Goal: Task Accomplishment & Management: Use online tool/utility

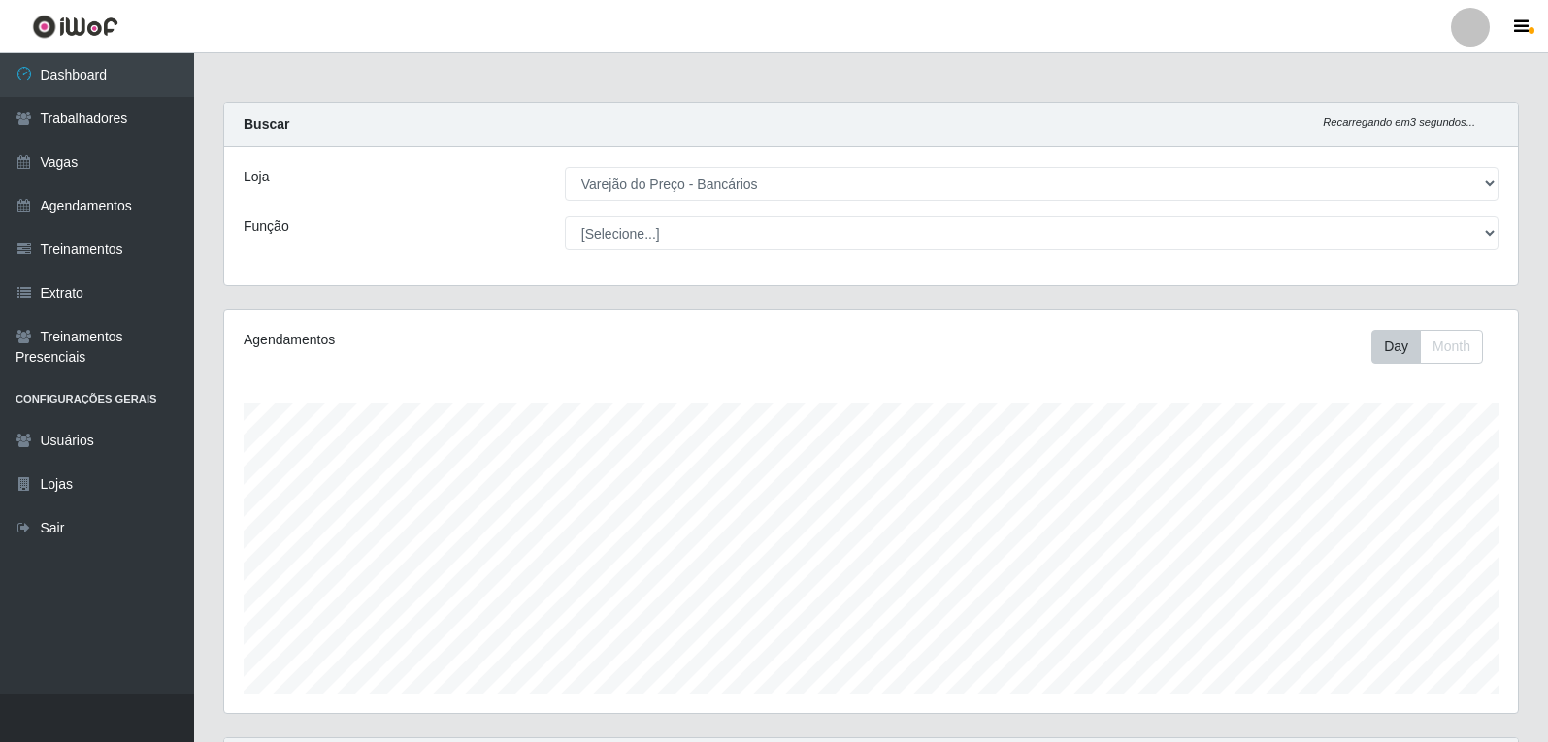
select select "157"
drag, startPoint x: 1351, startPoint y: 178, endPoint x: 1552, endPoint y: 313, distance: 242.5
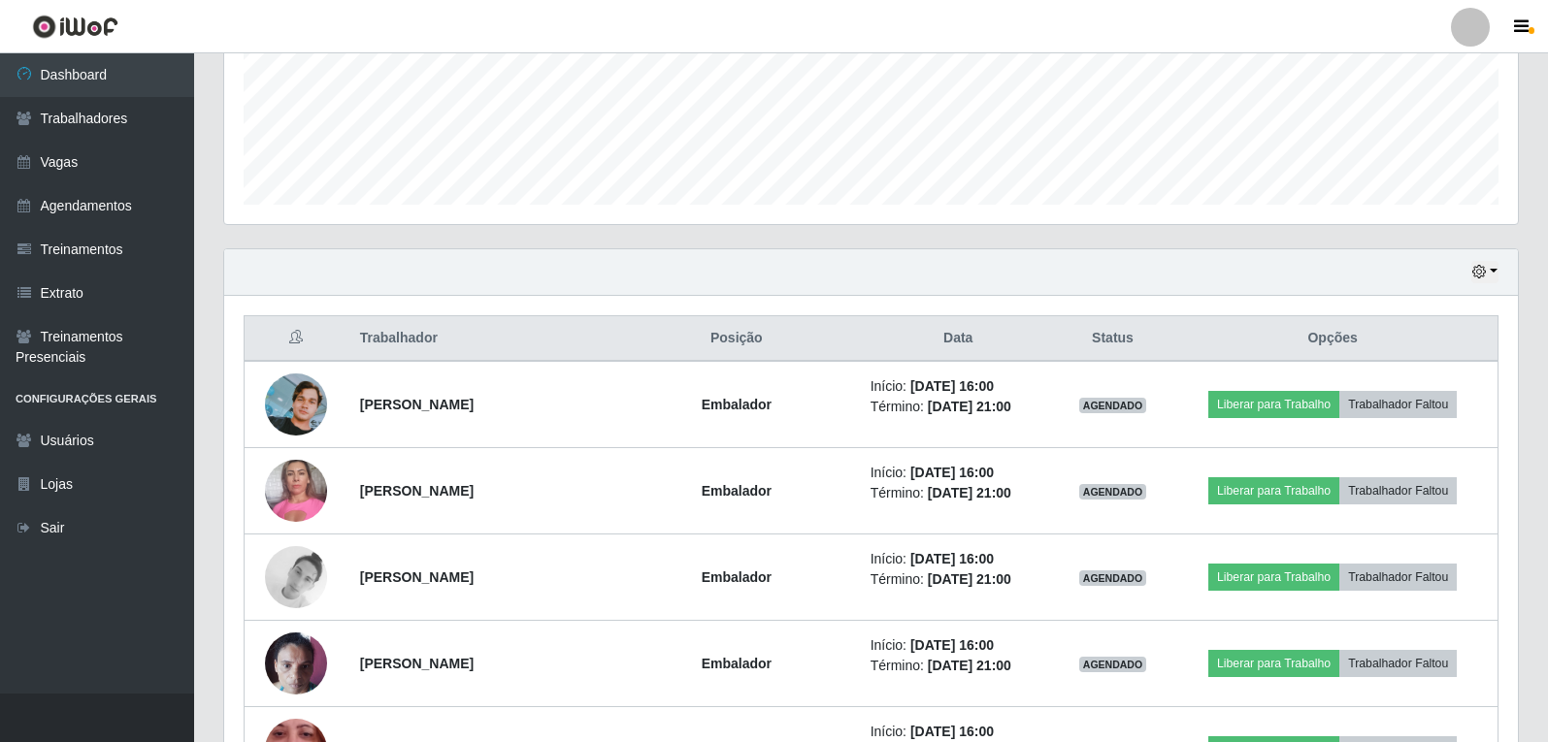
scroll to position [485, 0]
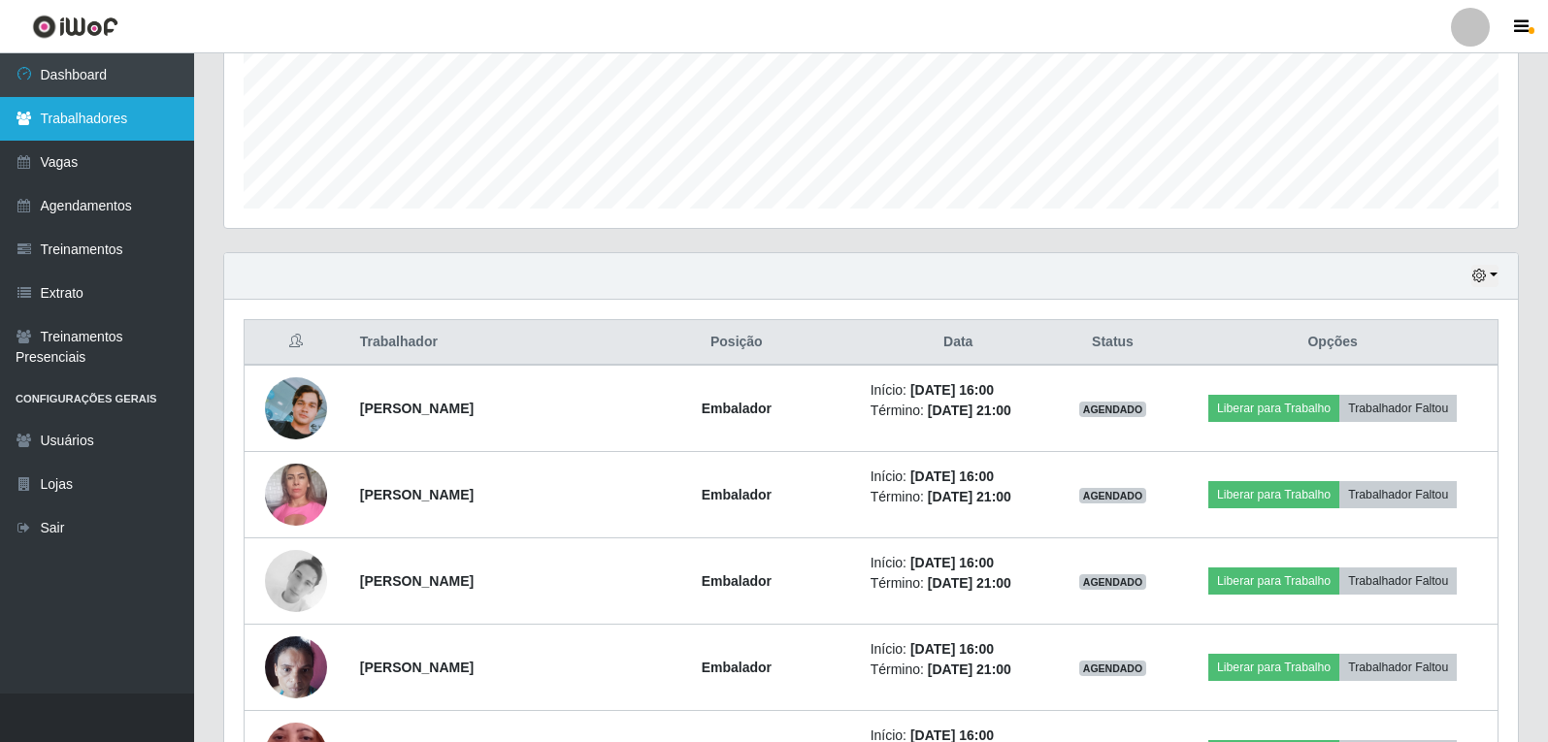
click at [125, 115] on link "Trabalhadores" at bounding box center [97, 119] width 194 height 44
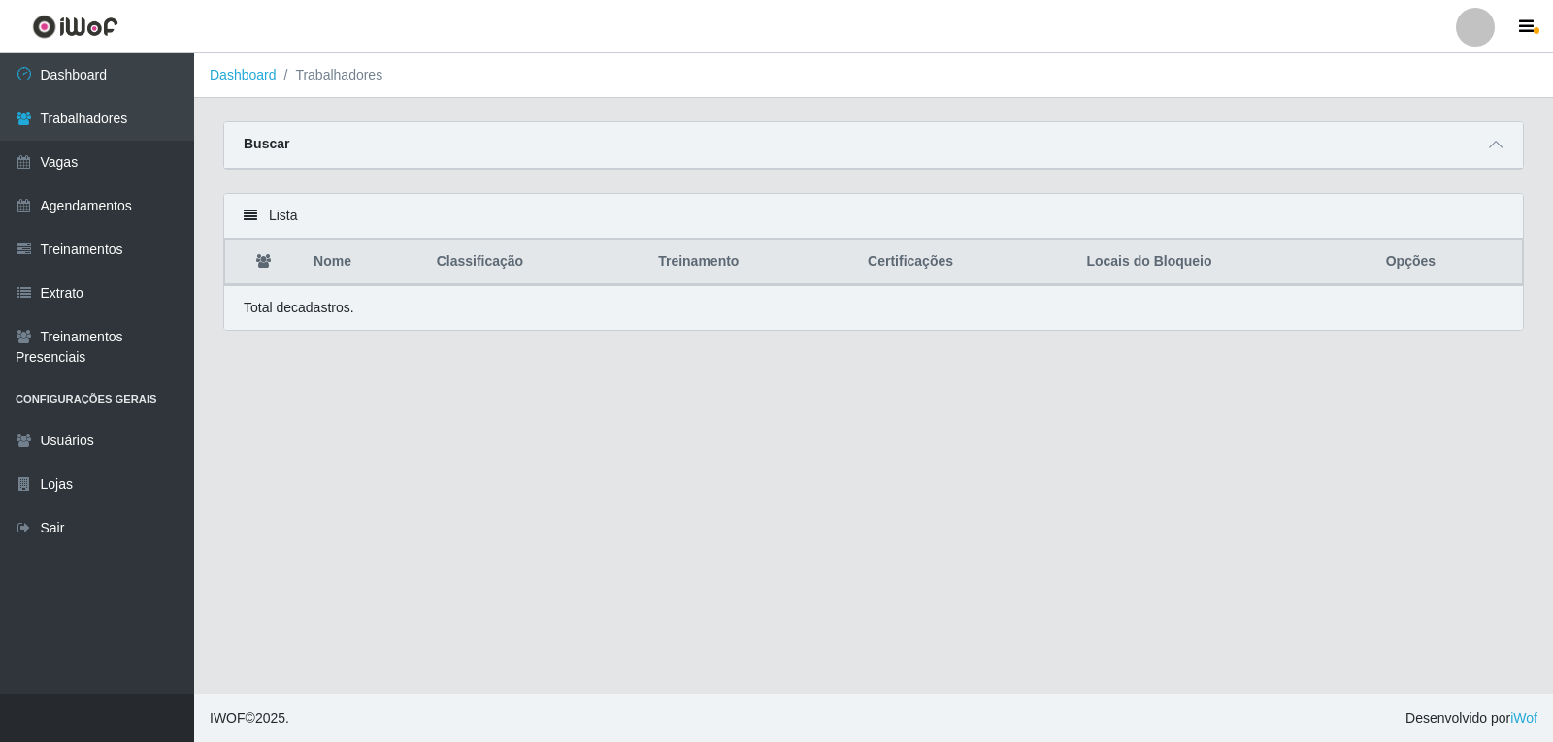
click at [1305, 173] on div "Carregando... Buscar Nome Confirmar" at bounding box center [874, 157] width 1330 height 72
click at [1347, 122] on main "Dashboard Trabalhadores Carregando... Buscar Nome Confirmar Lista Nome Classifi…" at bounding box center [873, 373] width 1359 height 641
click at [1484, 151] on span at bounding box center [1495, 145] width 23 height 22
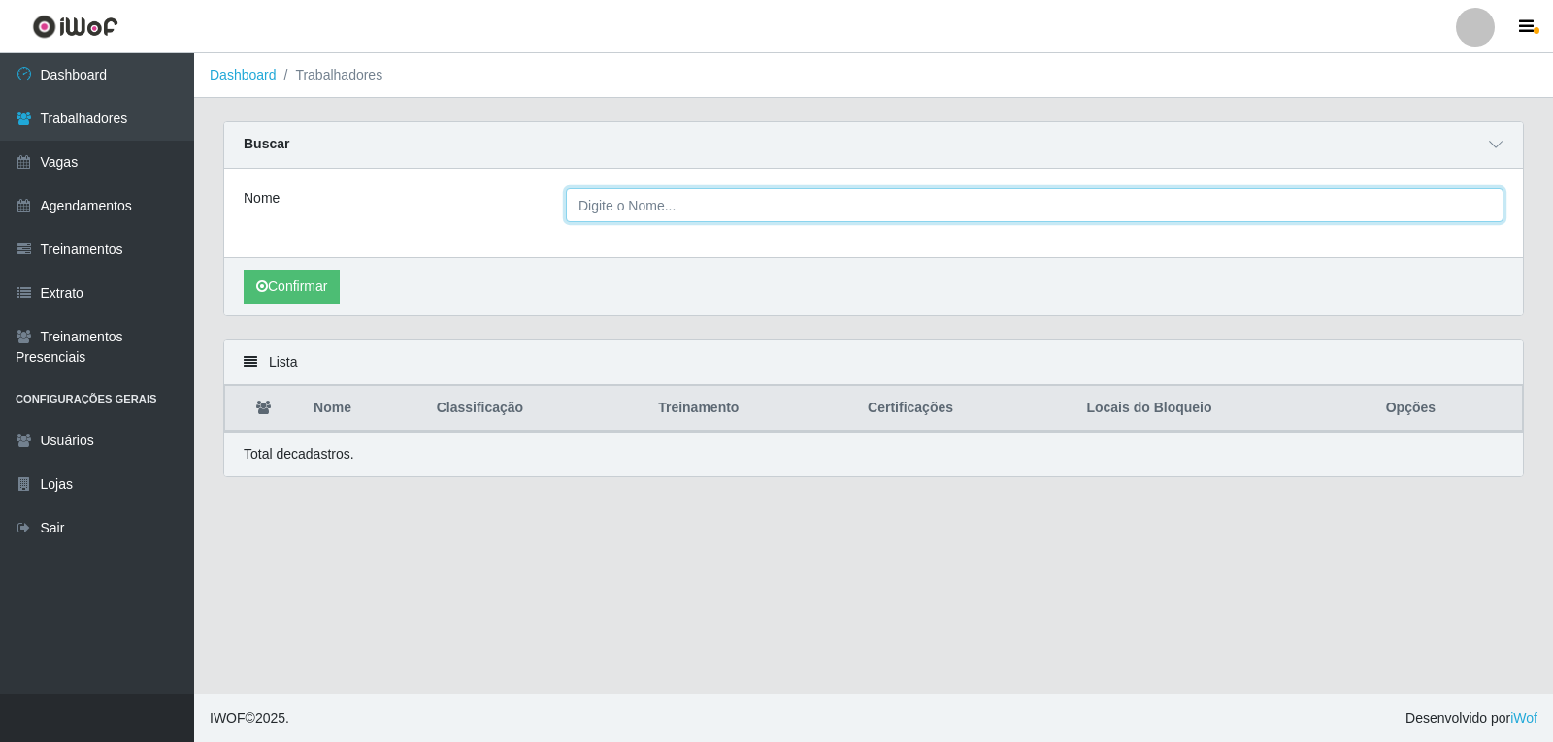
drag, startPoint x: 644, startPoint y: 215, endPoint x: 660, endPoint y: 185, distance: 33.9
click at [644, 215] on input "Nome" at bounding box center [1035, 205] width 938 height 34
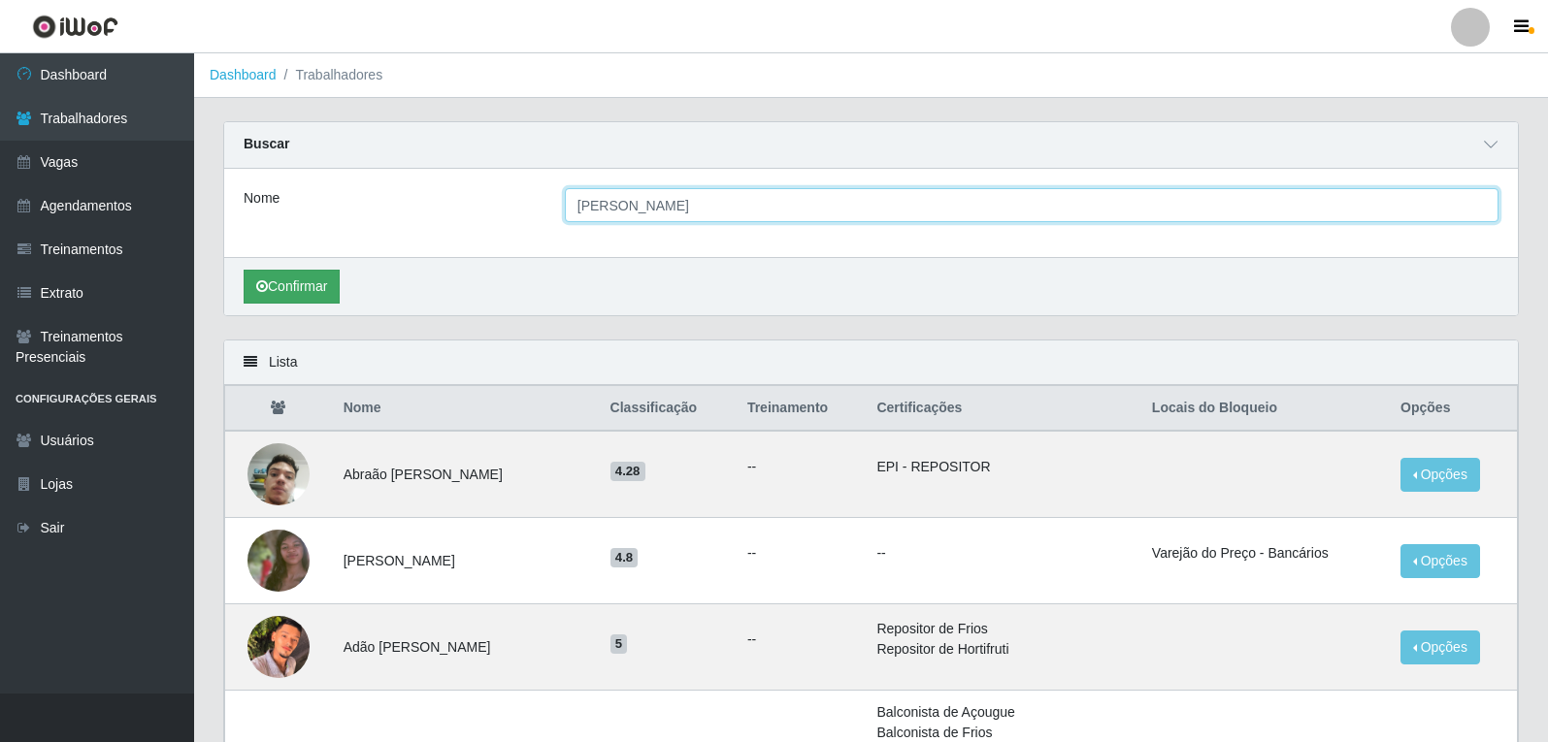
type input "[PERSON_NAME]"
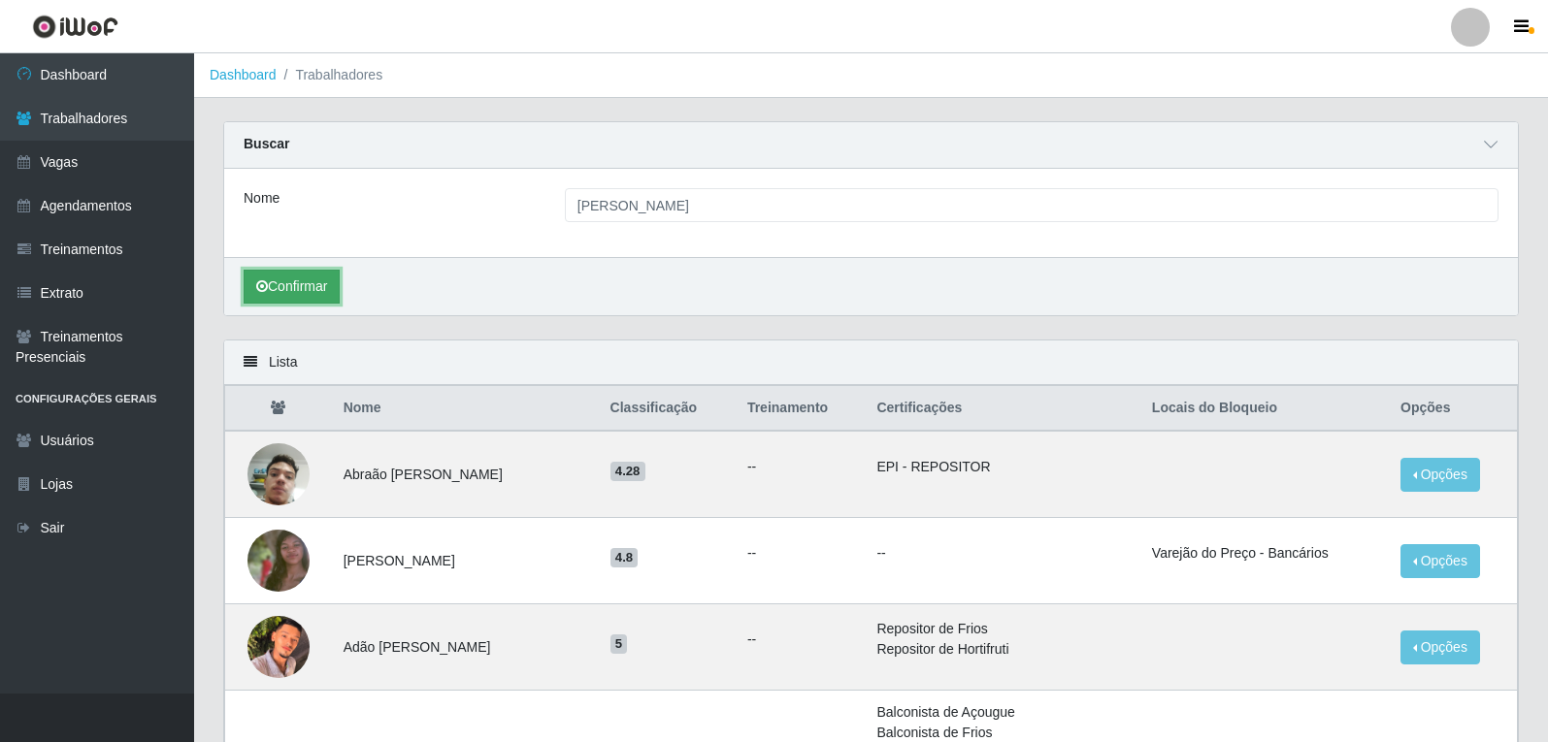
click at [329, 280] on button "Confirmar" at bounding box center [292, 287] width 96 height 34
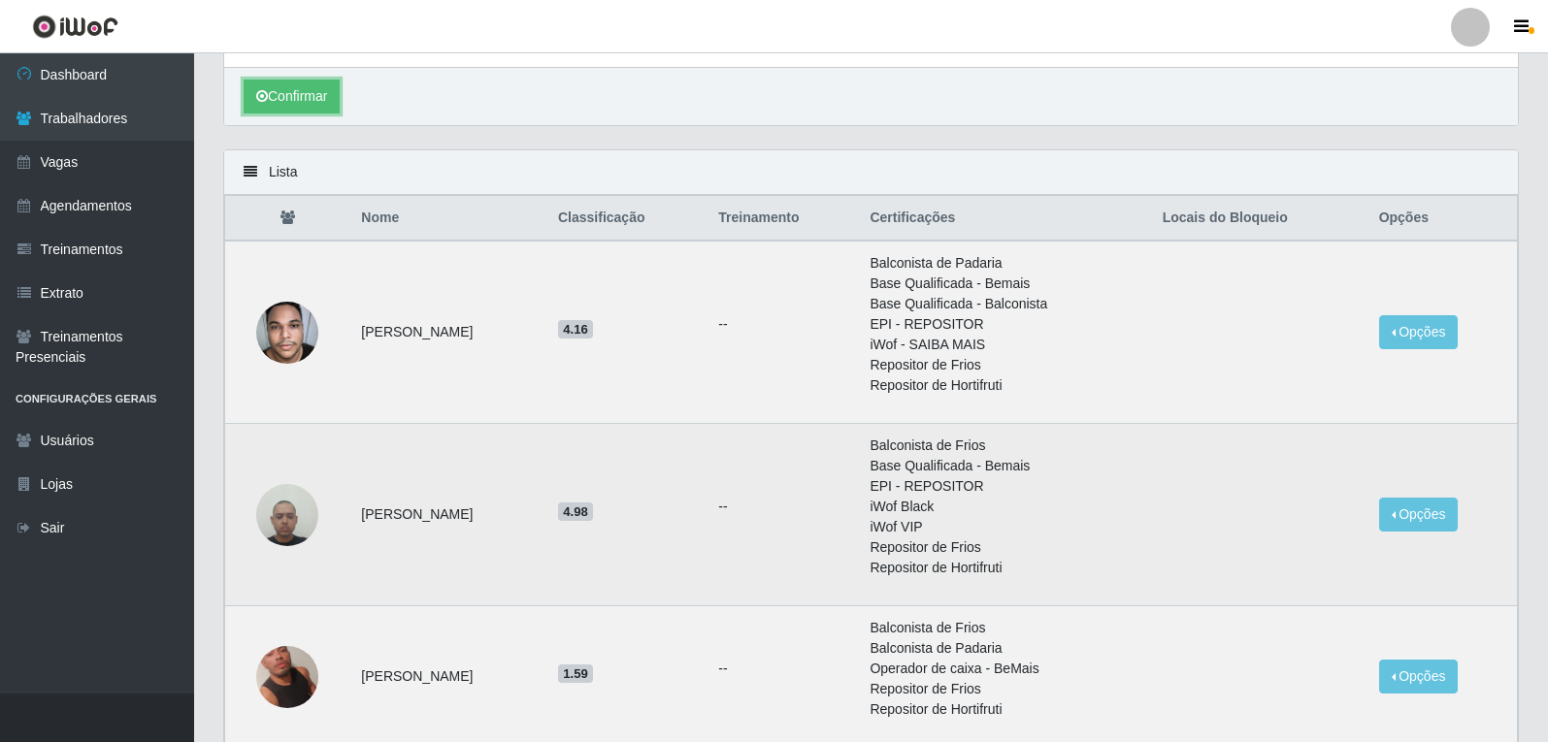
scroll to position [194, 0]
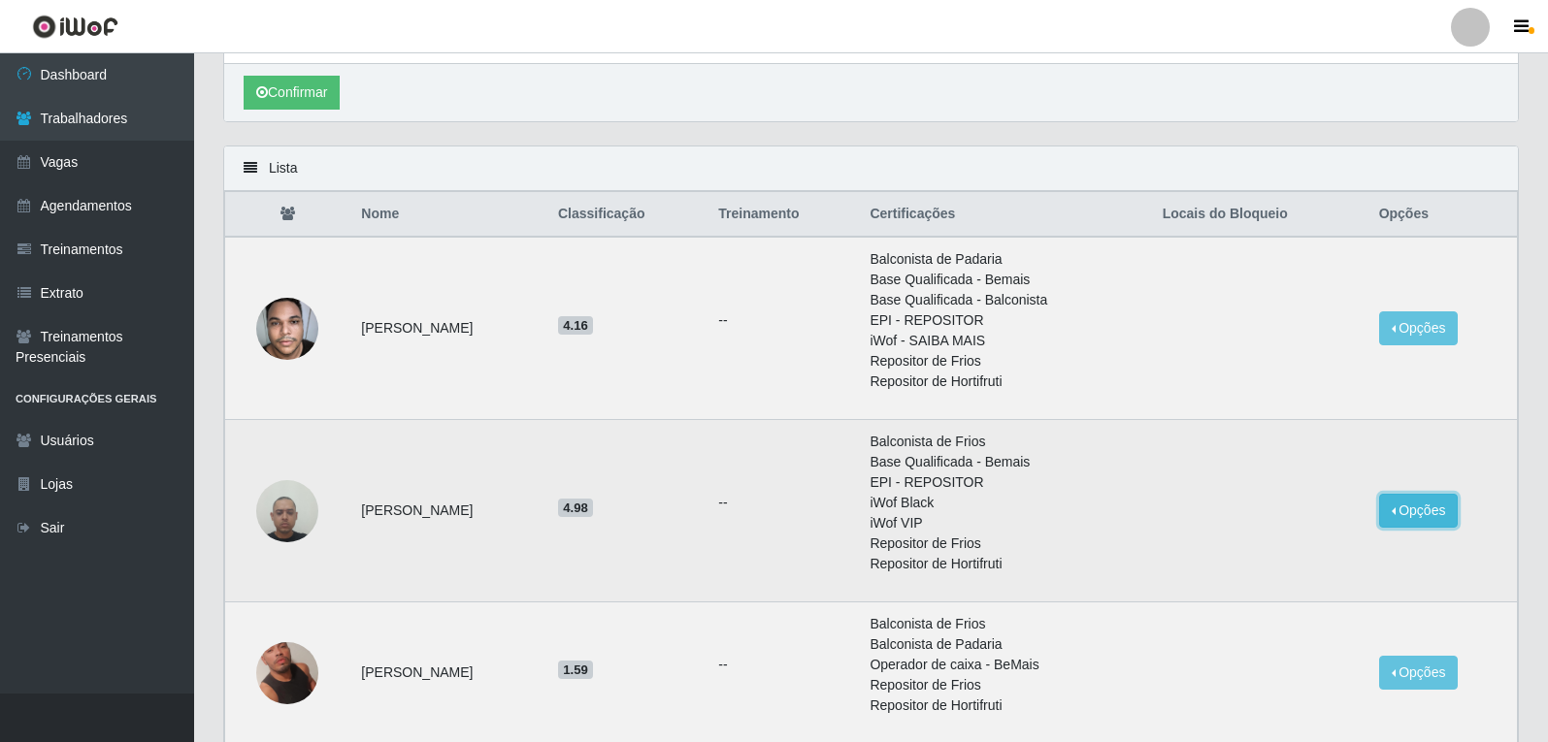
click at [1458, 510] on button "Opções" at bounding box center [1419, 511] width 80 height 34
click at [268, 520] on img at bounding box center [287, 511] width 62 height 82
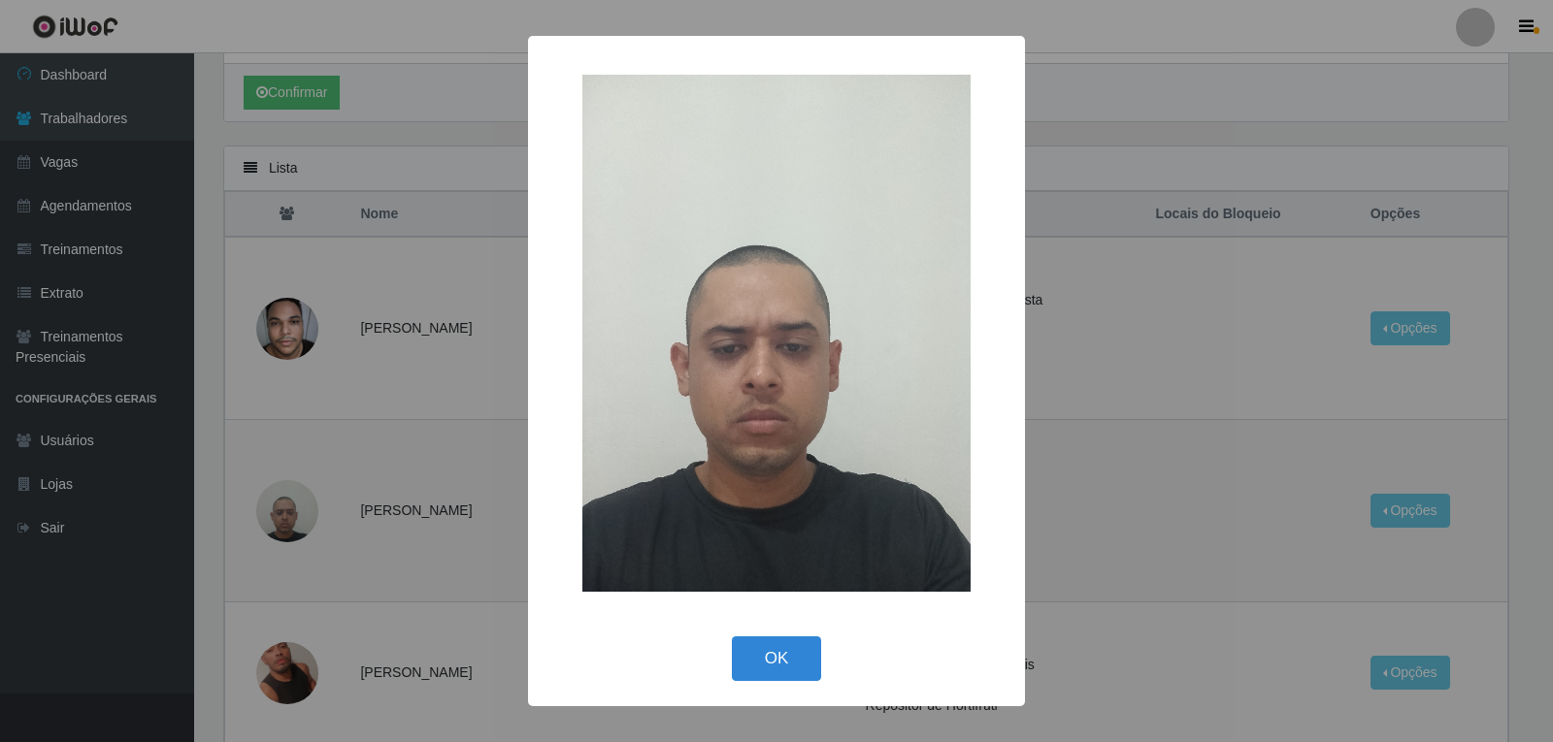
click at [268, 520] on div "× OK Cancel" at bounding box center [776, 371] width 1553 height 742
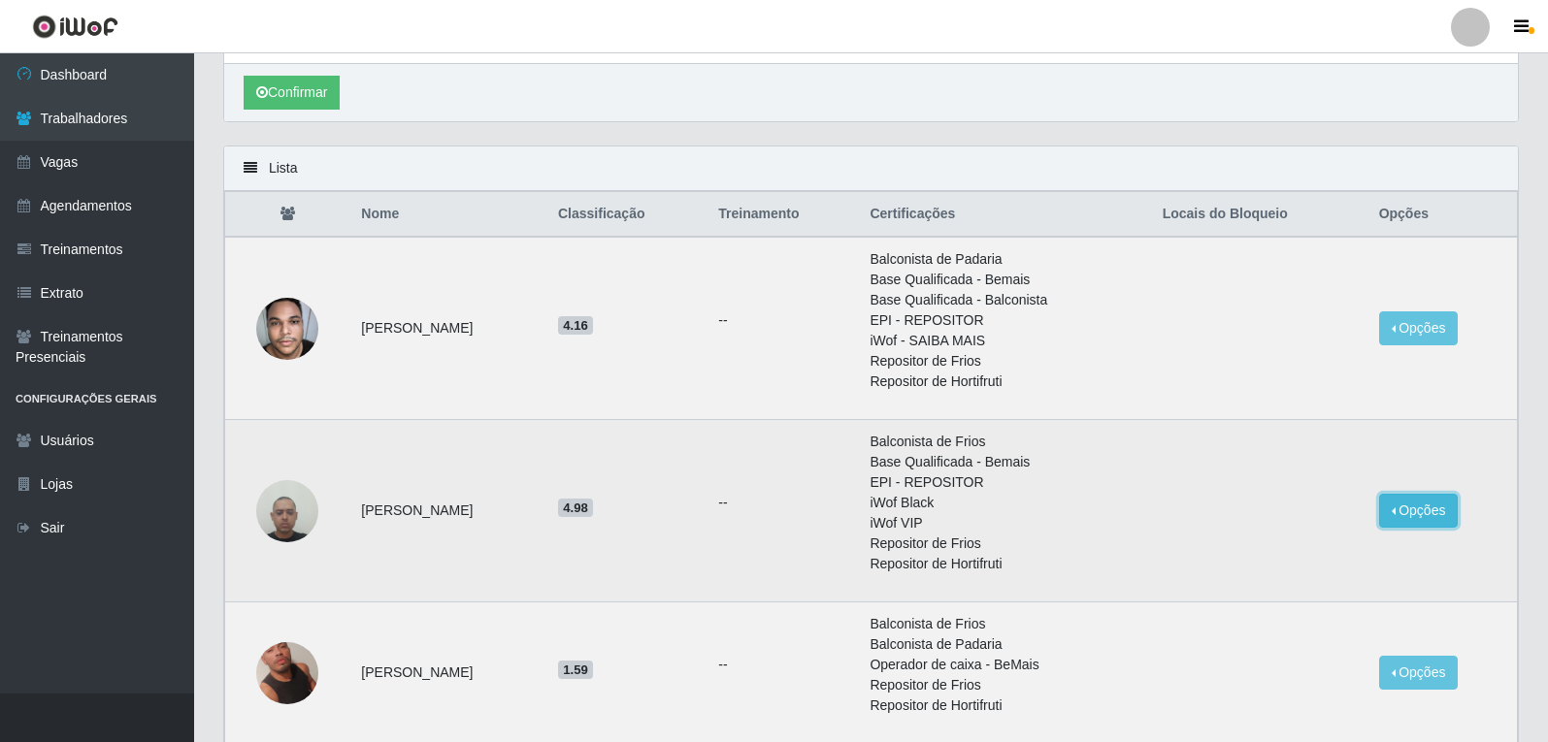
click at [1431, 512] on button "Opções" at bounding box center [1419, 511] width 80 height 34
click at [1298, 556] on button "Bloquear - Loja" at bounding box center [1298, 556] width 156 height 40
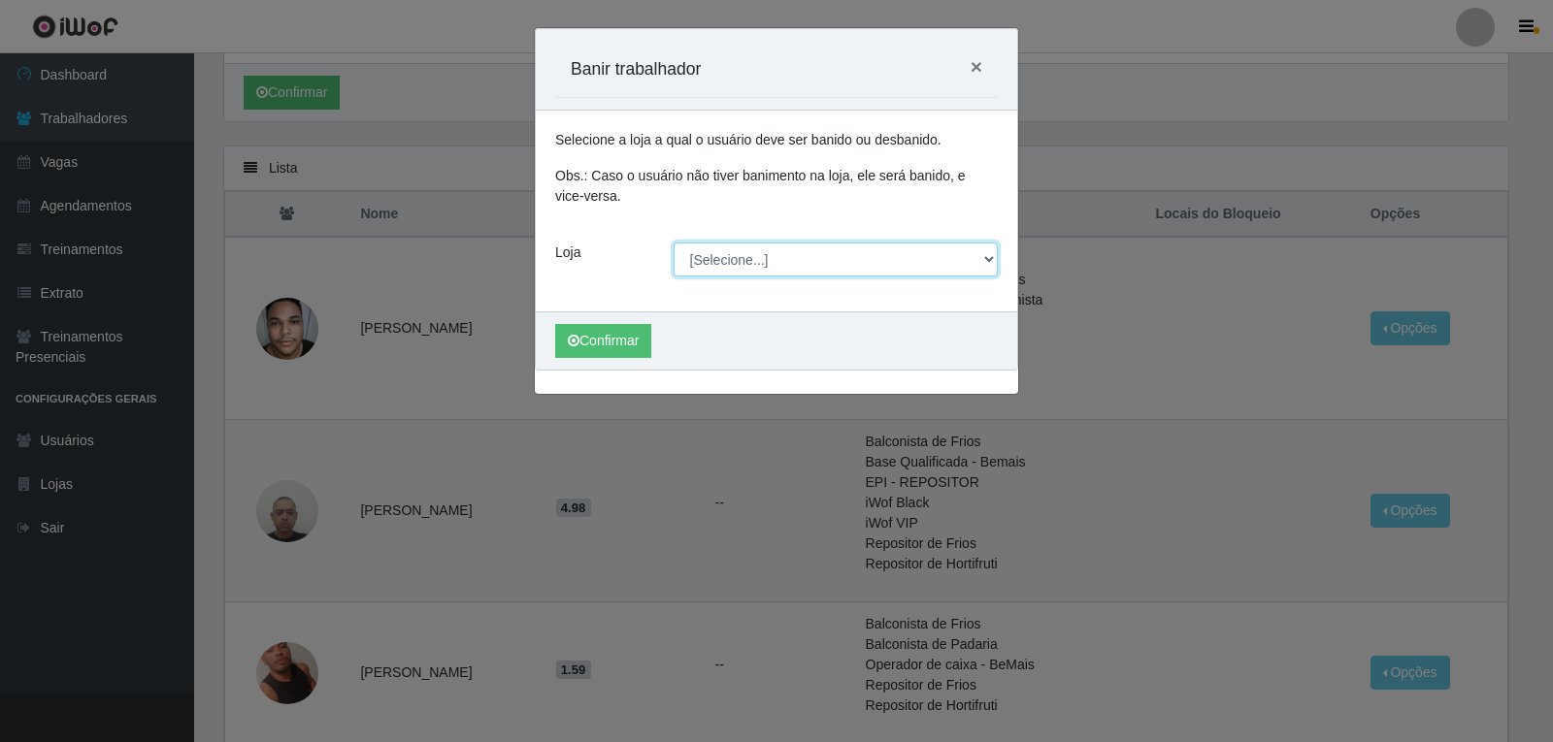
click at [722, 253] on select "[Selecione...] Varejão do Preço - Bancários" at bounding box center [836, 260] width 325 height 34
select select "157"
click at [674, 243] on select "[Selecione...] Varejão do Preço - Bancários" at bounding box center [836, 260] width 325 height 34
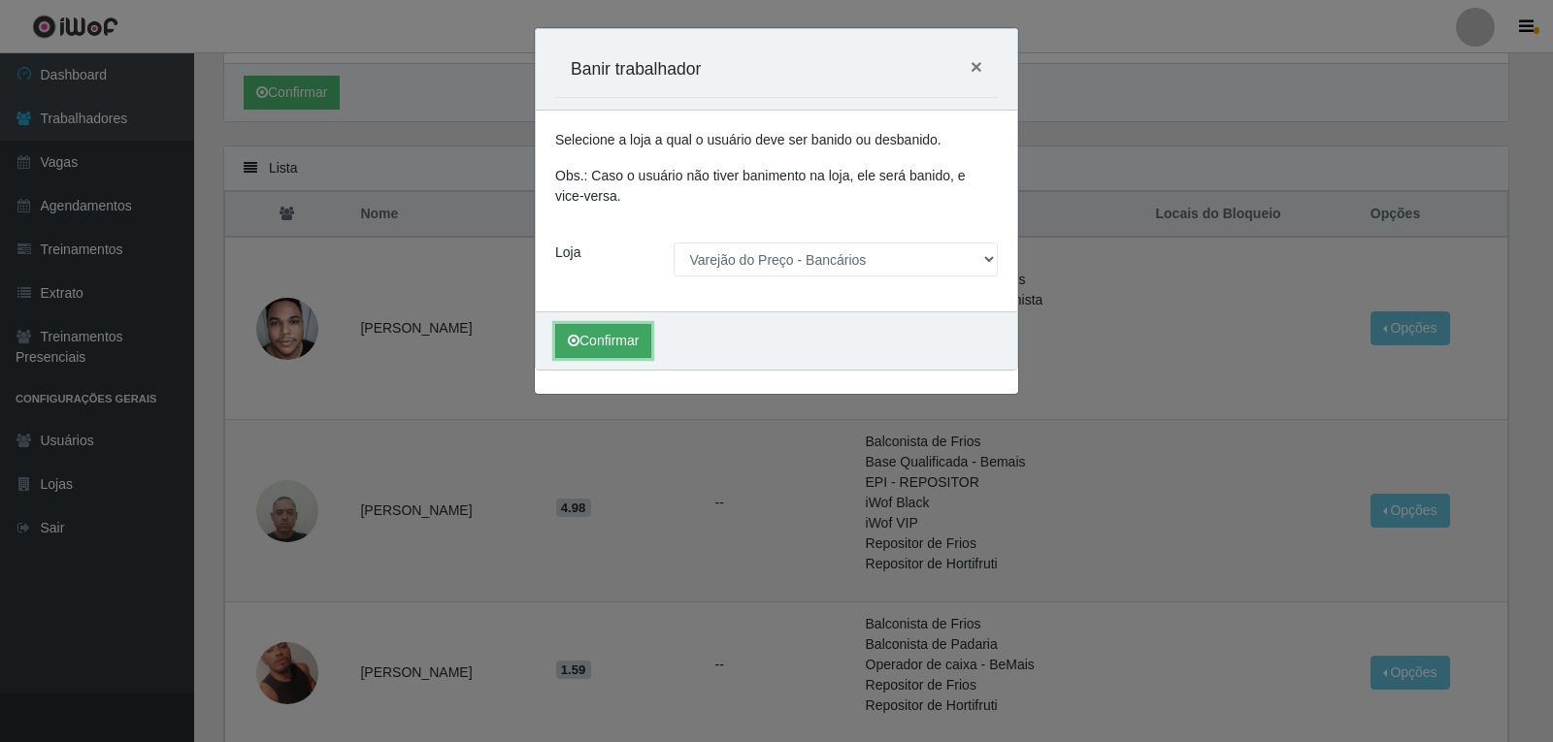
click at [589, 337] on button "Confirmar" at bounding box center [603, 341] width 96 height 34
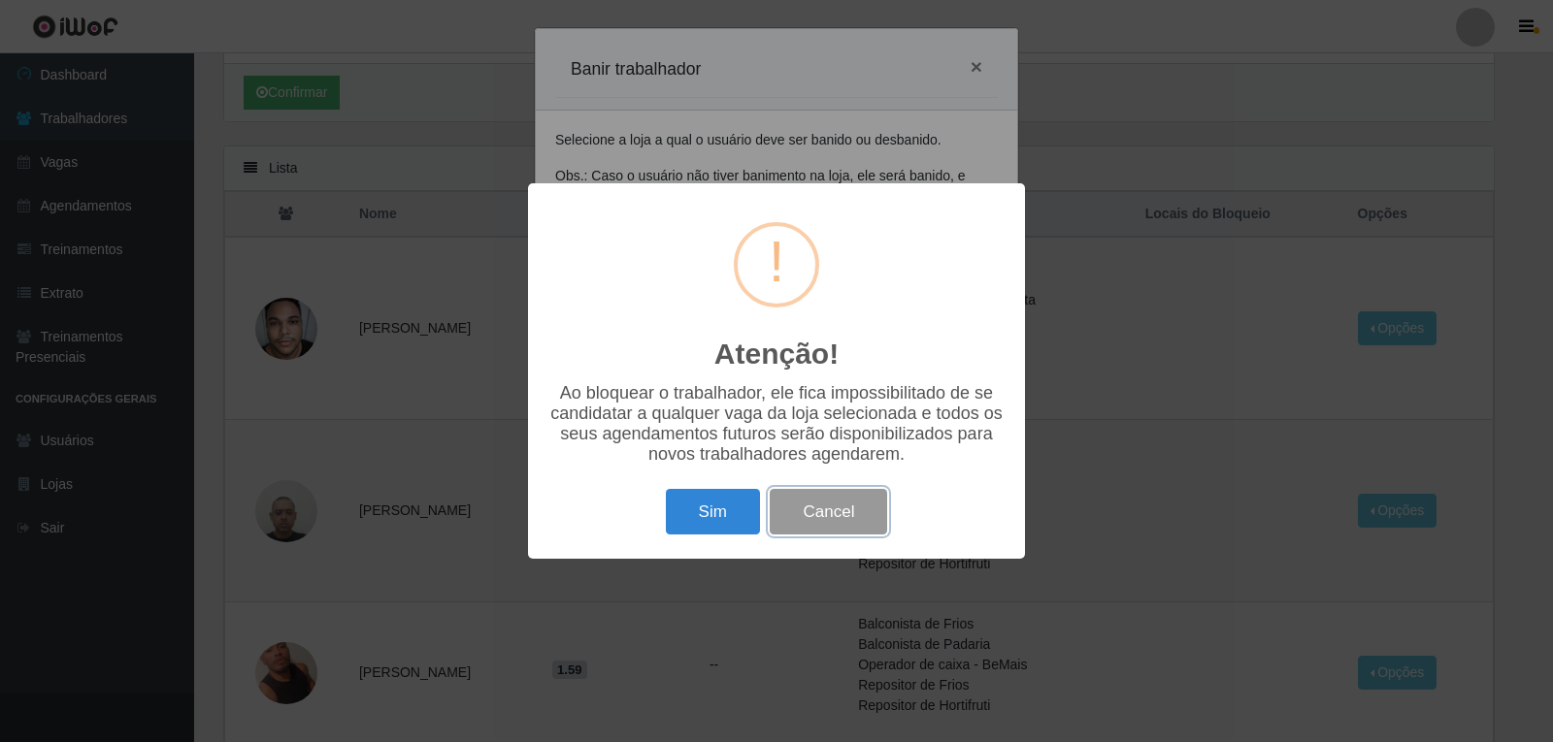
click at [848, 526] on button "Cancel" at bounding box center [828, 512] width 117 height 46
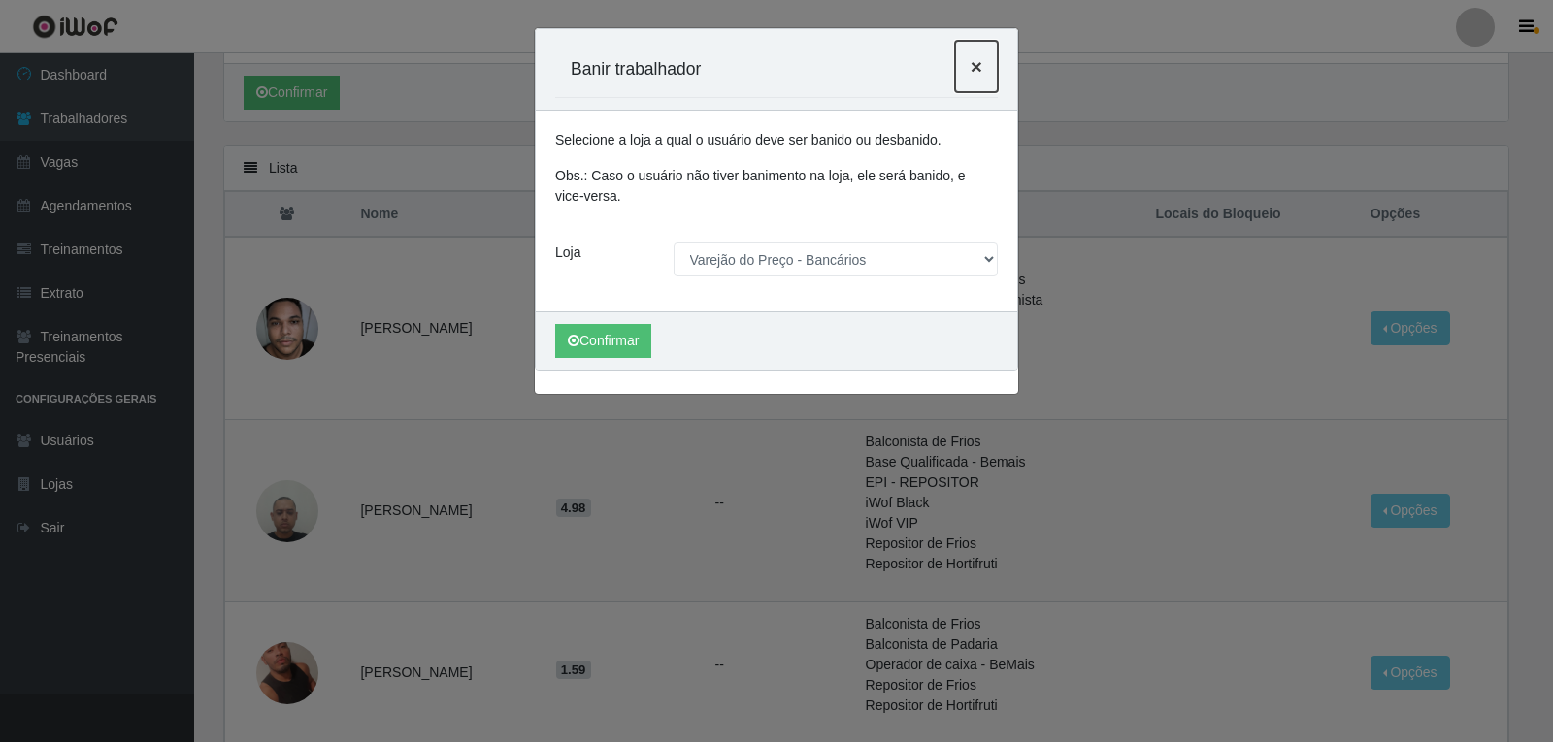
click at [972, 62] on span "×" at bounding box center [977, 66] width 12 height 22
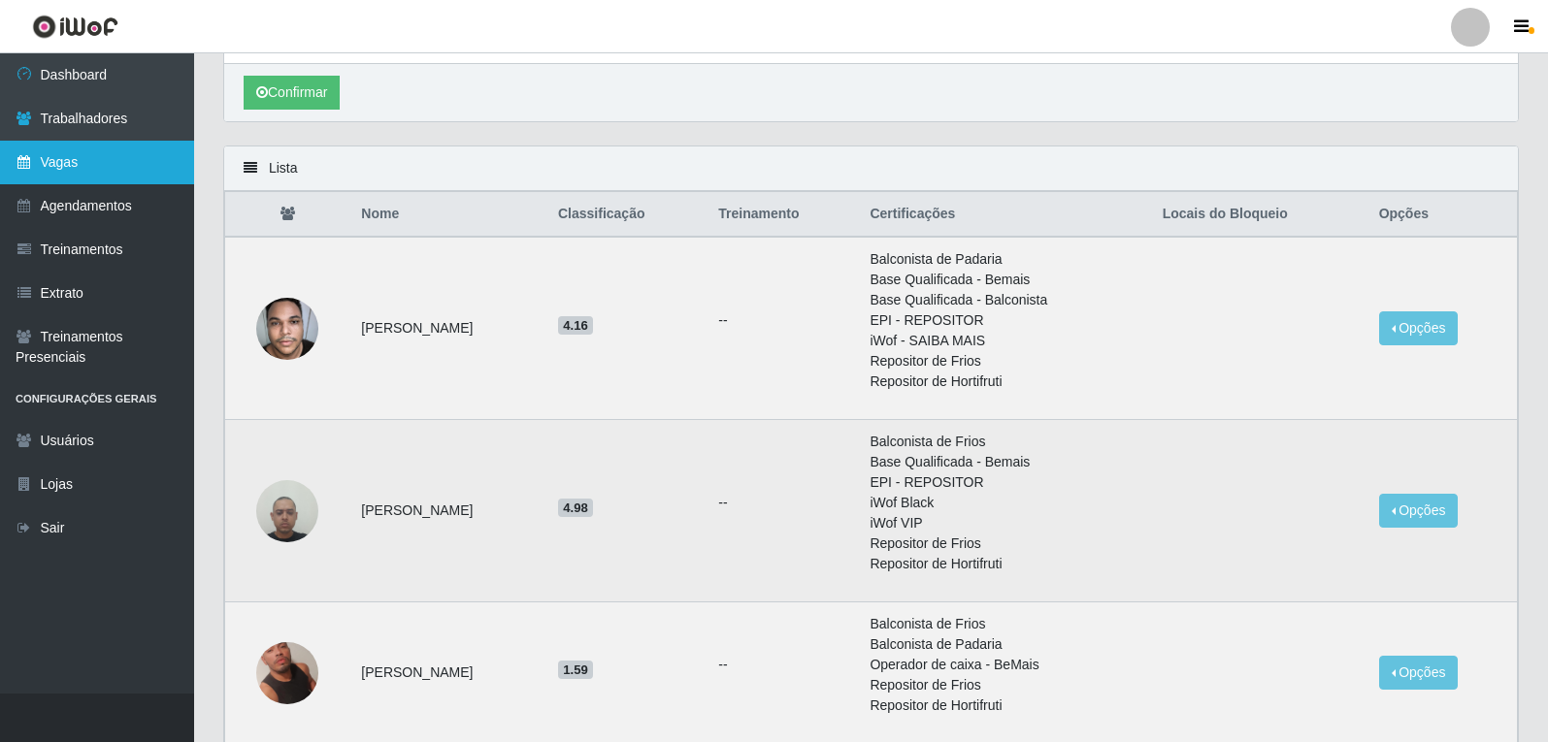
click at [120, 178] on link "Vagas" at bounding box center [97, 163] width 194 height 44
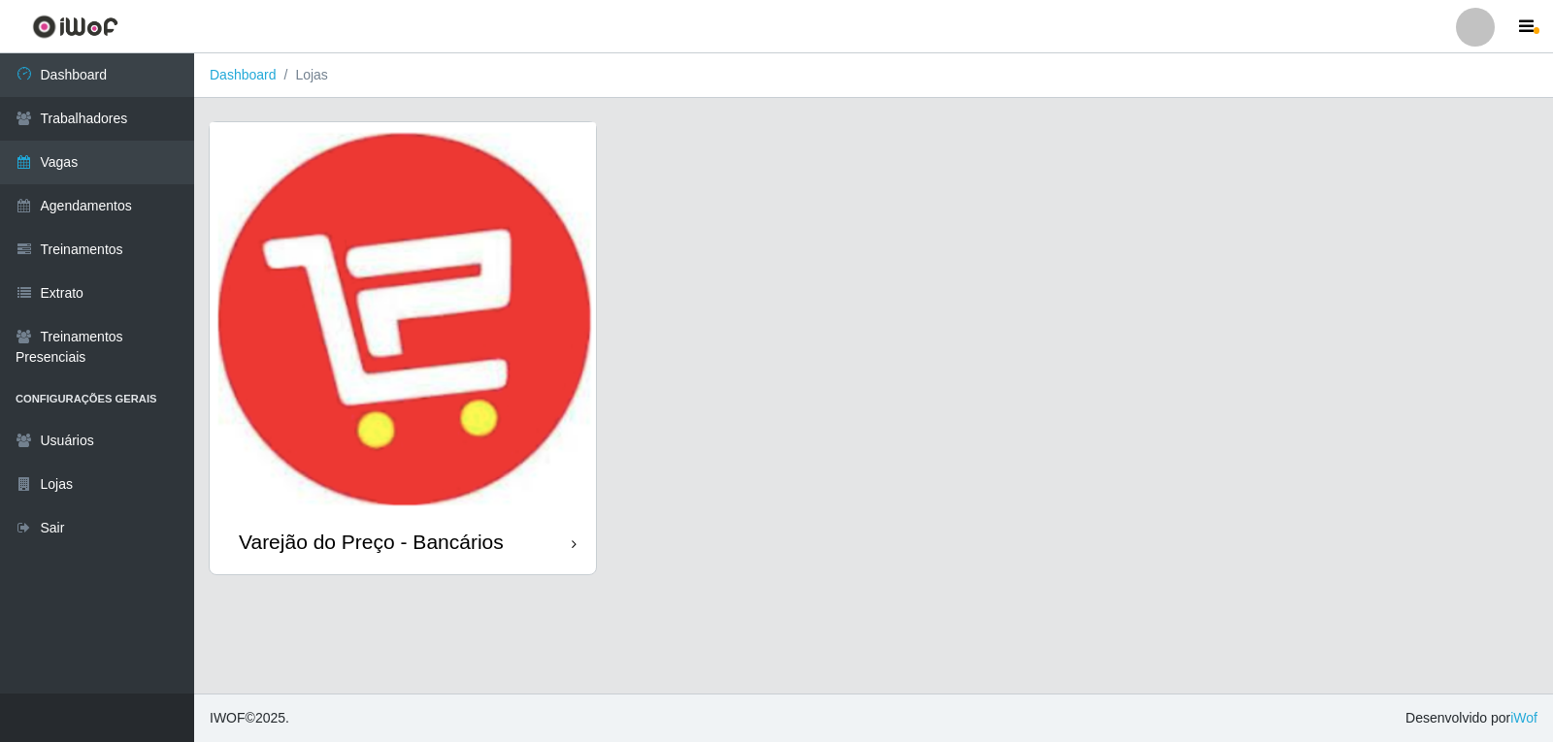
click at [381, 267] on img at bounding box center [403, 316] width 386 height 388
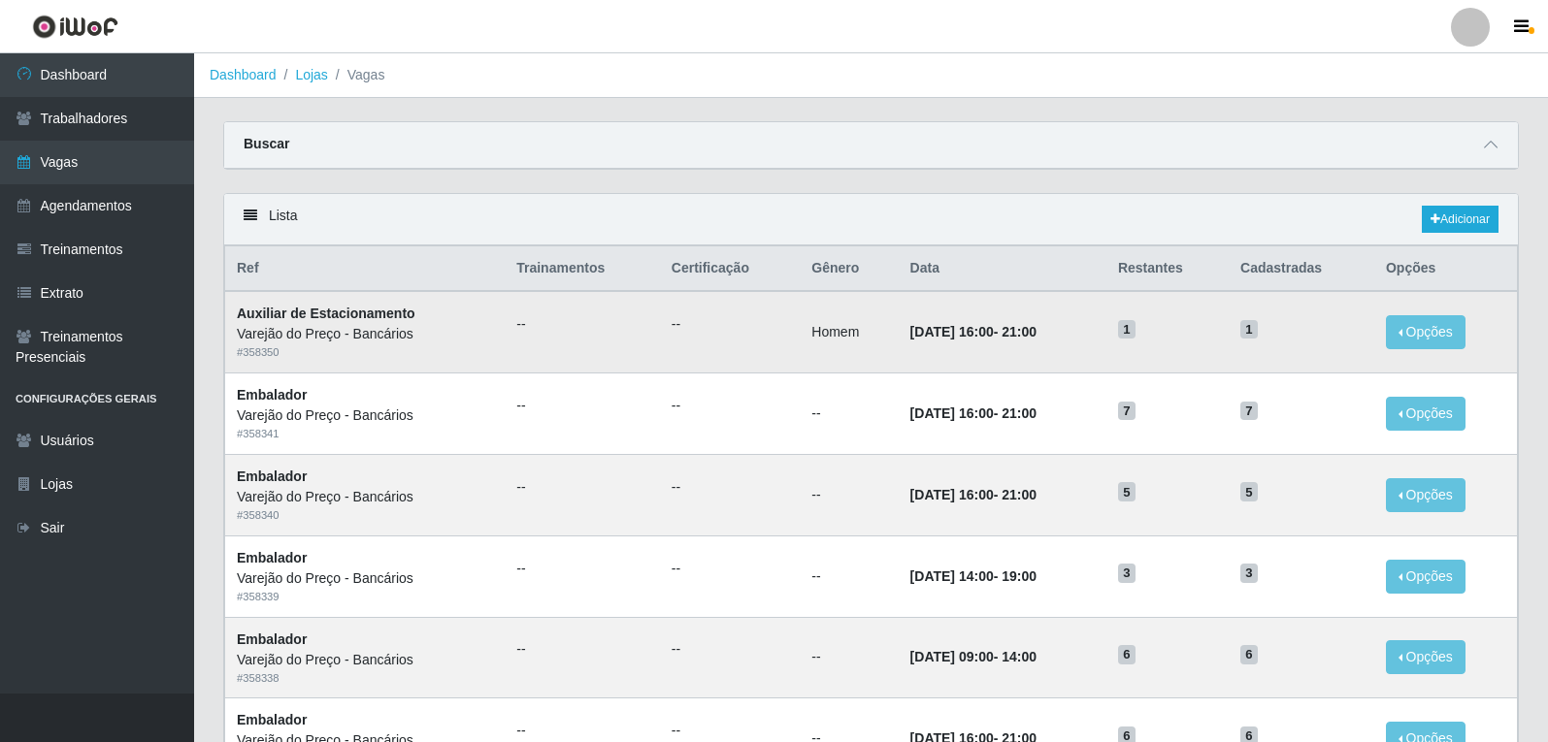
click at [1445, 313] on td "Opções Editar Deletar" at bounding box center [1446, 332] width 144 height 82
click at [1438, 337] on button "Opções" at bounding box center [1426, 332] width 80 height 34
click at [1433, 325] on button "Opções" at bounding box center [1426, 332] width 80 height 34
click at [81, 130] on link "Trabalhadores" at bounding box center [97, 119] width 194 height 44
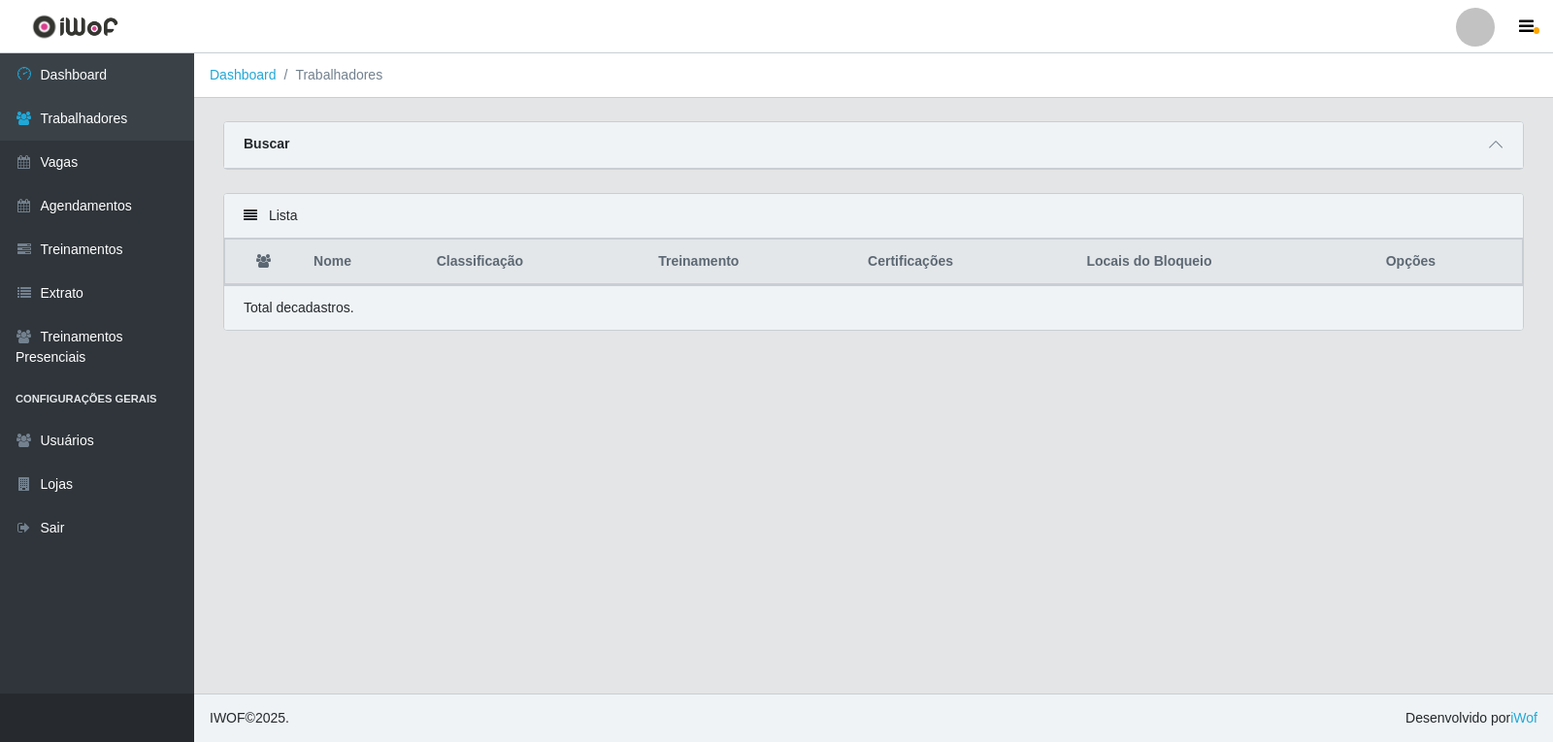
click at [1509, 154] on div "Buscar" at bounding box center [873, 145] width 1299 height 47
drag, startPoint x: 1401, startPoint y: 139, endPoint x: 1412, endPoint y: 148, distance: 14.4
click at [1403, 145] on div "Buscar" at bounding box center [873, 145] width 1299 height 47
click at [1499, 140] on span at bounding box center [1495, 145] width 23 height 22
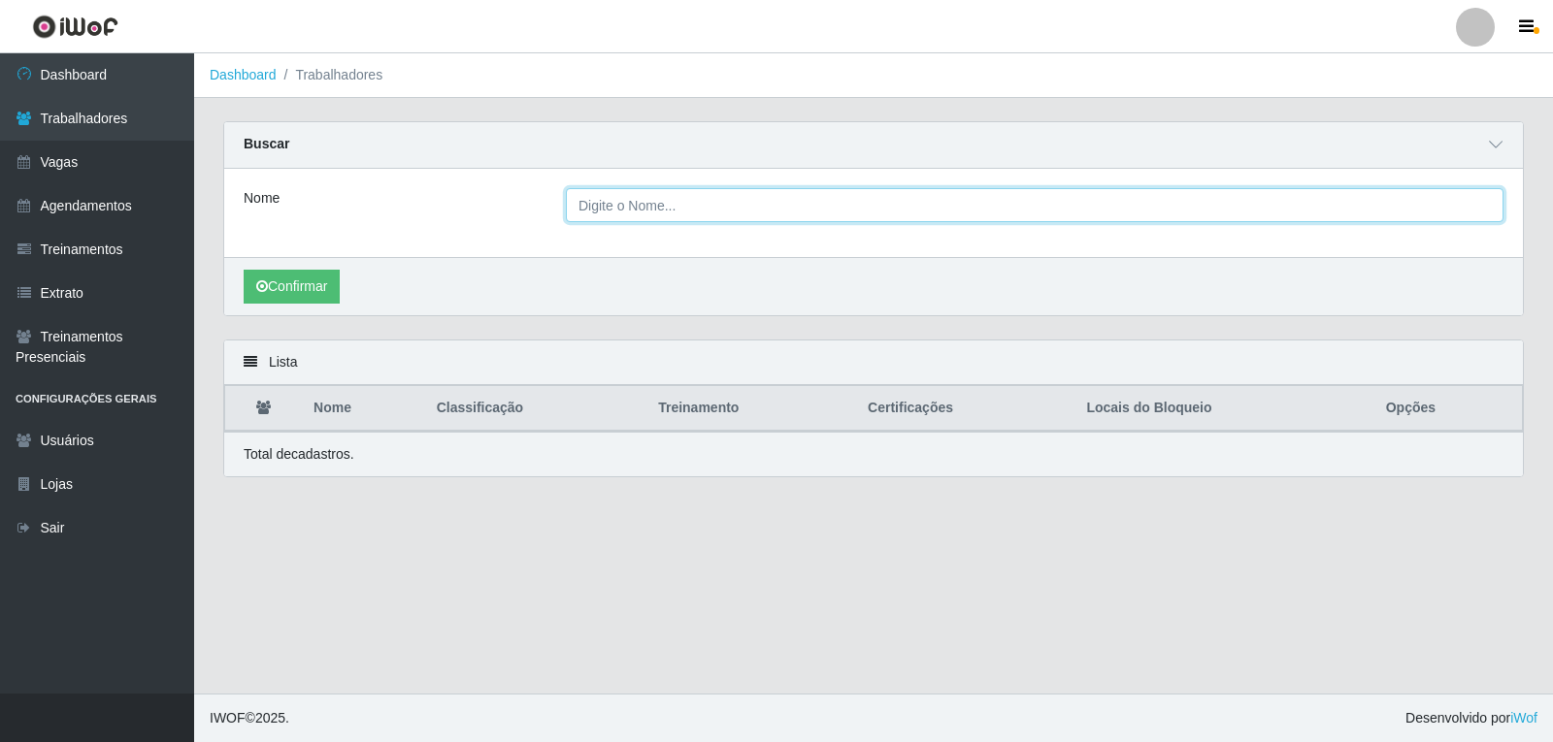
click at [606, 218] on input "Nome" at bounding box center [1035, 205] width 938 height 34
type input "[PERSON_NAME]"
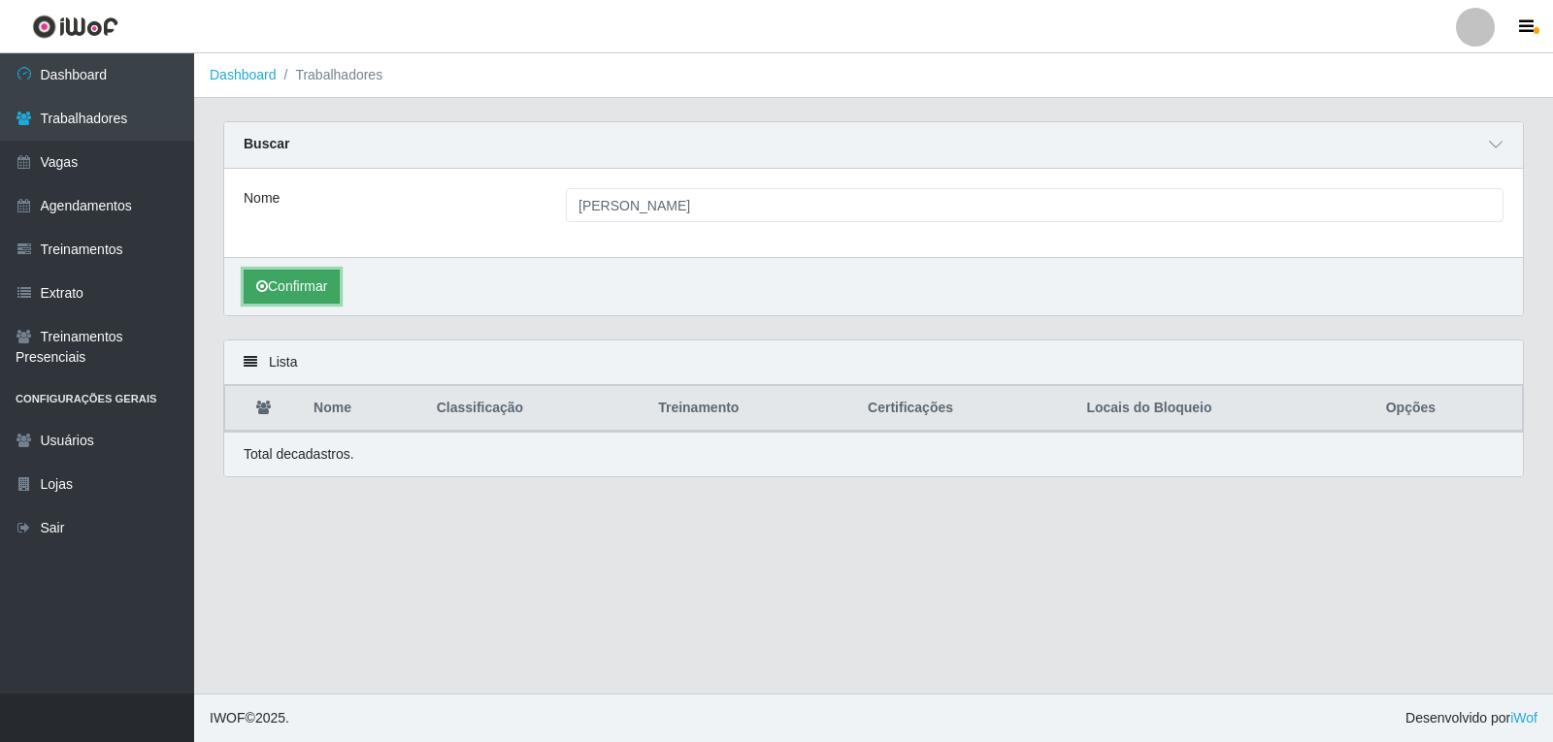
click at [273, 290] on button "Confirmar" at bounding box center [292, 287] width 96 height 34
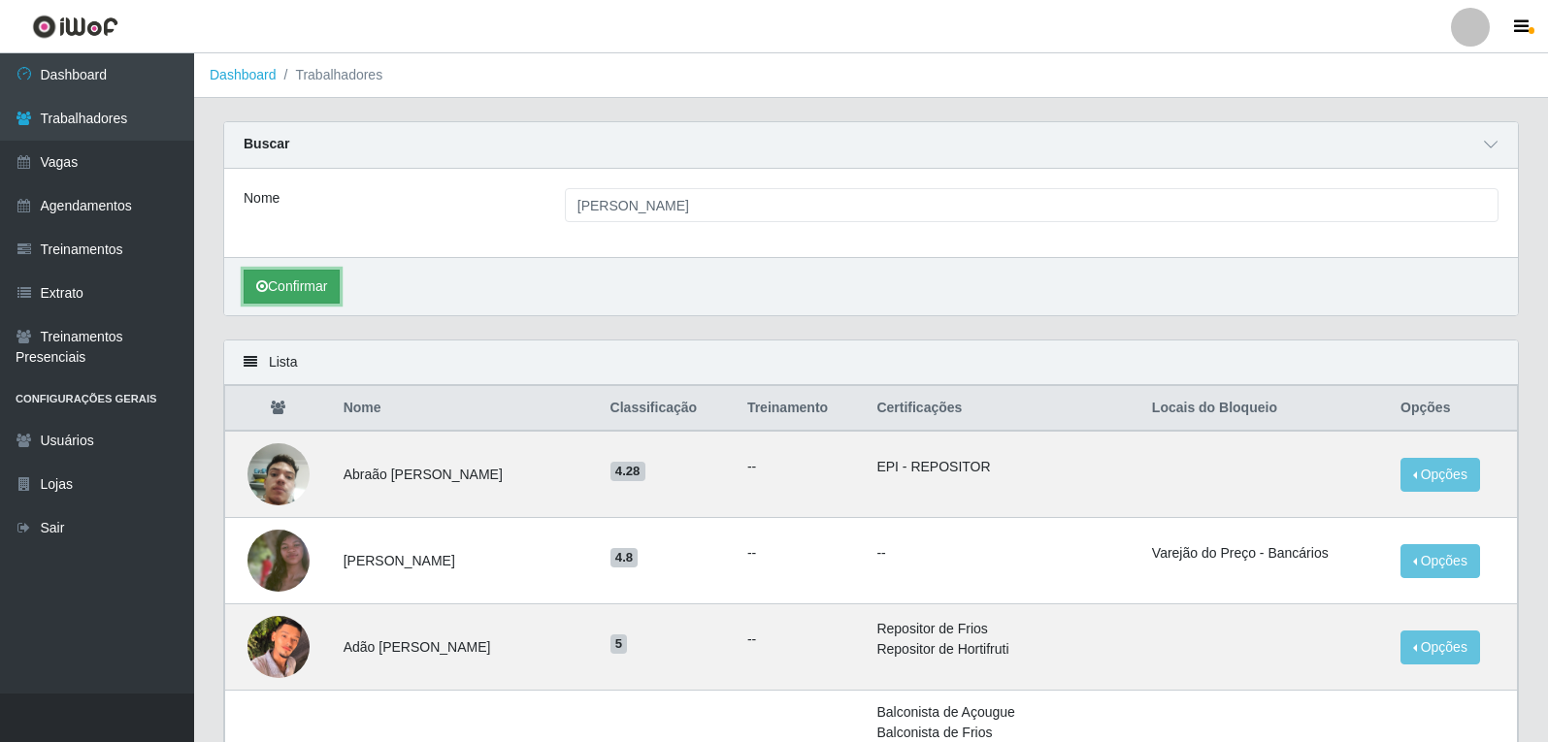
click at [261, 287] on icon "submit" at bounding box center [262, 287] width 12 height 14
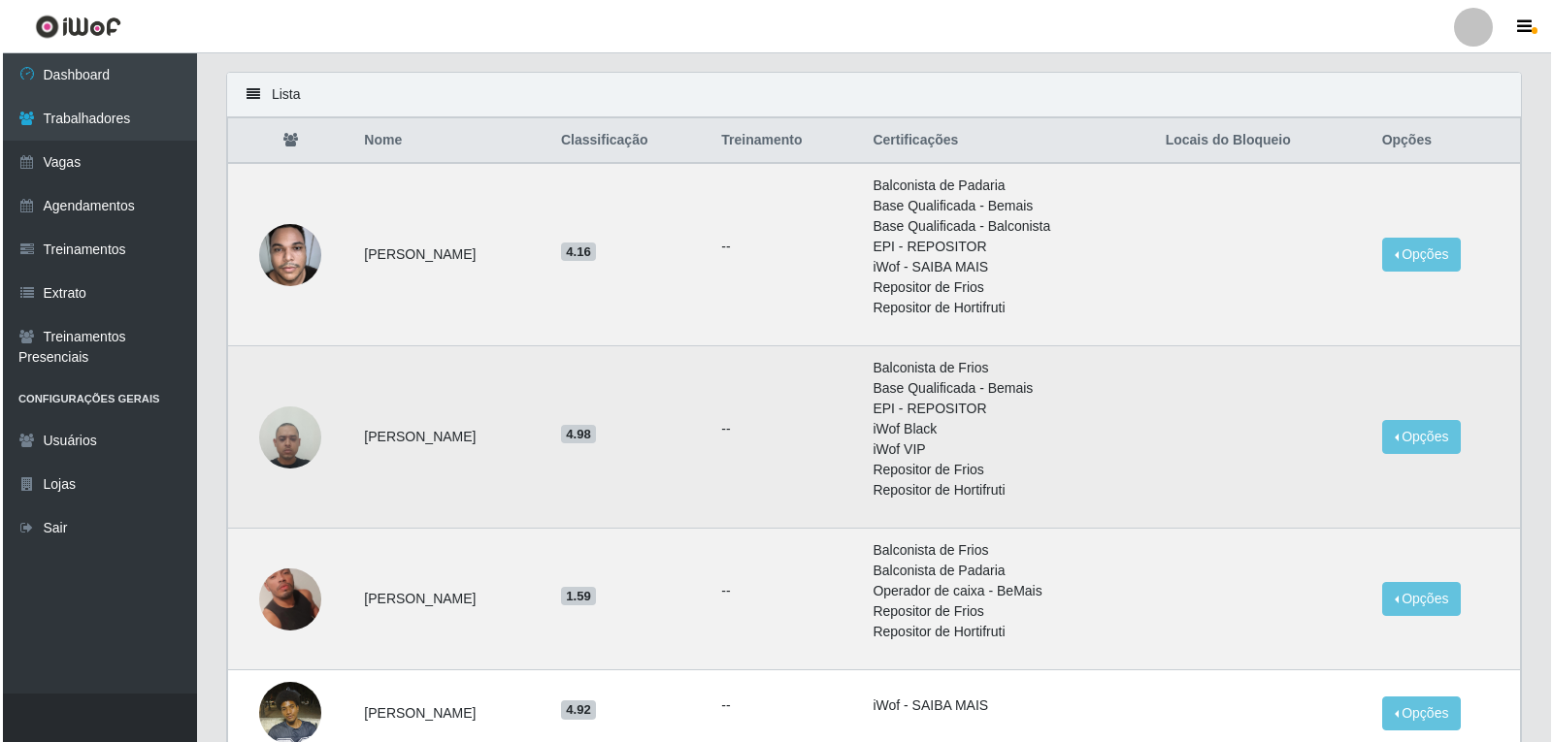
scroll to position [291, 0]
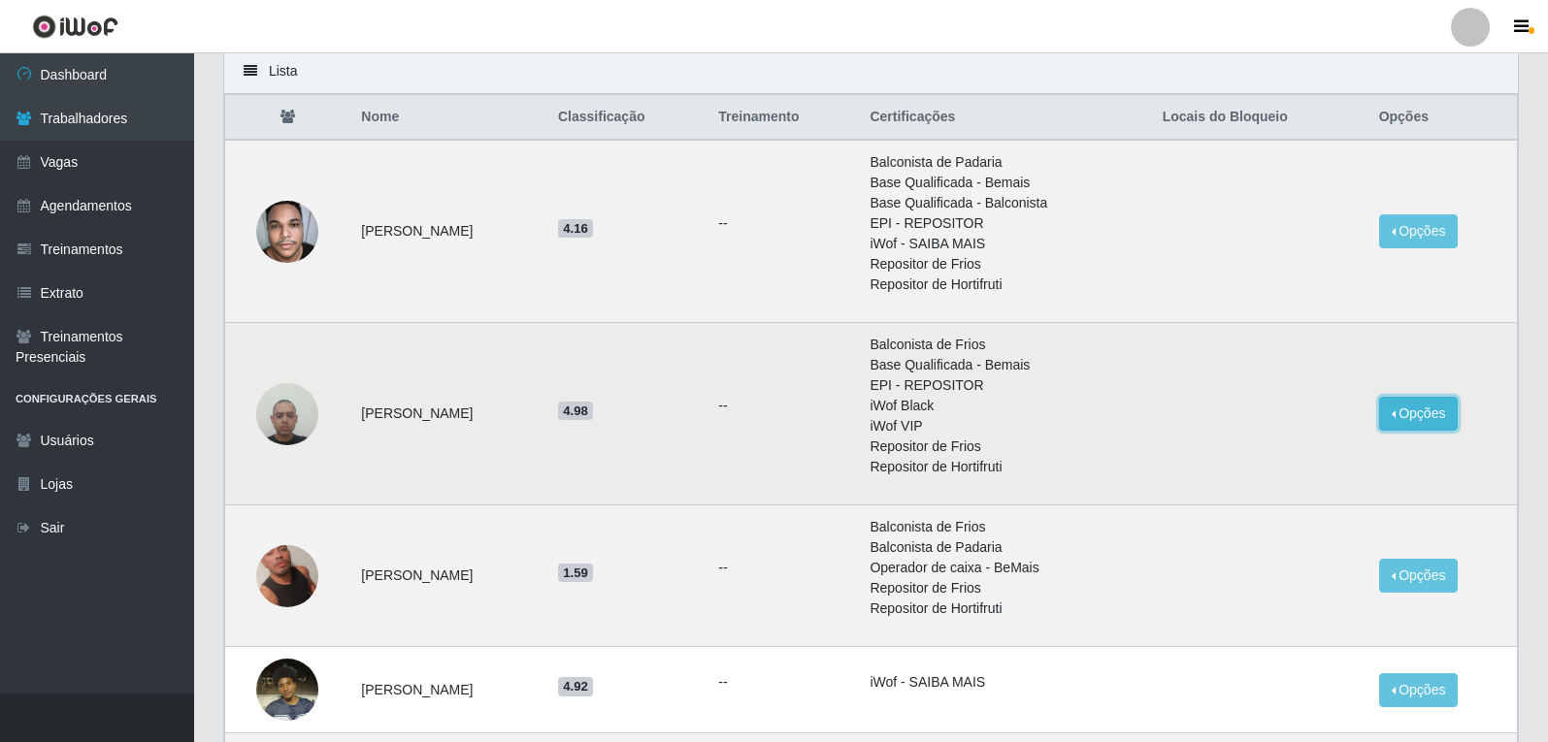
click at [1444, 411] on button "Opções" at bounding box center [1419, 414] width 80 height 34
click at [1337, 458] on button "Bloquear - Loja" at bounding box center [1298, 459] width 156 height 40
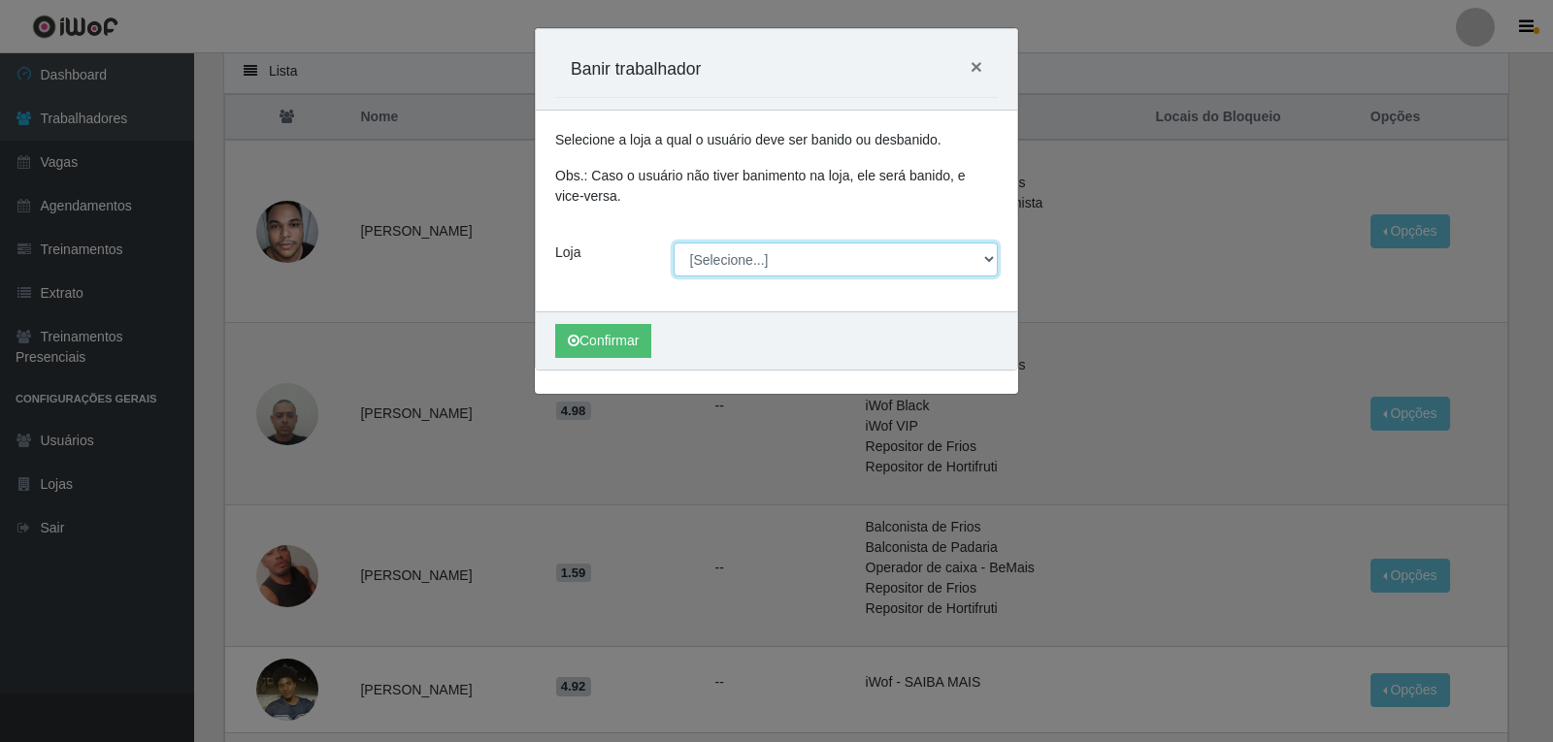
click at [730, 265] on select "[Selecione...] Varejão do Preço - Bancários" at bounding box center [836, 260] width 325 height 34
select select "157"
click at [674, 243] on select "[Selecione...] Varejão do Preço - Bancários" at bounding box center [836, 260] width 325 height 34
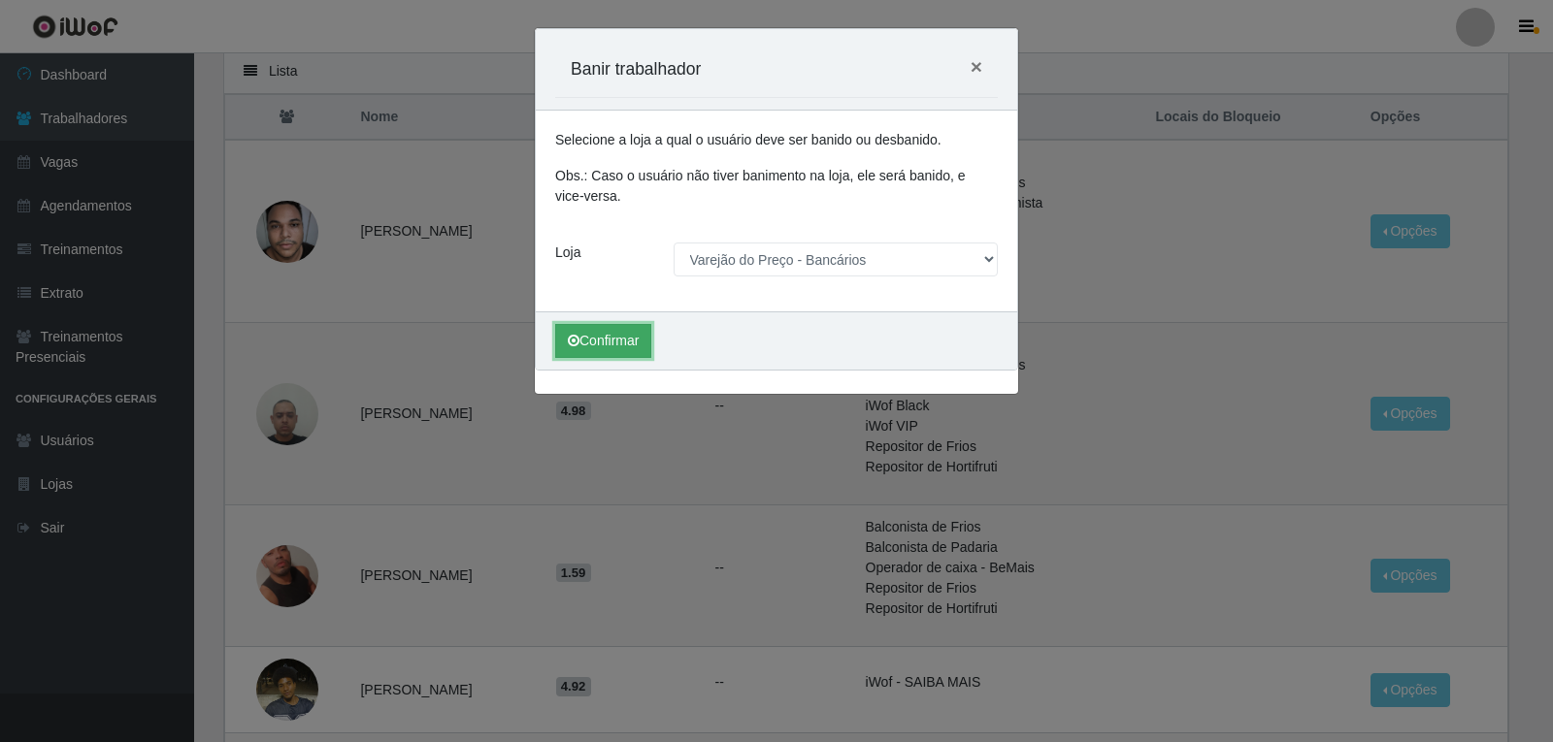
click at [572, 343] on icon "submit" at bounding box center [574, 341] width 12 height 14
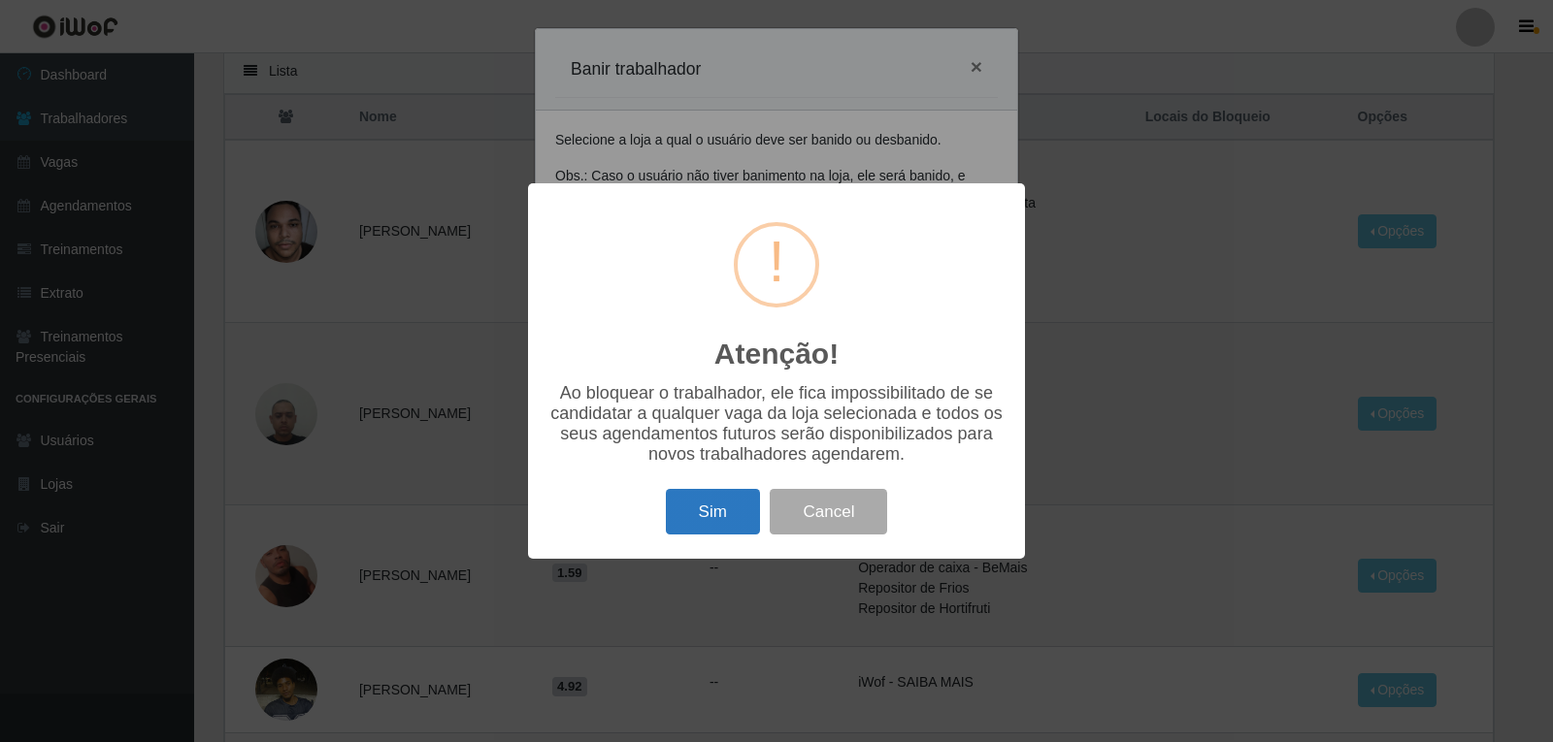
click at [721, 528] on button "Sim" at bounding box center [713, 512] width 94 height 46
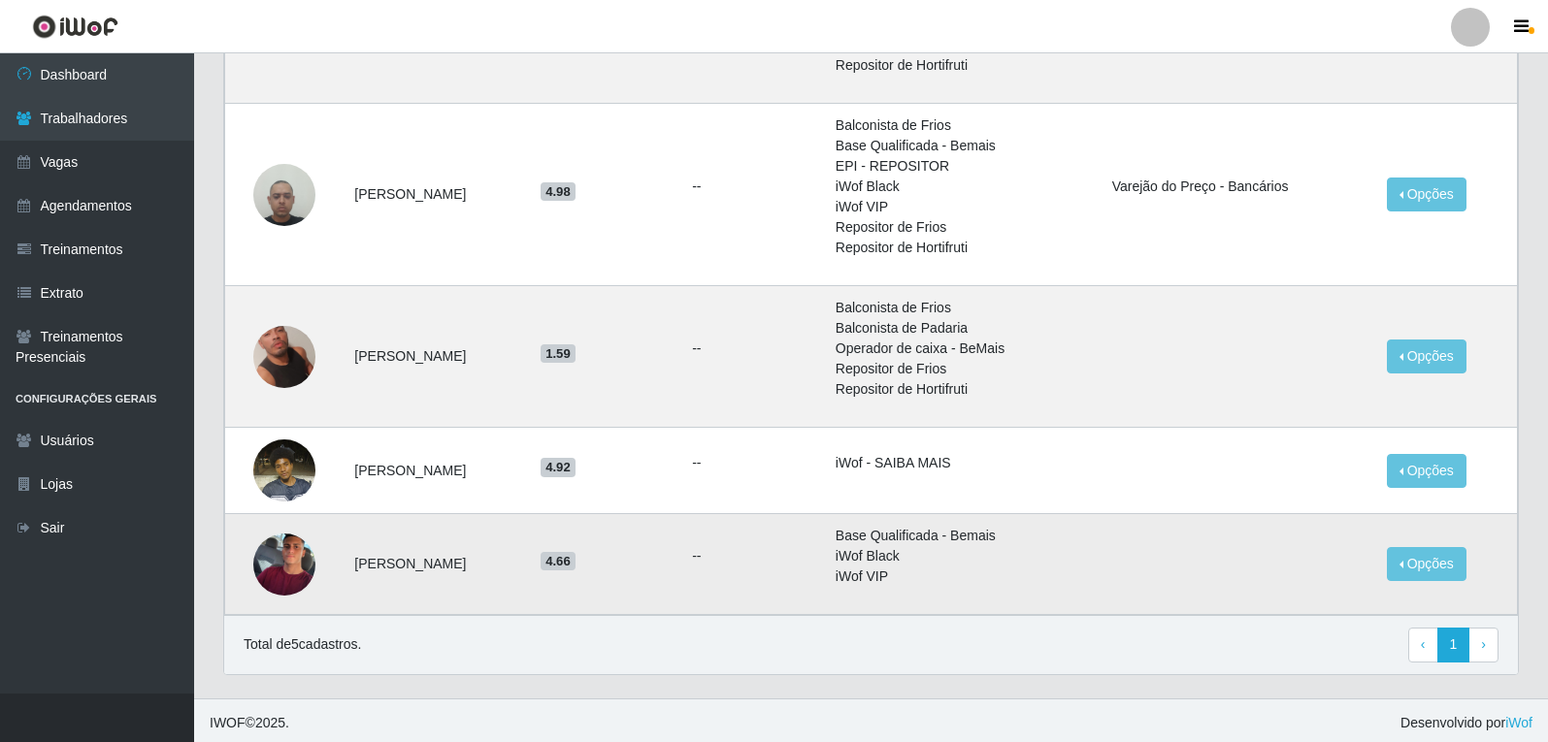
scroll to position [516, 0]
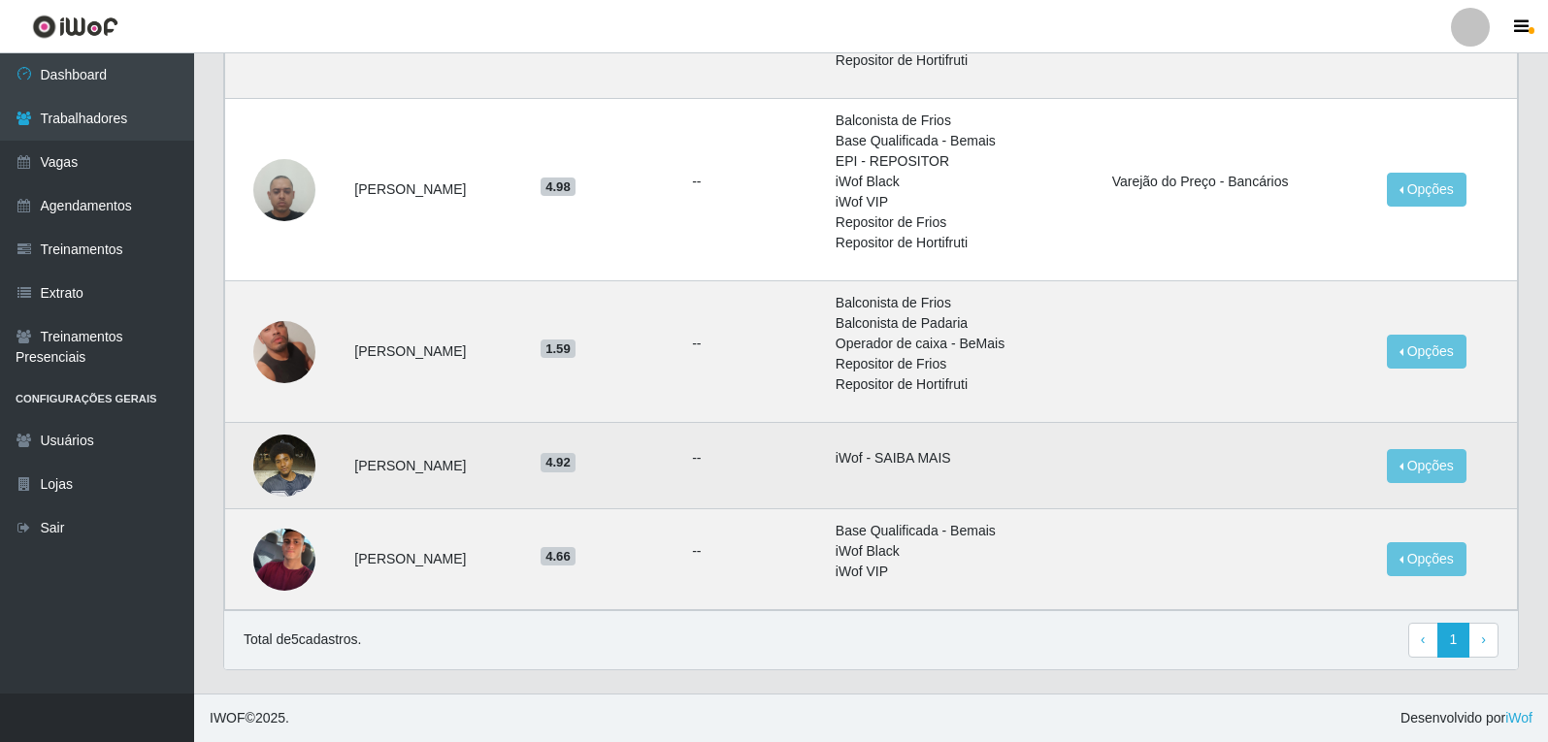
click at [300, 464] on img at bounding box center [284, 465] width 62 height 82
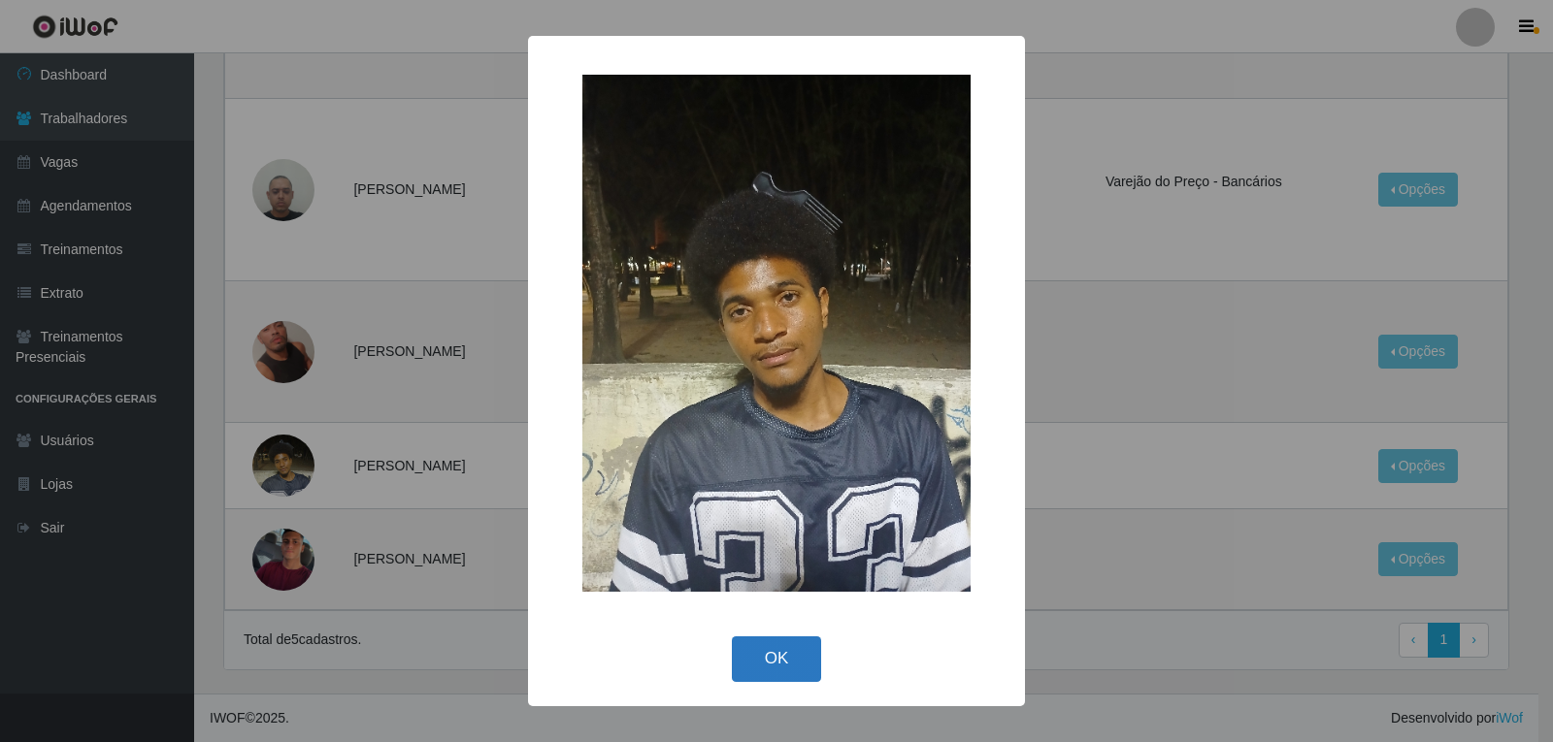
click at [780, 667] on button "OK" at bounding box center [777, 660] width 90 height 46
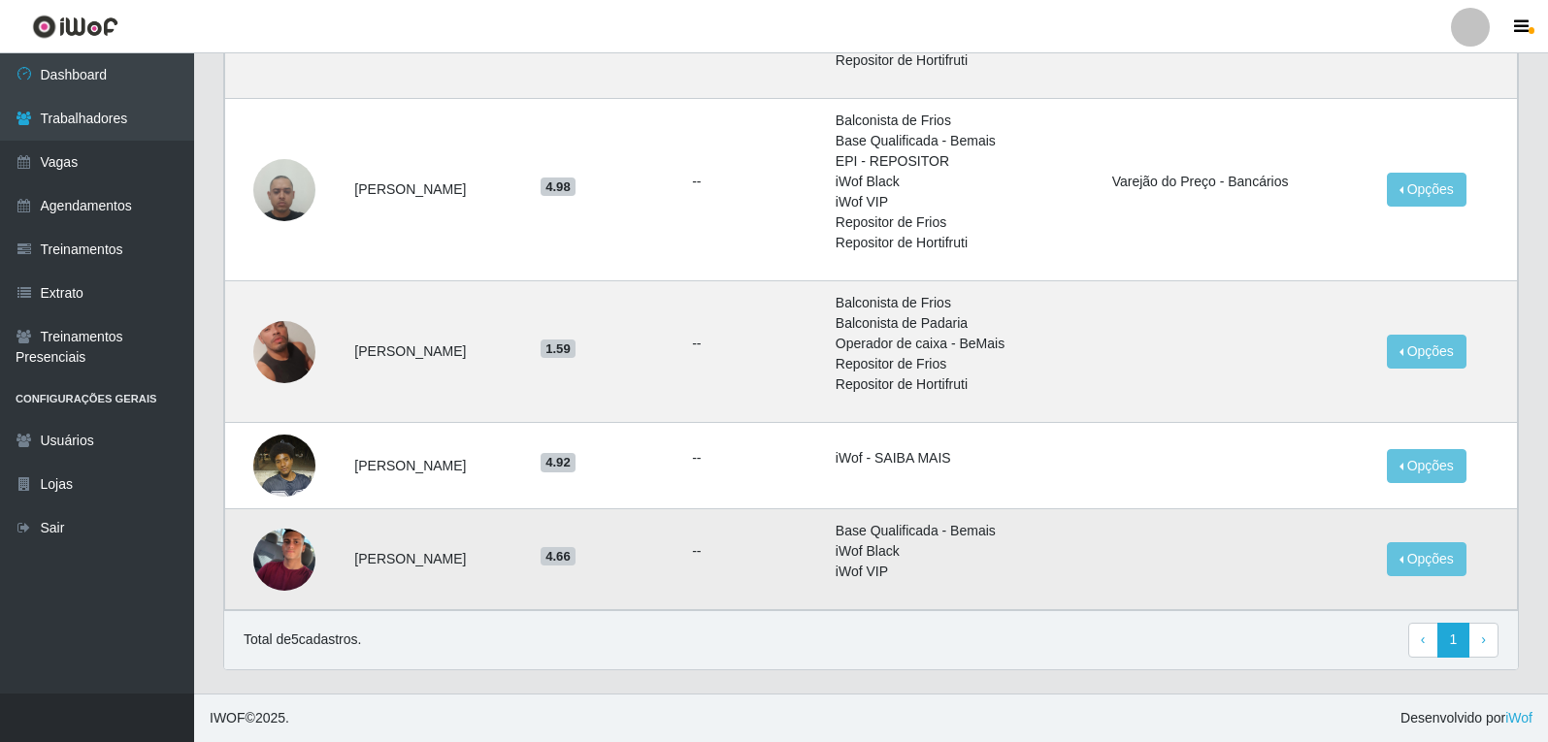
click at [296, 550] on img at bounding box center [284, 559] width 62 height 71
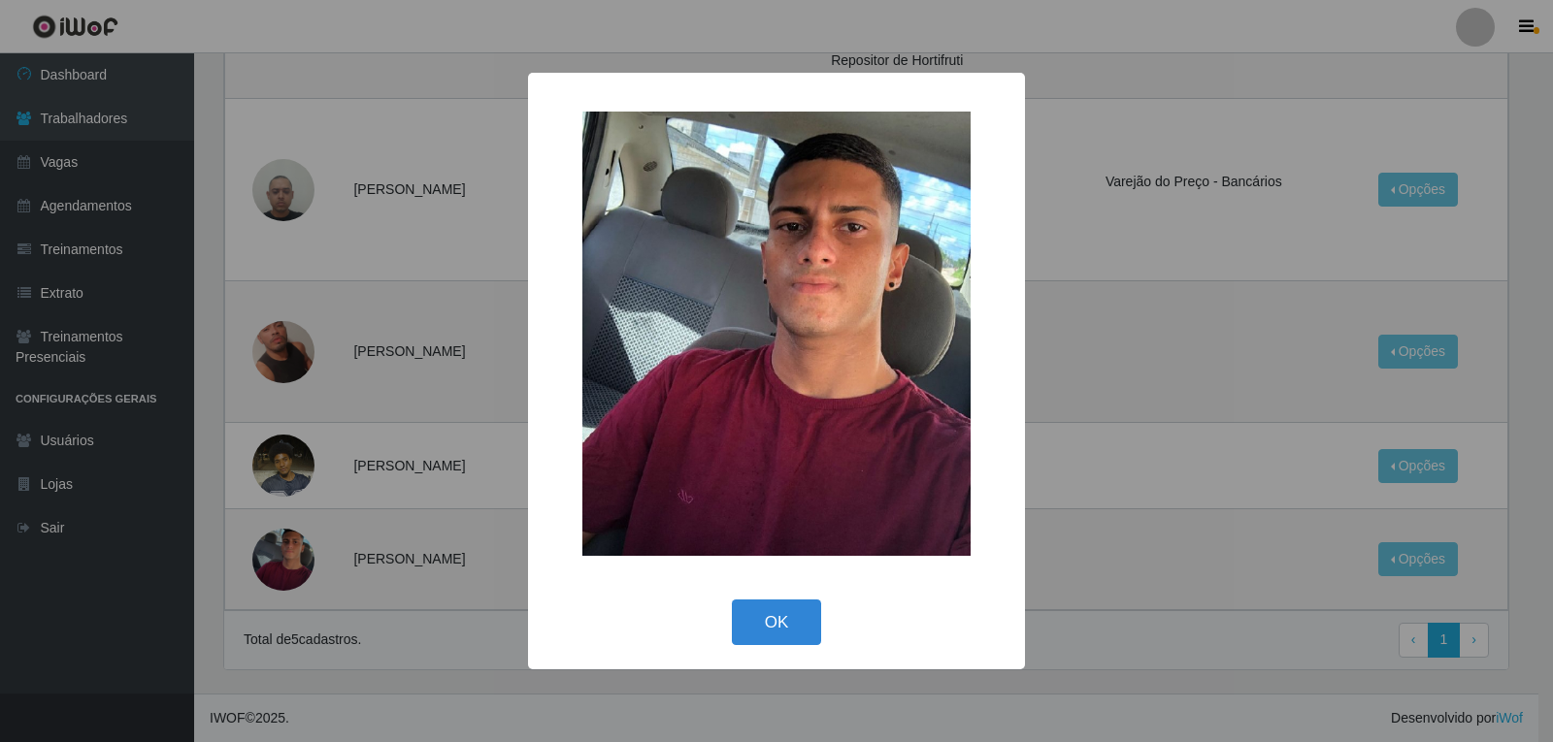
click at [300, 555] on div "× OK Cancel" at bounding box center [776, 371] width 1553 height 742
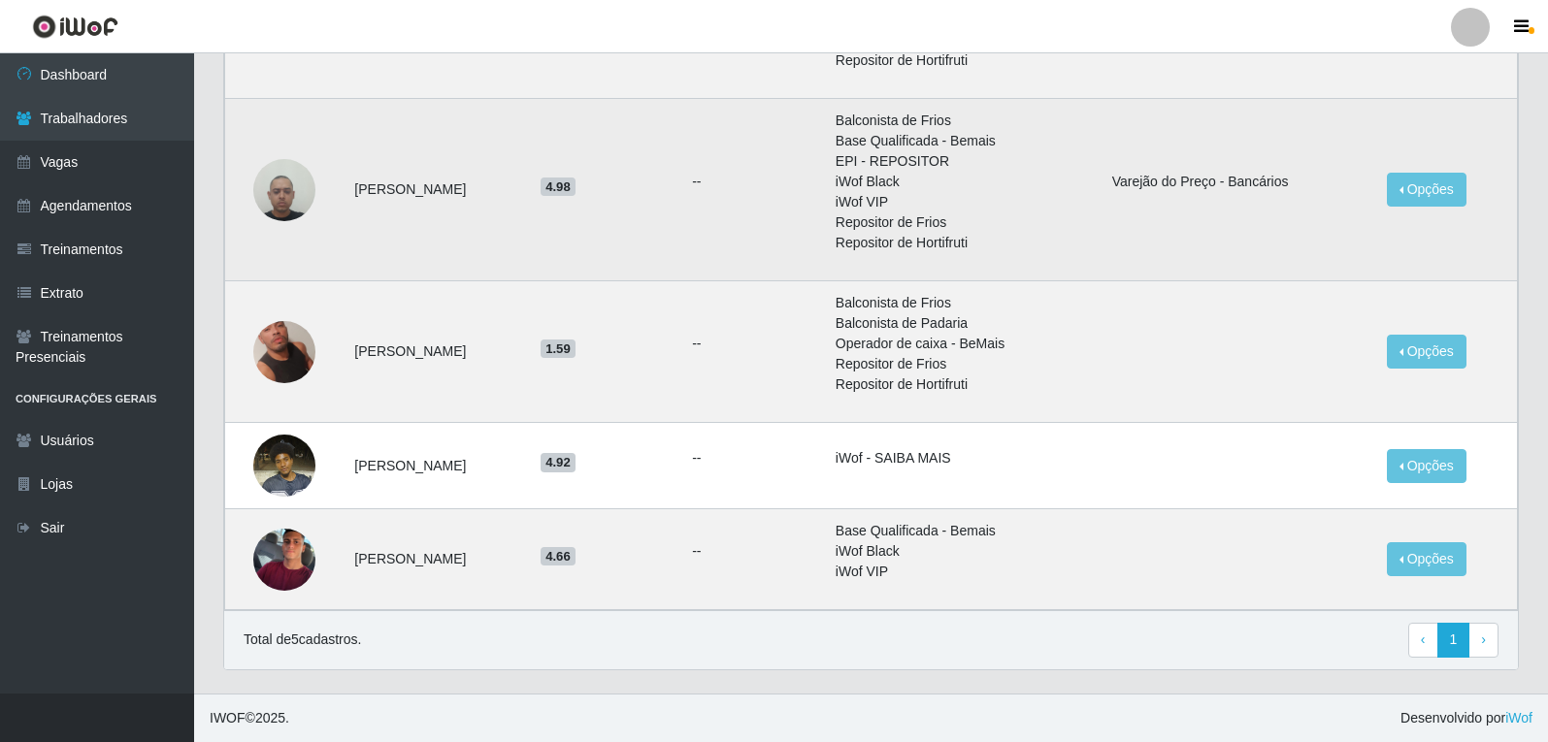
click at [288, 200] on img at bounding box center [284, 189] width 62 height 82
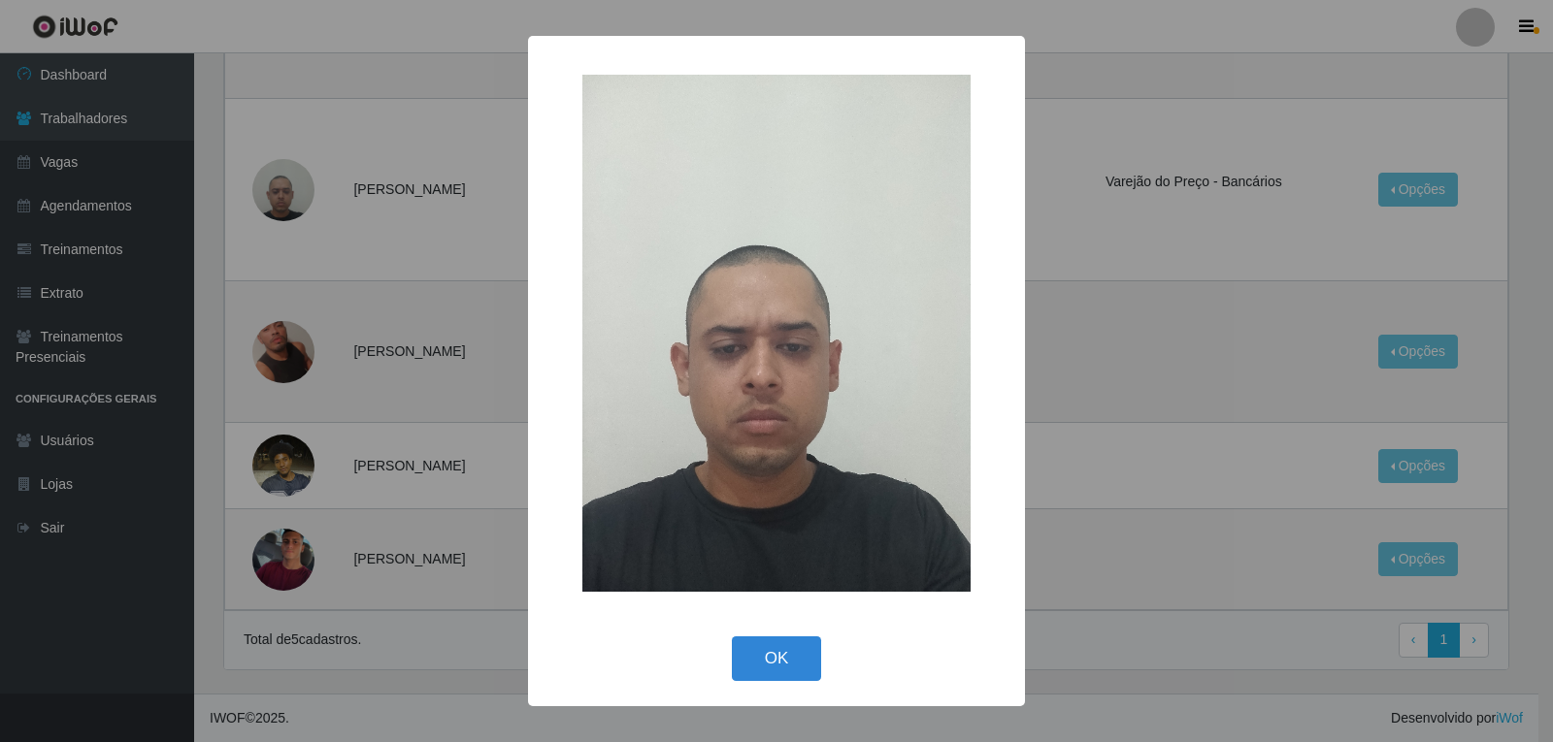
click at [288, 201] on div "× OK Cancel" at bounding box center [776, 371] width 1553 height 742
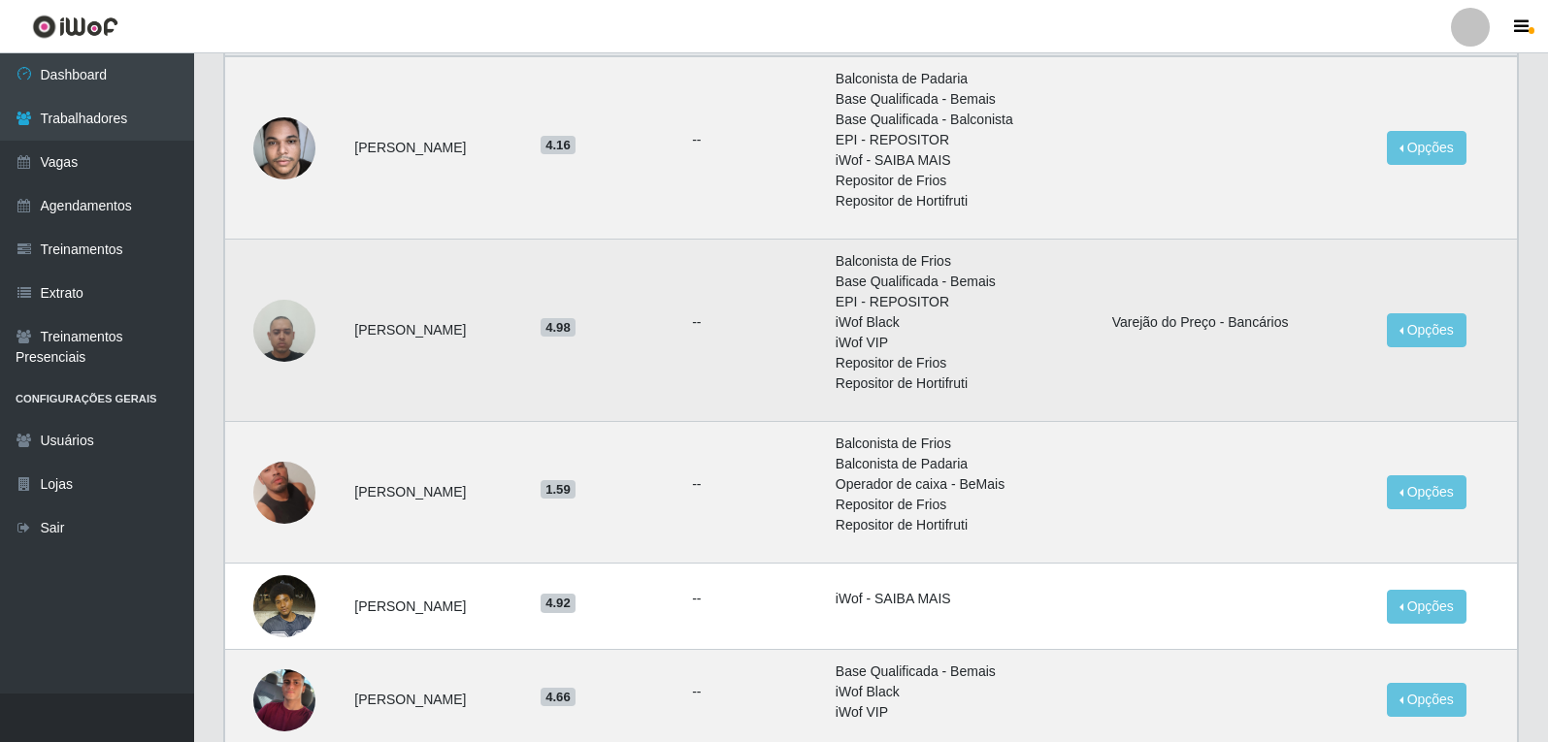
scroll to position [419, 0]
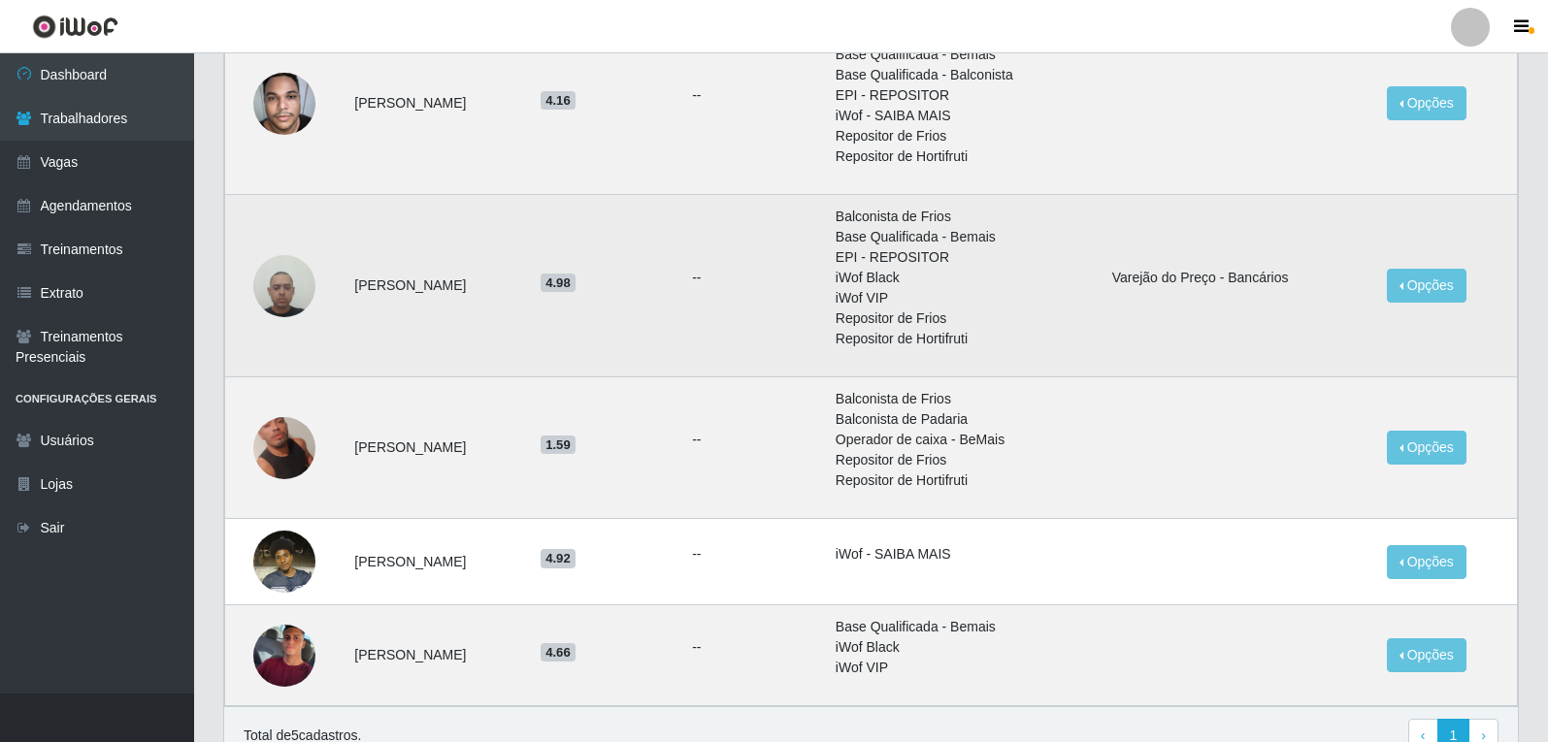
click at [1173, 267] on td "Varejão do Preço - Bancários" at bounding box center [1238, 286] width 275 height 182
click at [576, 285] on span "4.98" at bounding box center [558, 283] width 35 height 19
click at [280, 304] on img at bounding box center [284, 286] width 62 height 82
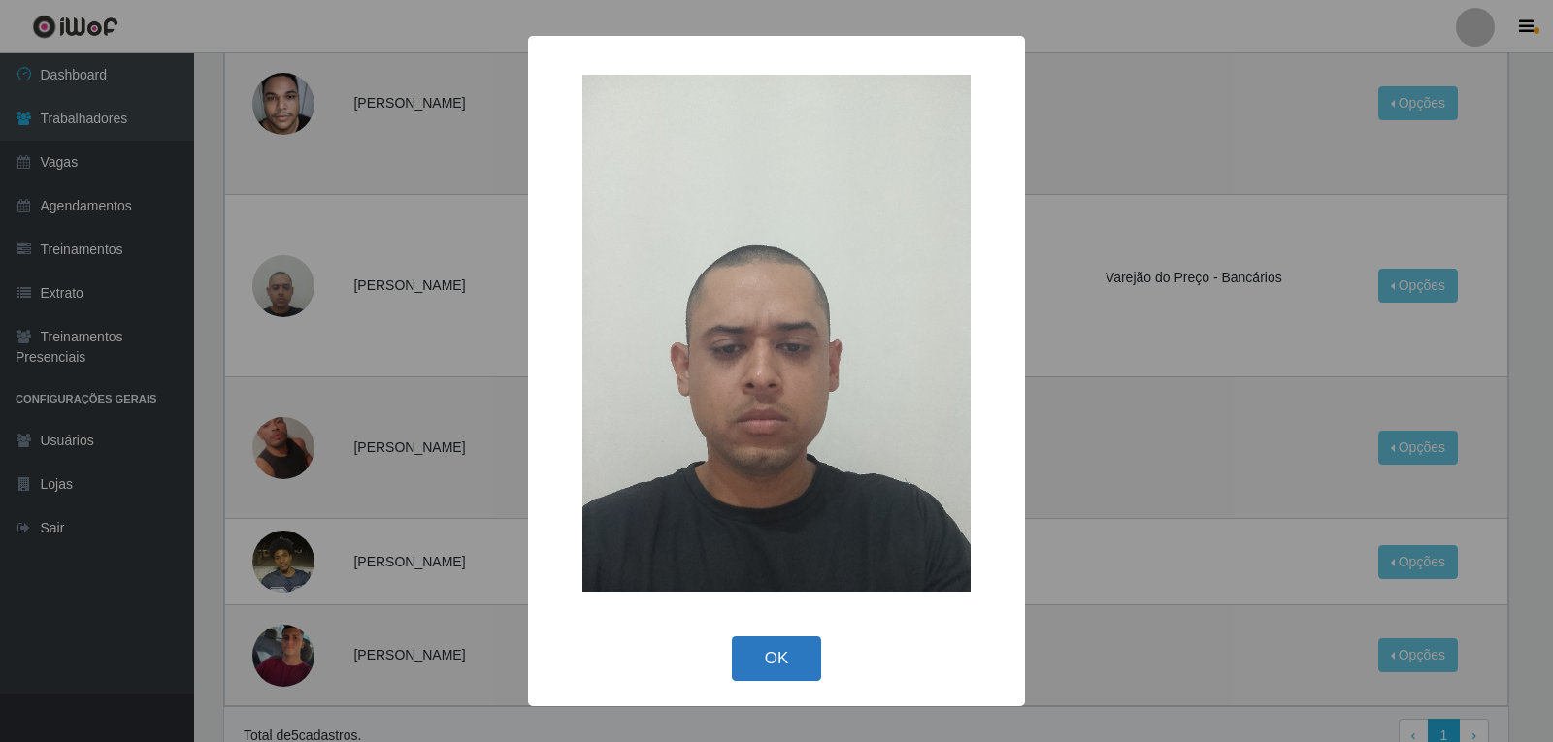
click at [789, 657] on button "OK" at bounding box center [777, 660] width 90 height 46
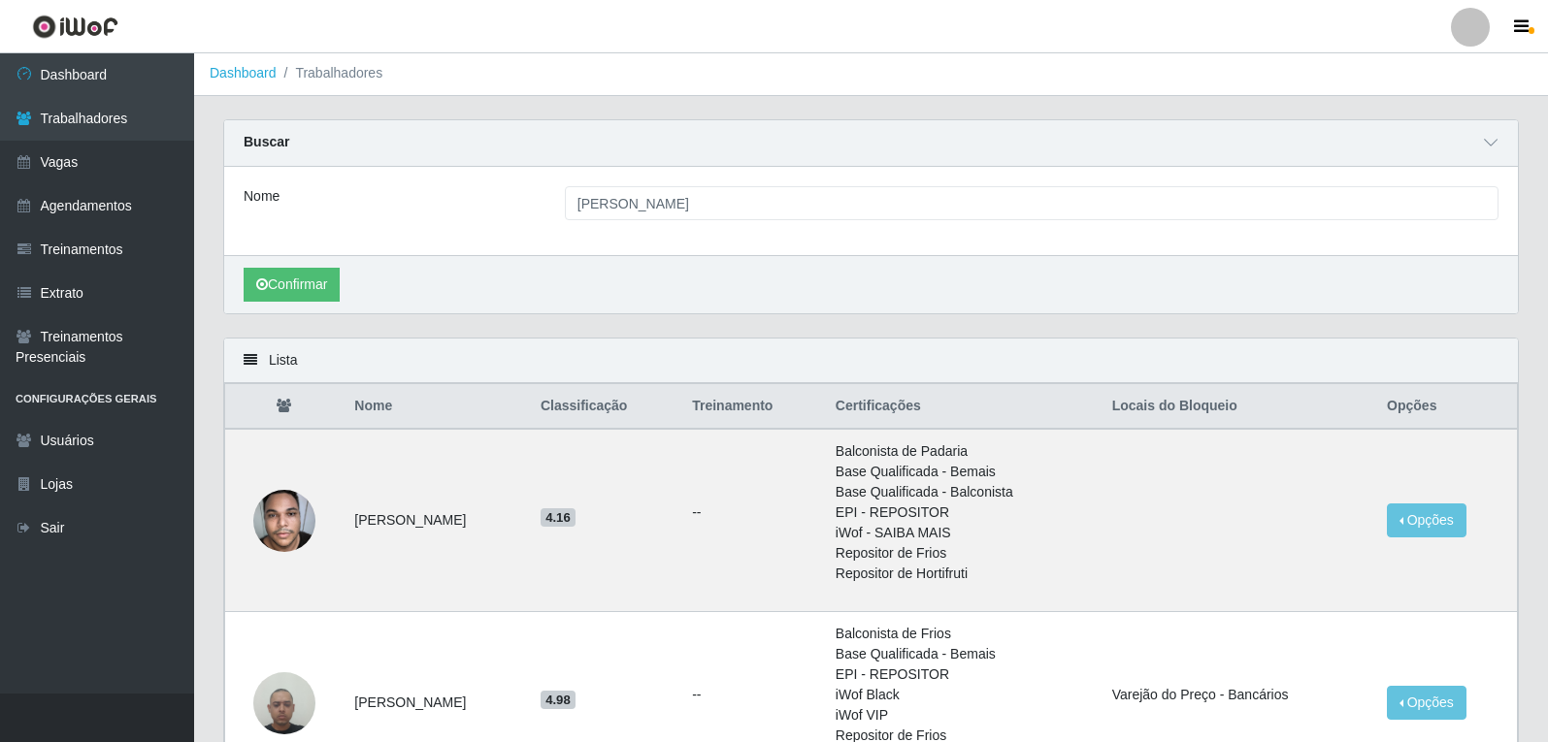
scroll to position [0, 0]
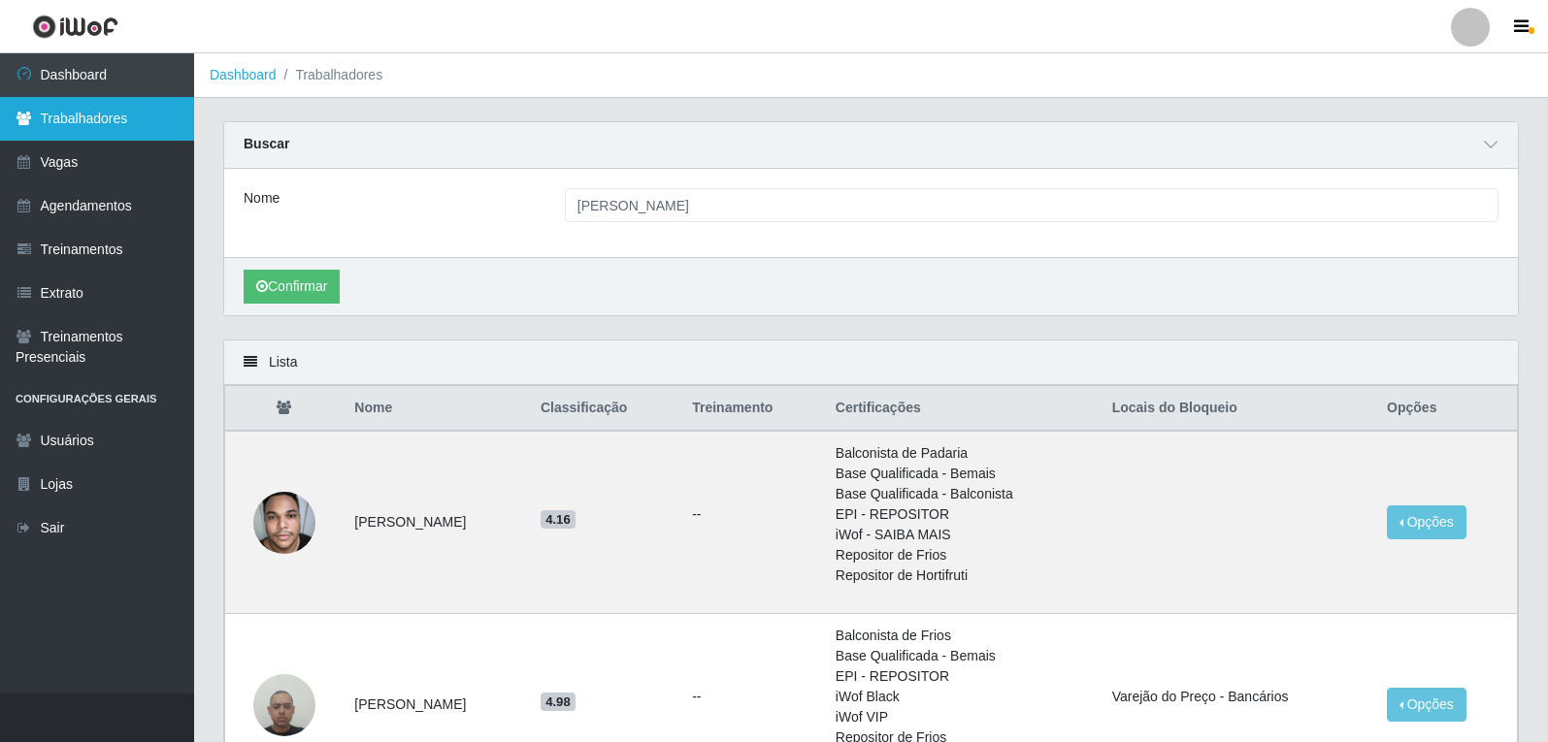
click at [73, 132] on link "Trabalhadores" at bounding box center [97, 119] width 194 height 44
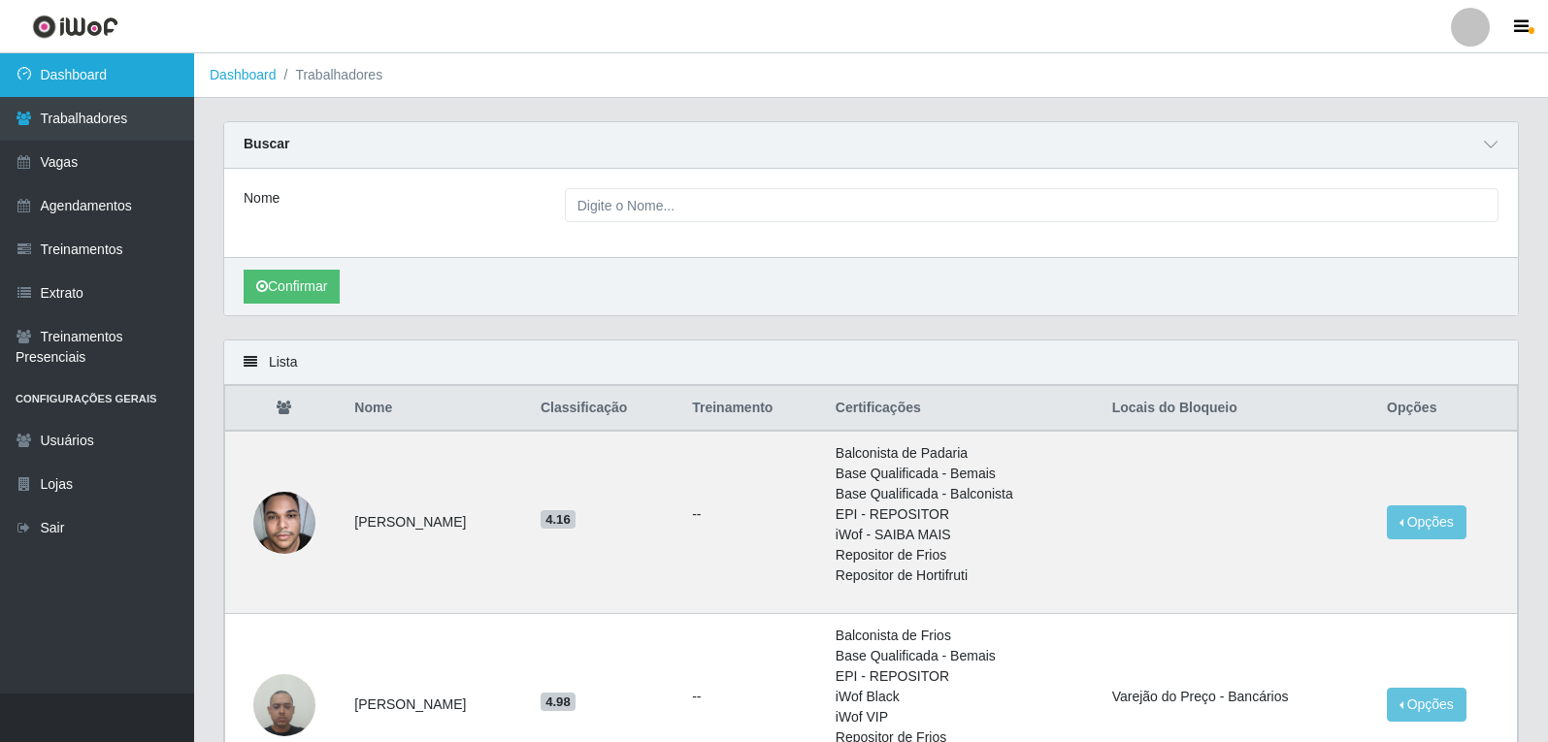
click at [81, 89] on link "Dashboard" at bounding box center [97, 75] width 194 height 44
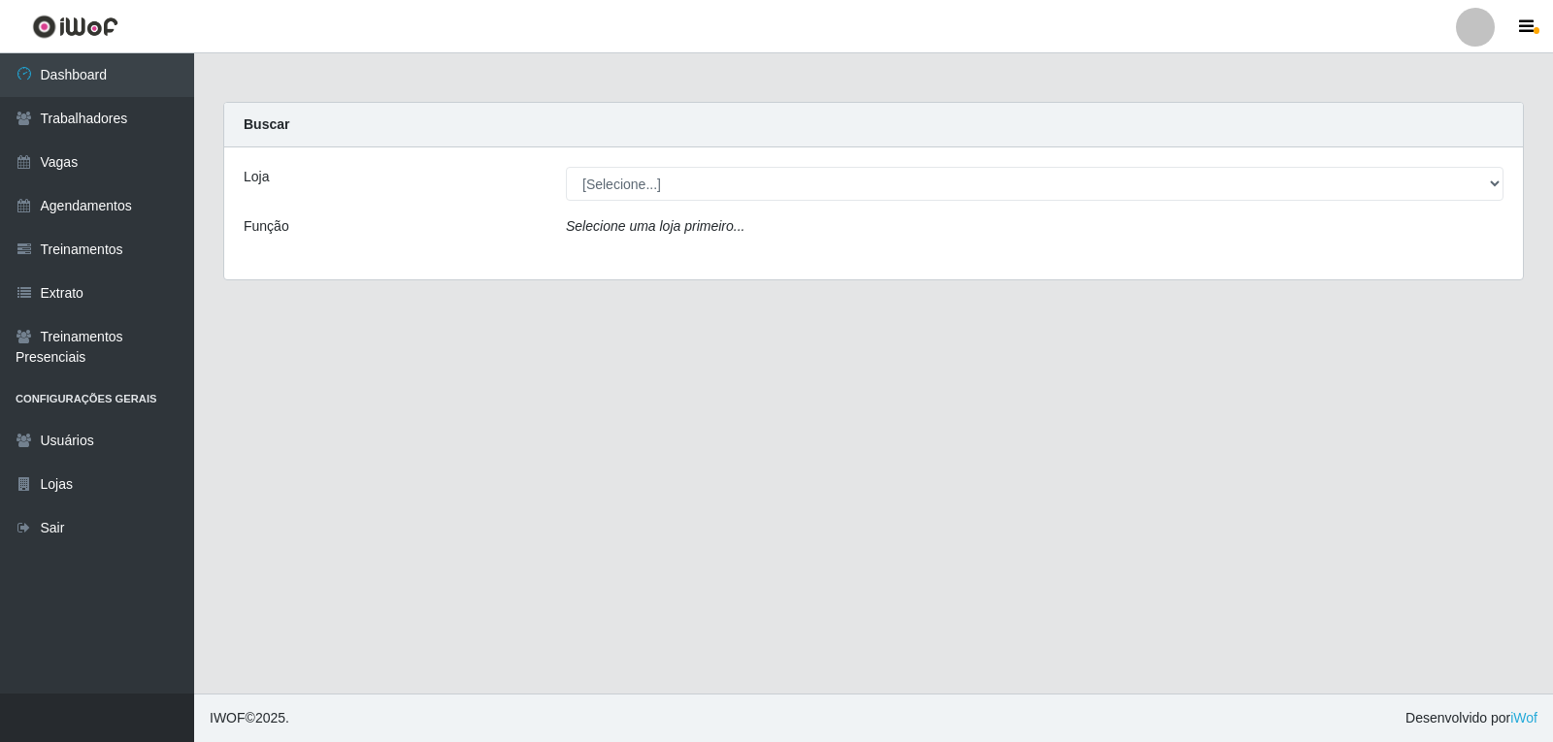
click at [714, 231] on icon "Selecione uma loja primeiro..." at bounding box center [655, 226] width 179 height 16
click at [597, 233] on icon "Selecione uma loja primeiro..." at bounding box center [655, 226] width 179 height 16
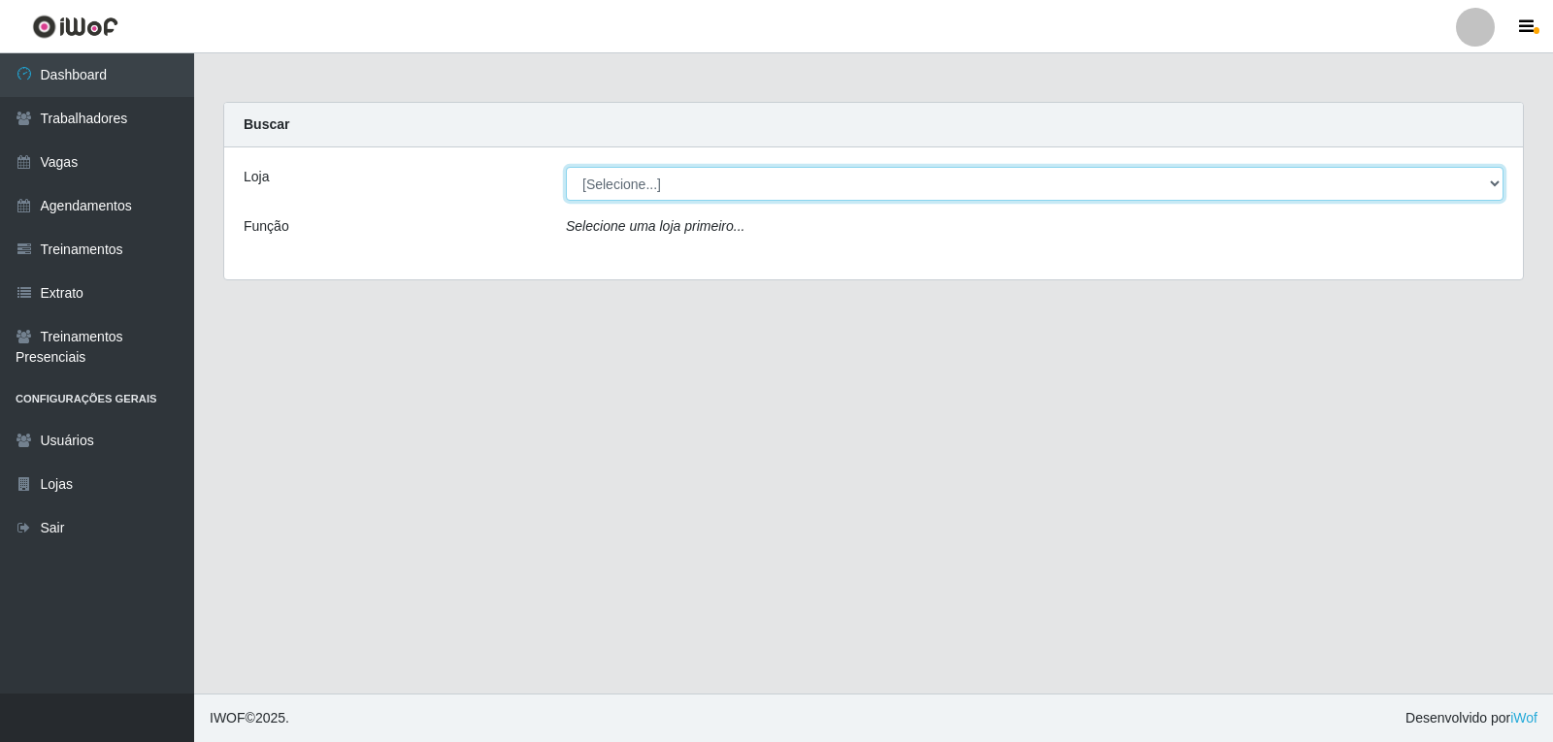
click at [600, 186] on select "[Selecione...] Varejão do Preço - Bancários" at bounding box center [1035, 184] width 938 height 34
select select "157"
click at [566, 167] on select "[Selecione...] Varejão do Preço - Bancários" at bounding box center [1035, 184] width 938 height 34
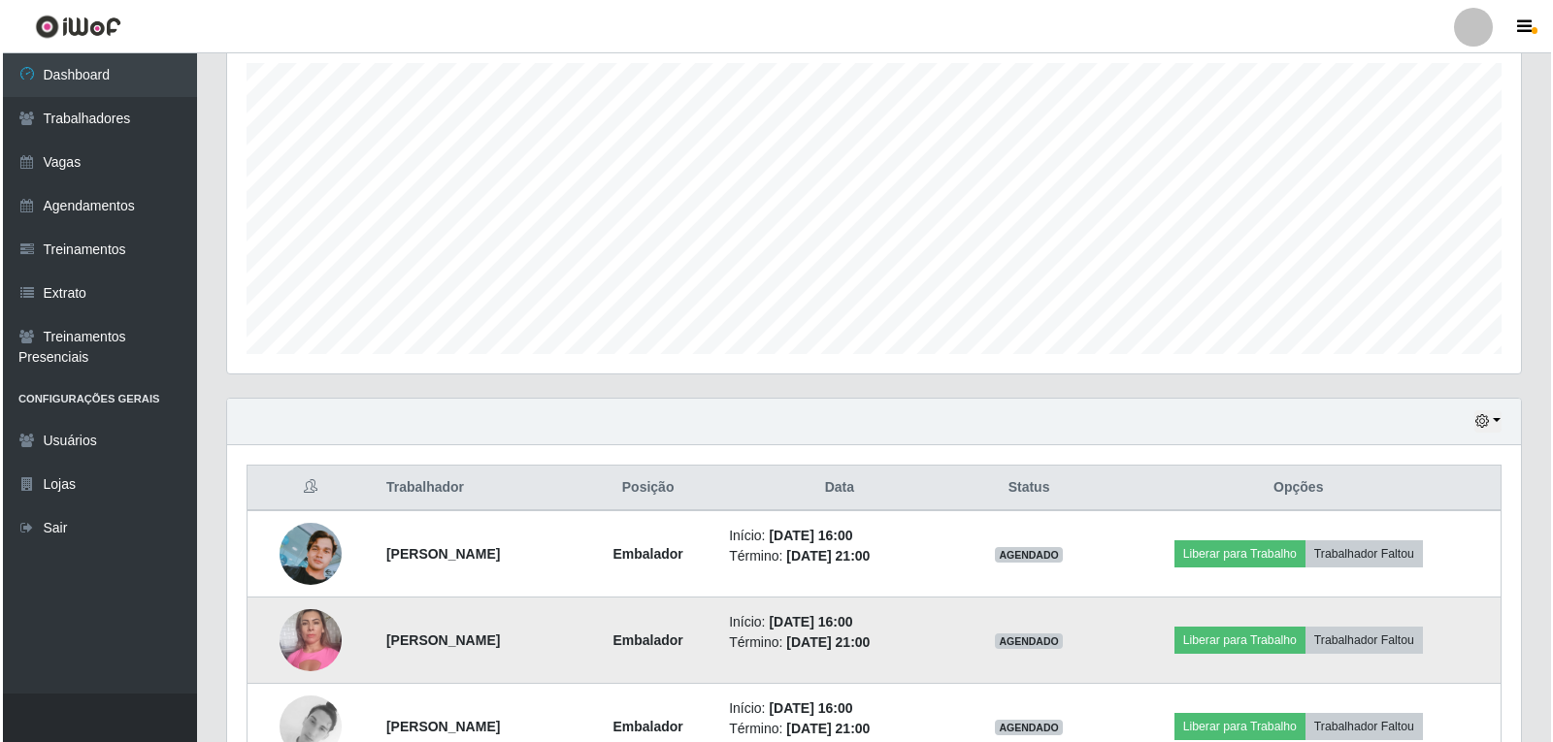
scroll to position [388, 0]
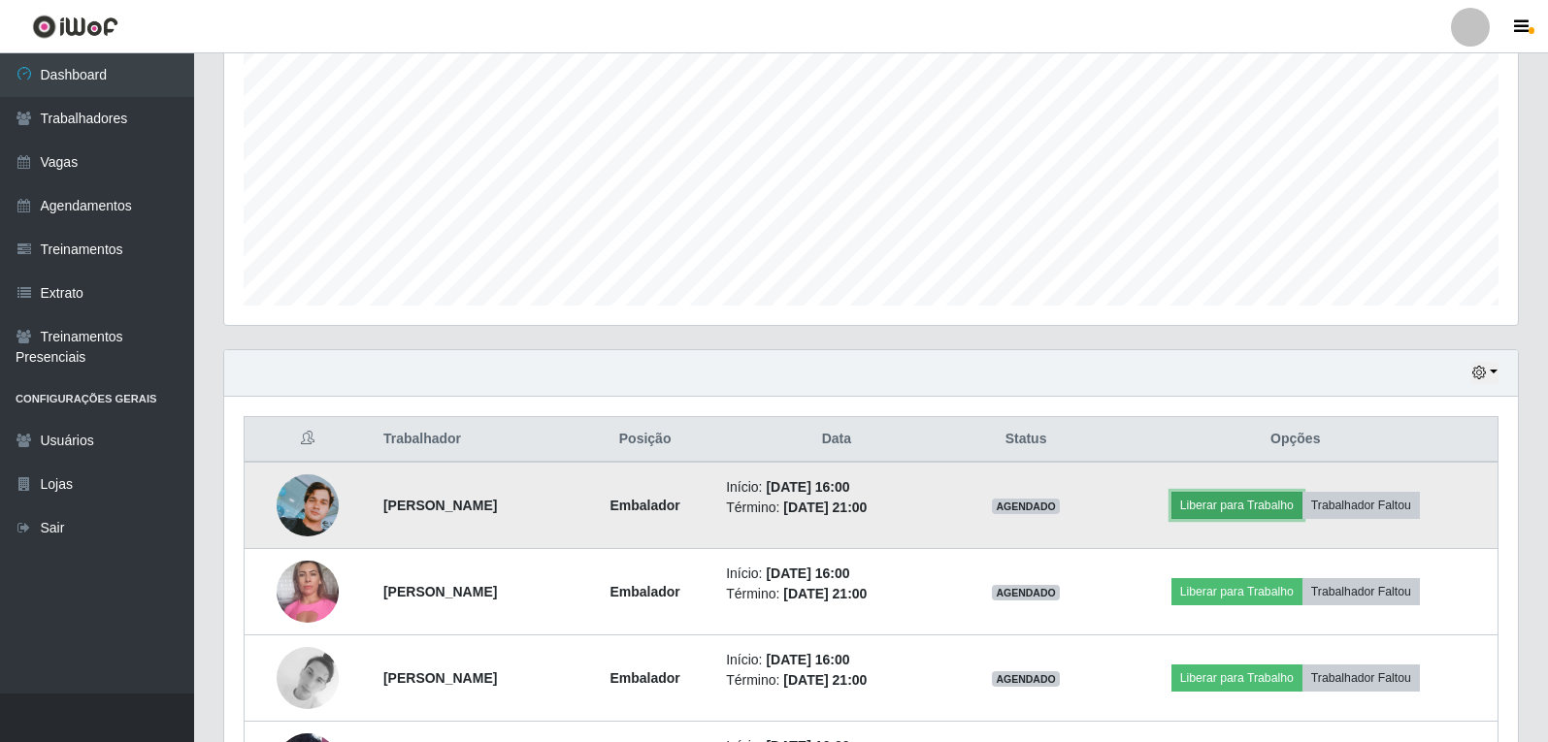
click at [1289, 508] on button "Liberar para Trabalho" at bounding box center [1236, 505] width 131 height 27
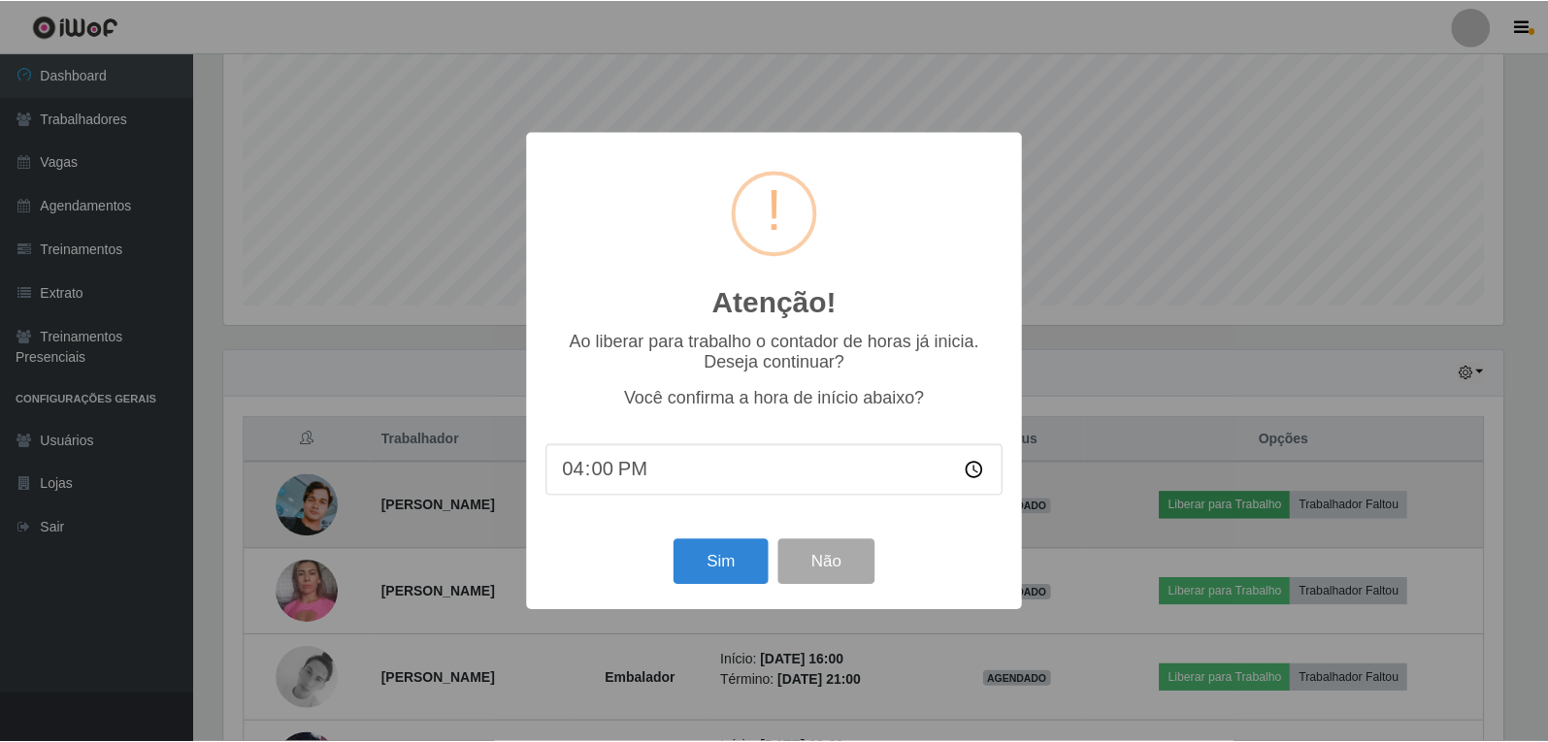
scroll to position [403, 1284]
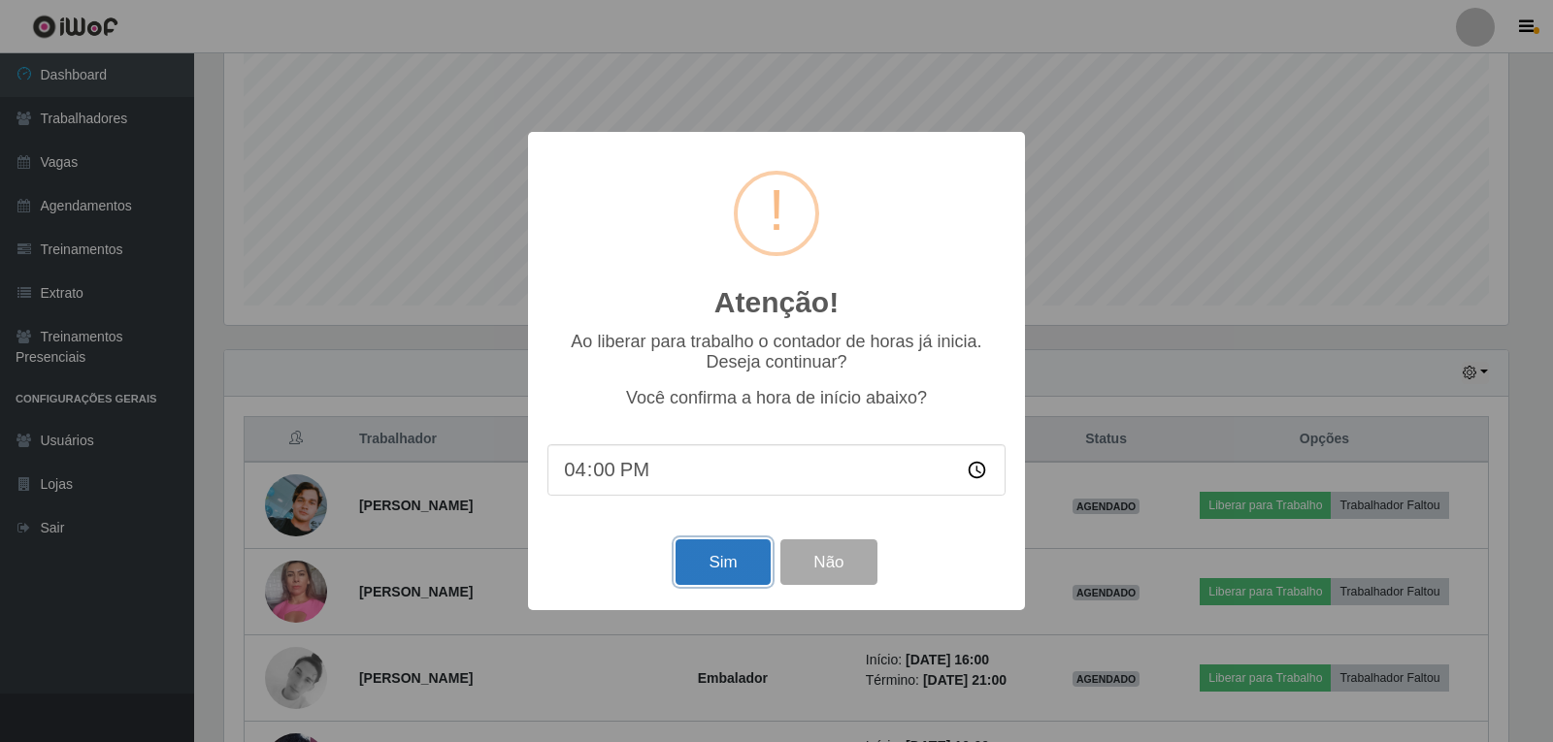
click at [722, 574] on button "Sim" at bounding box center [722, 563] width 94 height 46
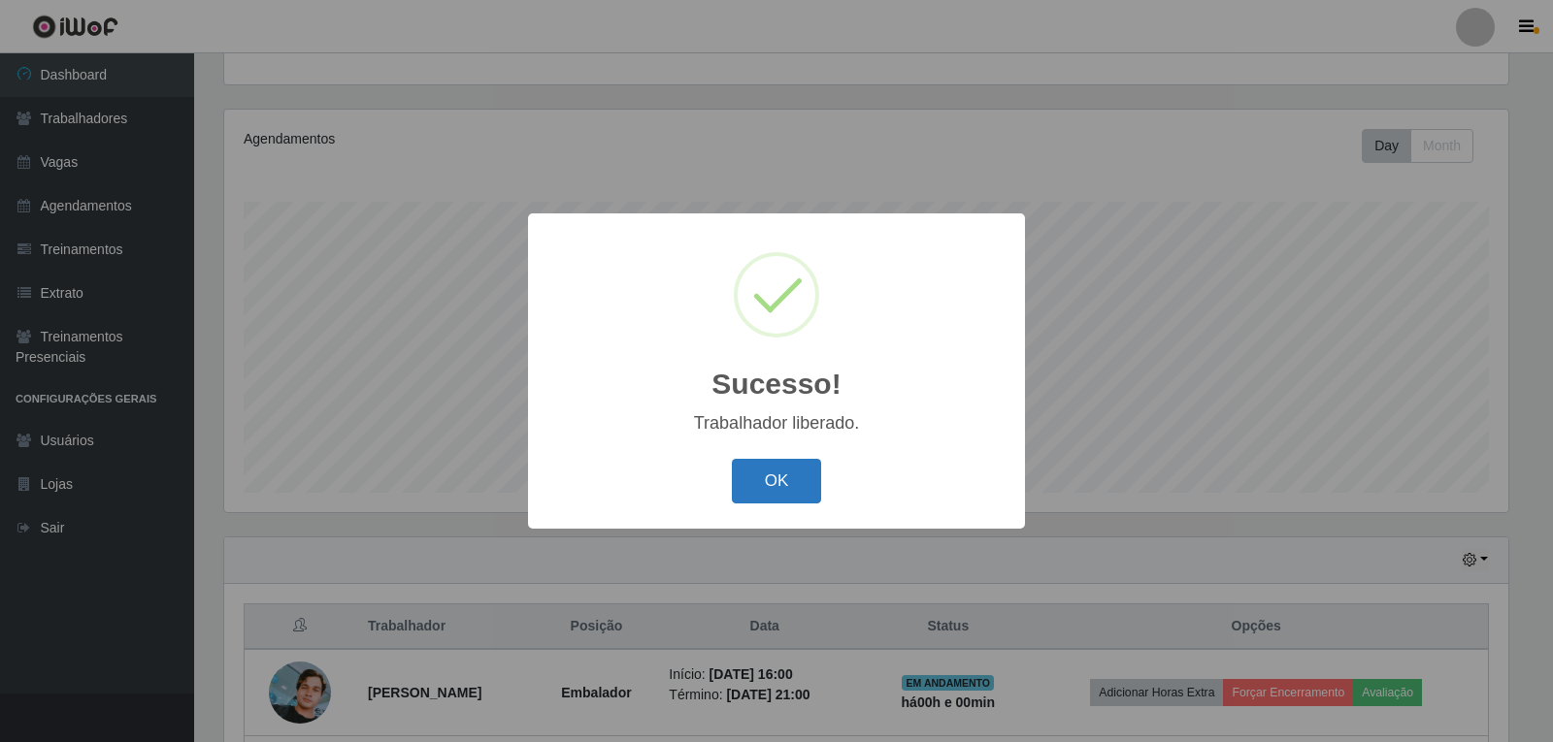
click at [775, 475] on button "OK" at bounding box center [777, 482] width 90 height 46
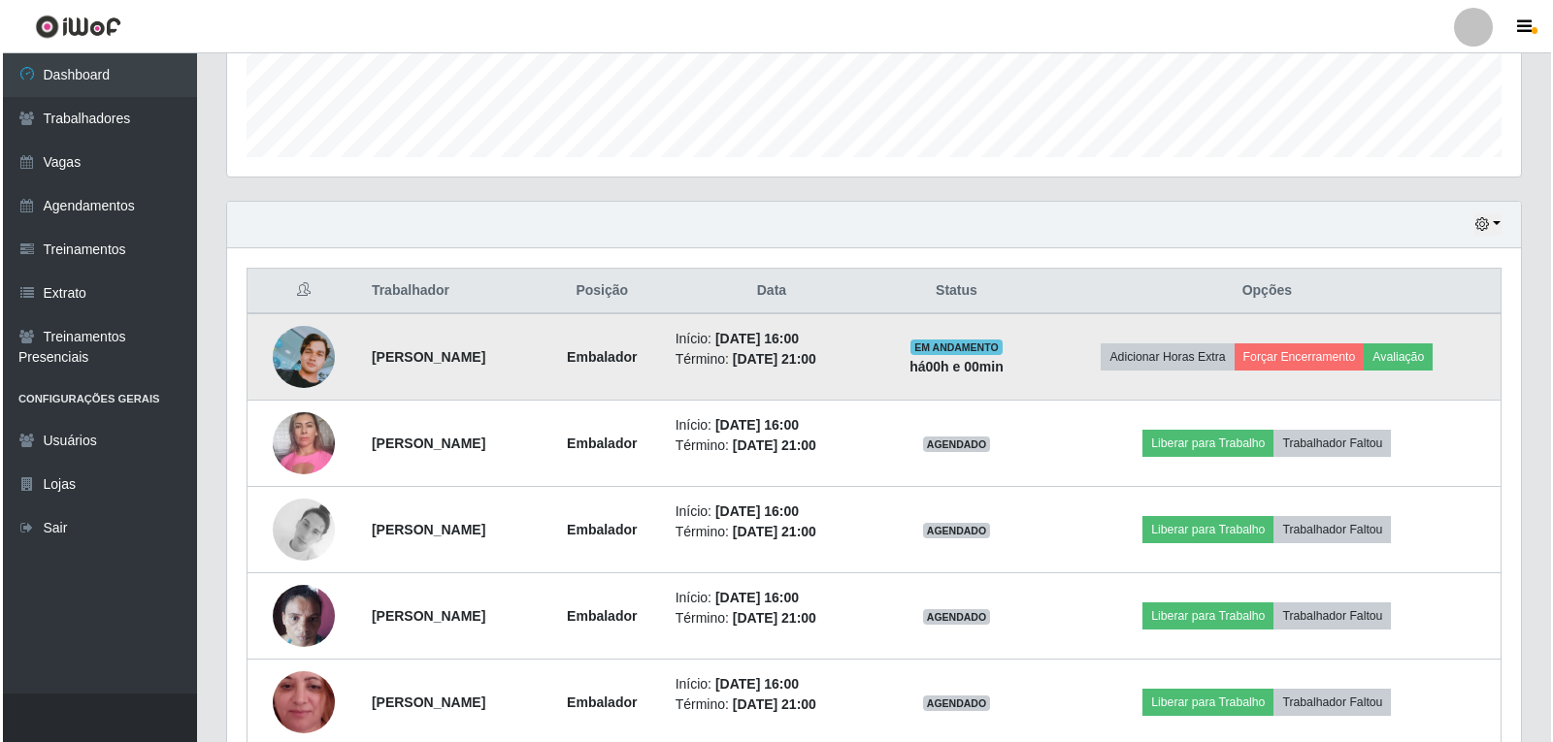
scroll to position [633, 0]
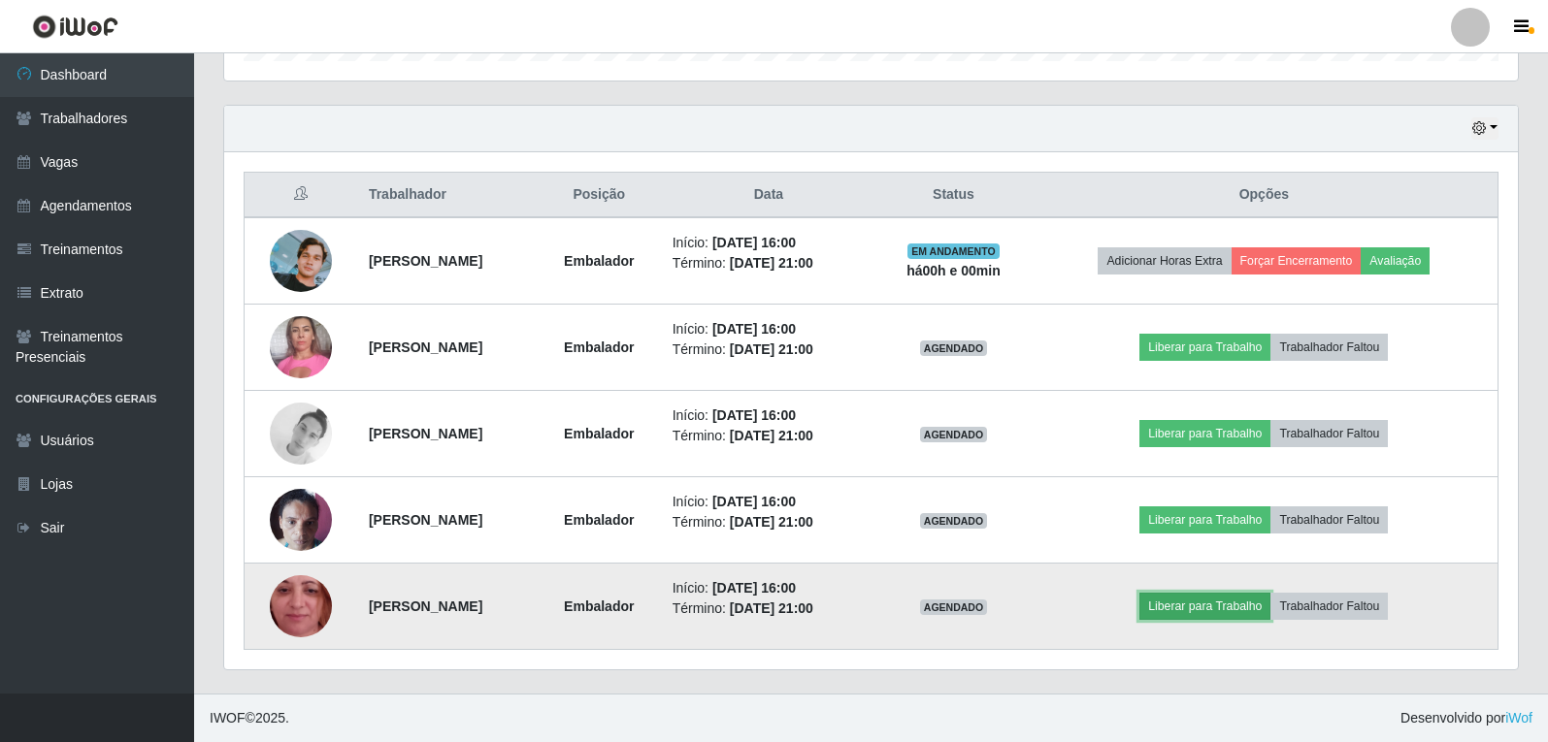
click at [1208, 599] on button "Liberar para Trabalho" at bounding box center [1204, 606] width 131 height 27
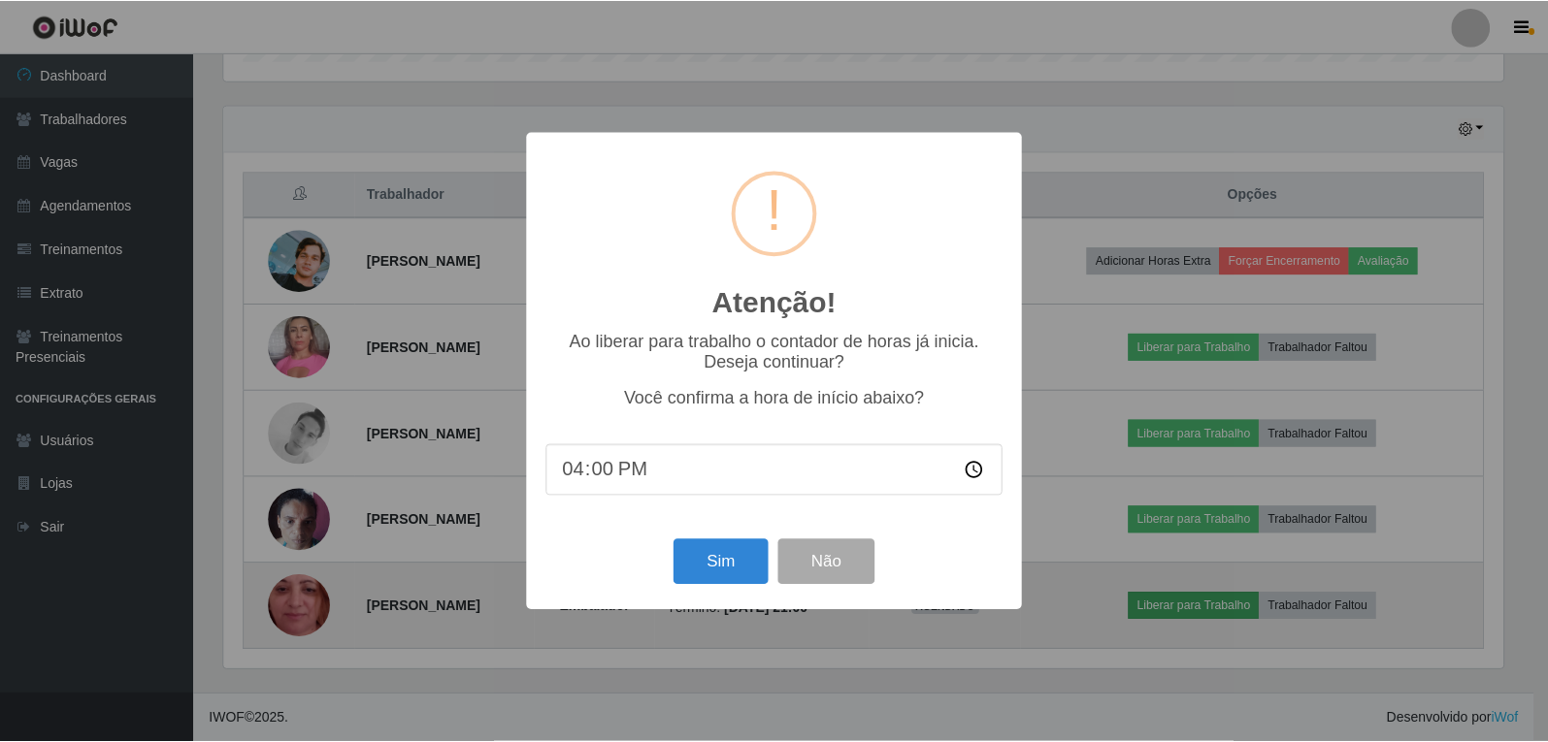
scroll to position [403, 1284]
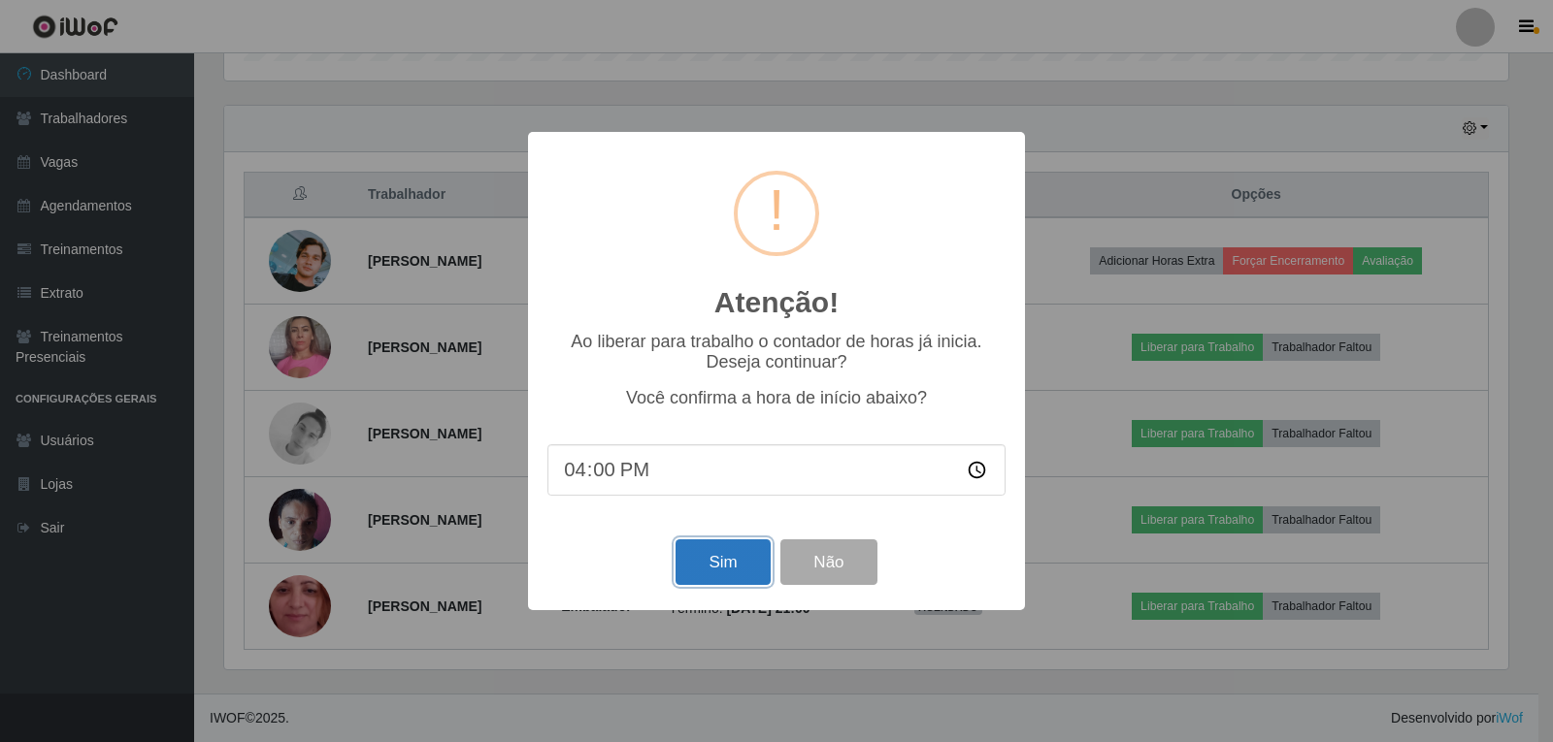
click at [744, 576] on button "Sim" at bounding box center [722, 563] width 94 height 46
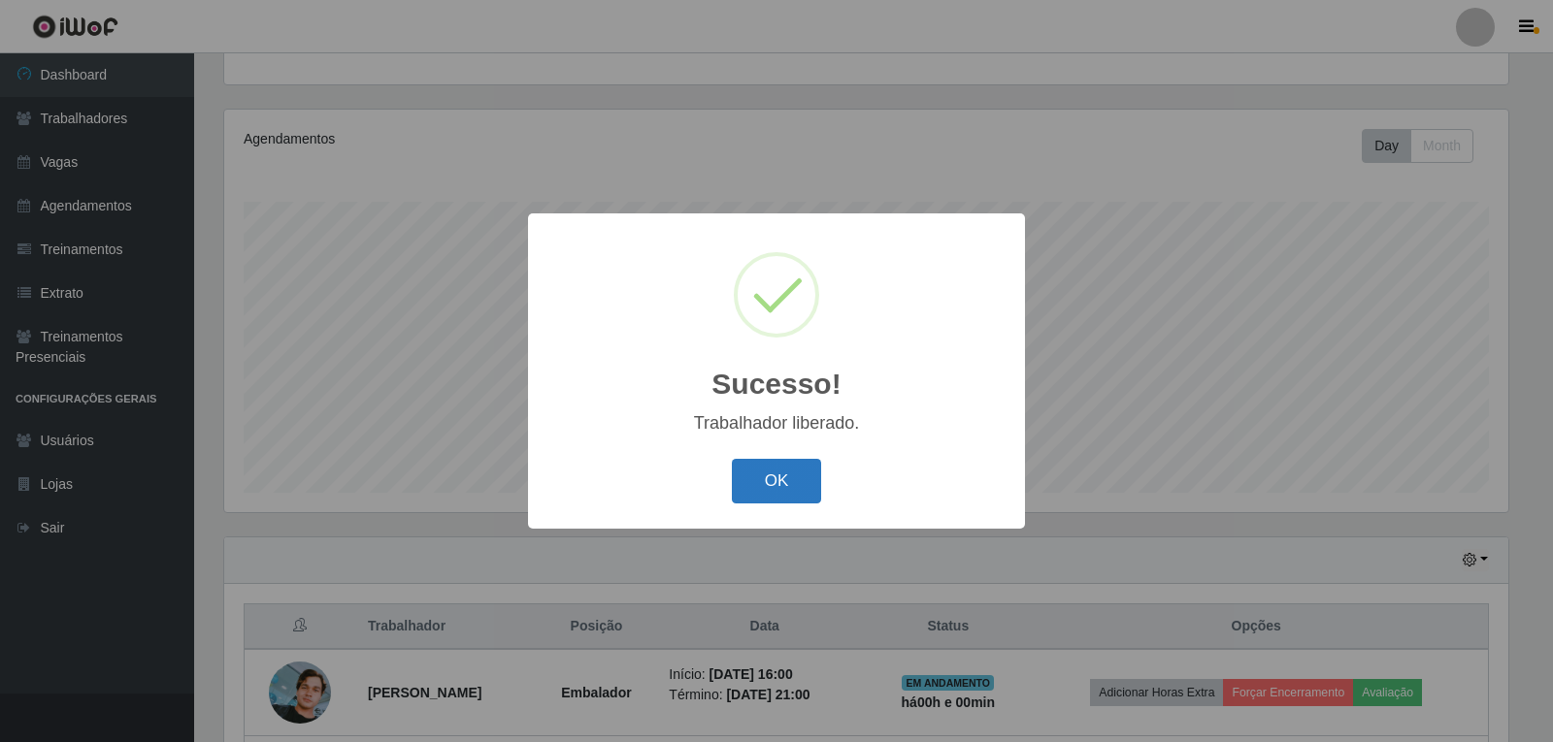
click at [755, 477] on button "OK" at bounding box center [777, 482] width 90 height 46
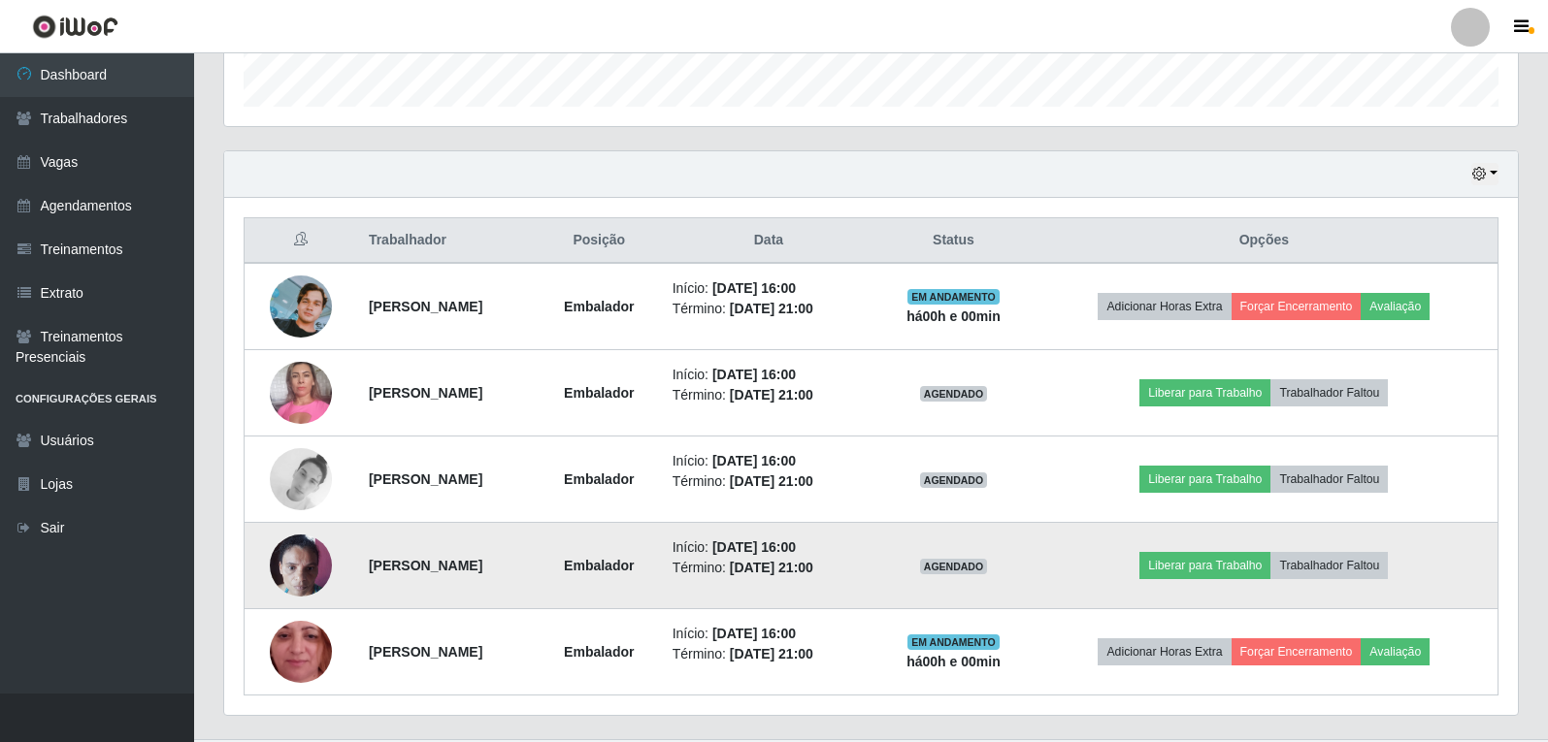
scroll to position [589, 0]
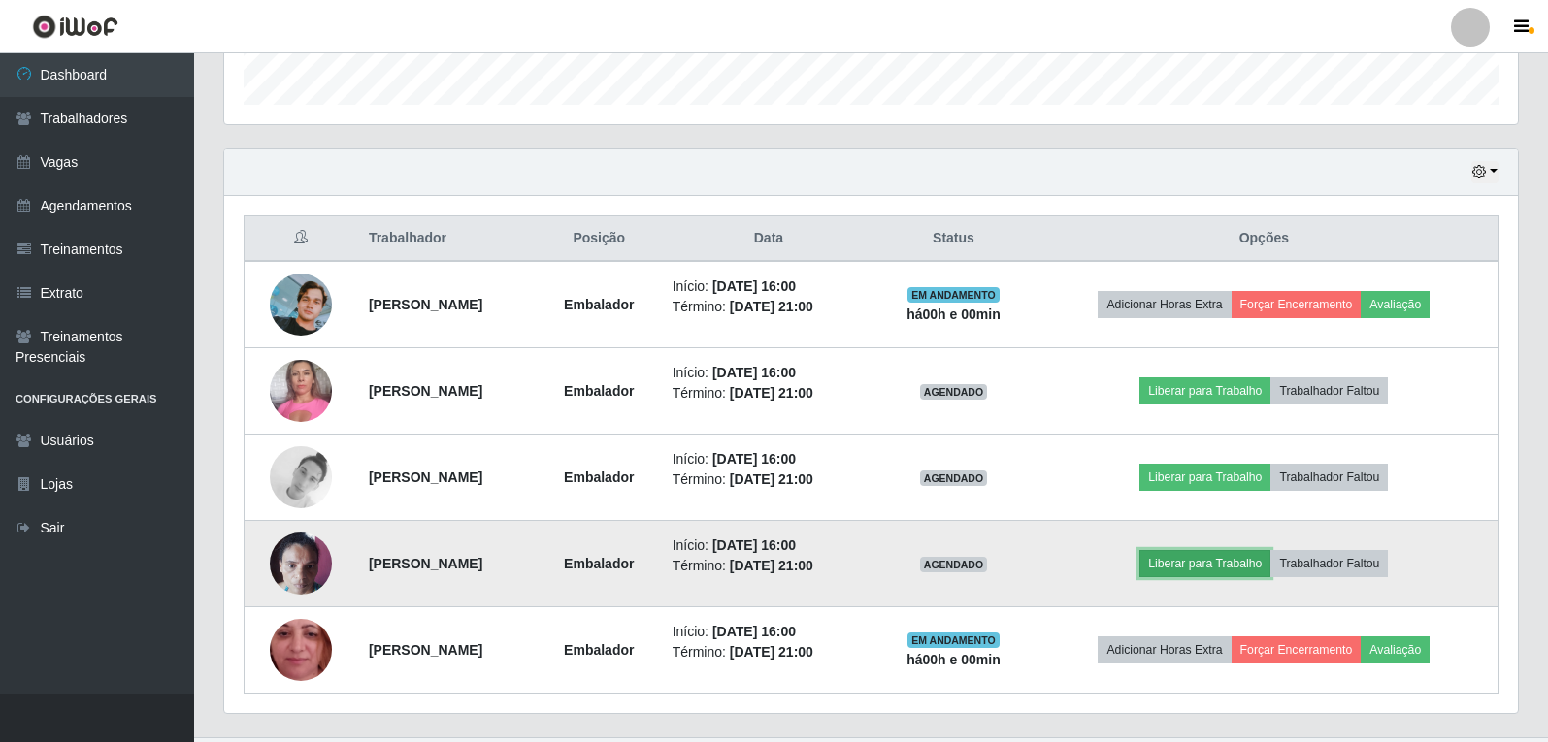
click at [1243, 569] on button "Liberar para Trabalho" at bounding box center [1204, 563] width 131 height 27
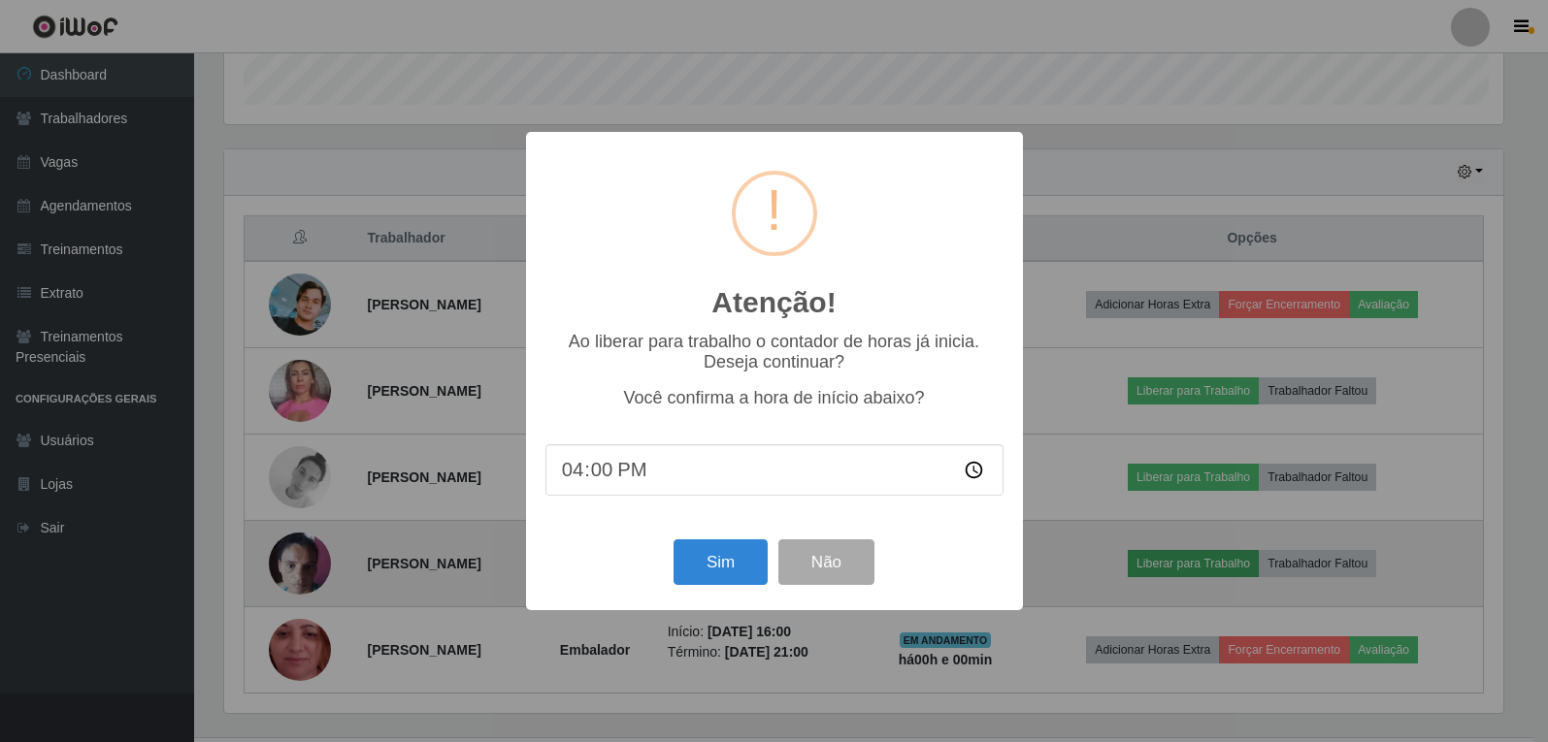
scroll to position [403, 1284]
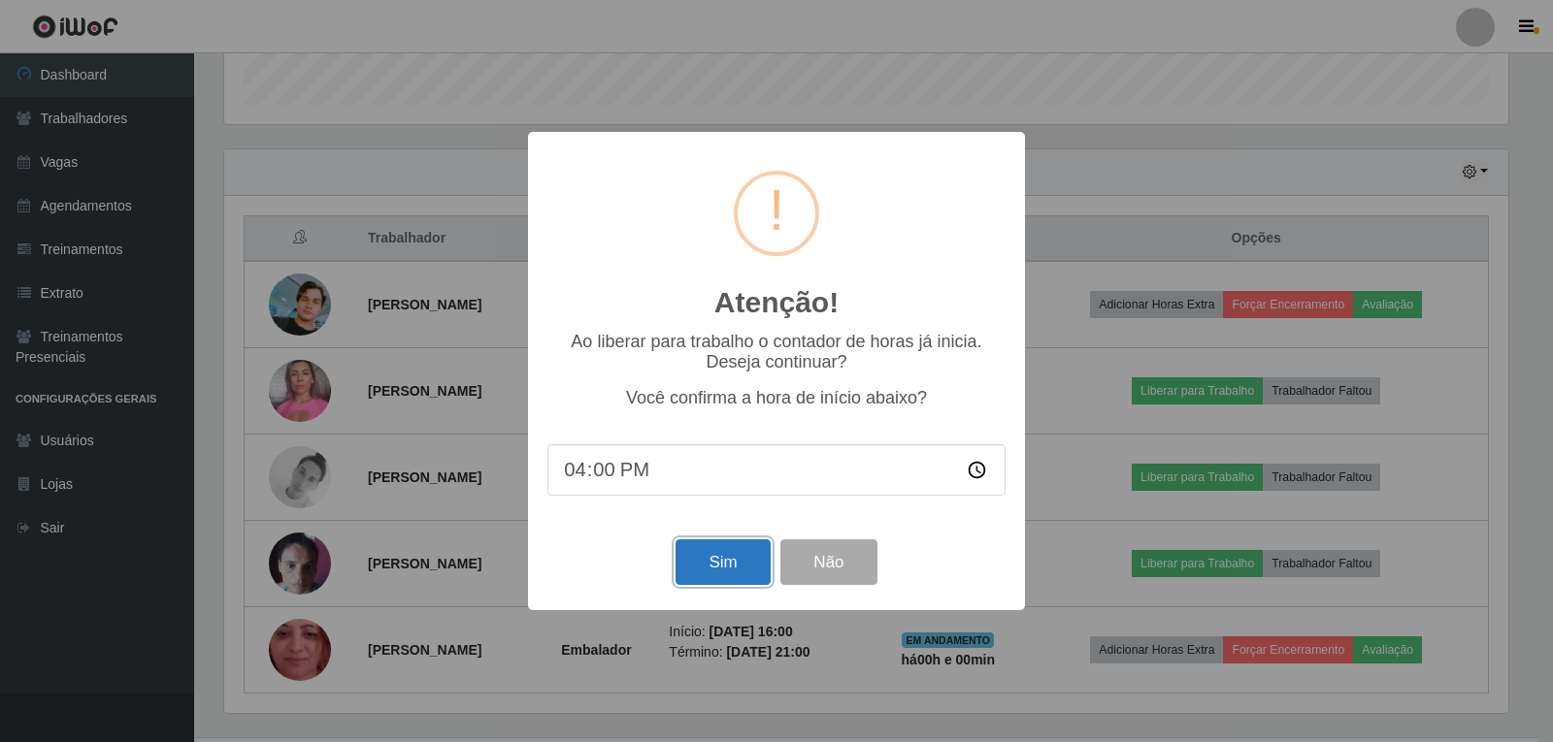
click at [733, 568] on button "Sim" at bounding box center [722, 563] width 94 height 46
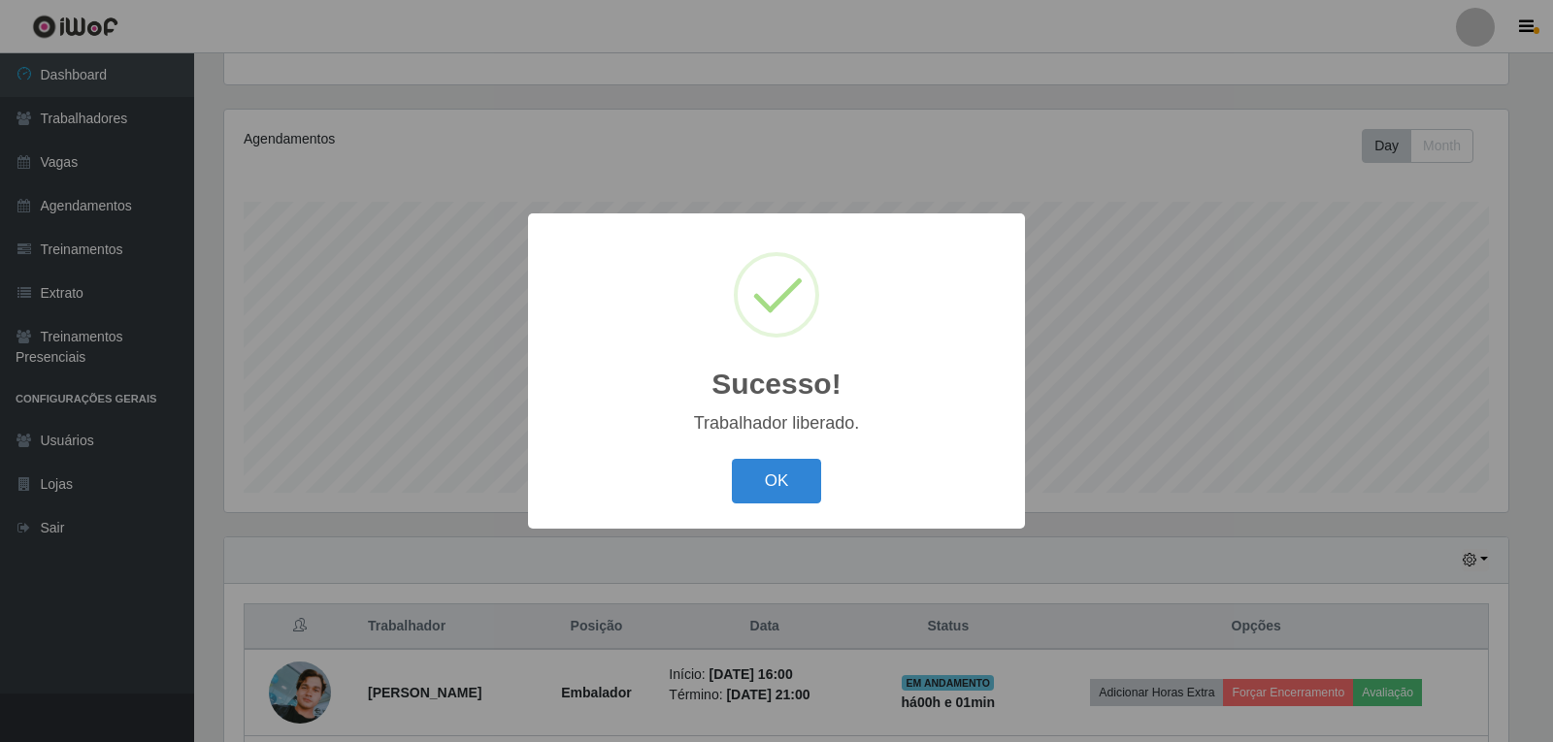
click at [732, 459] on button "OK" at bounding box center [777, 482] width 90 height 46
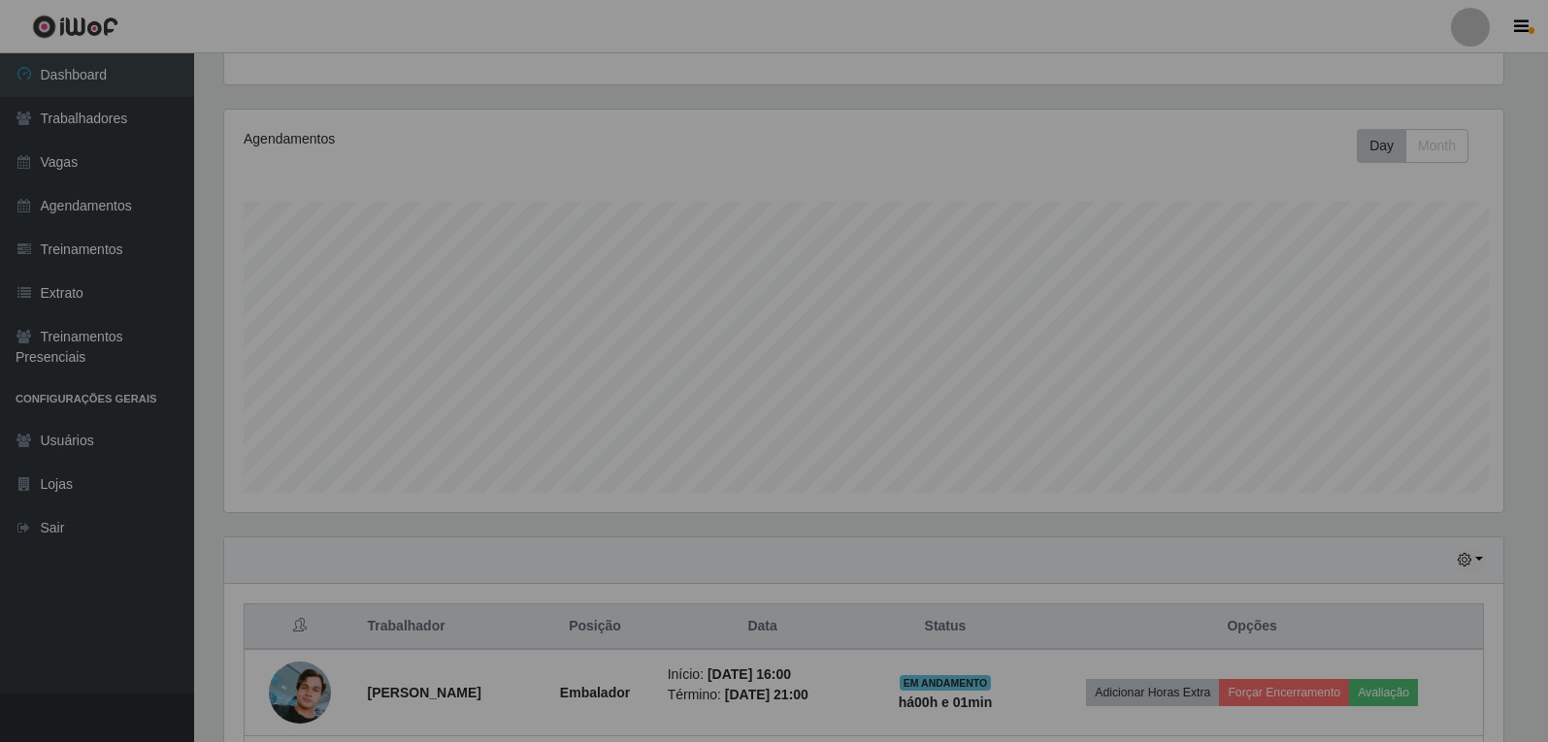
scroll to position [0, 0]
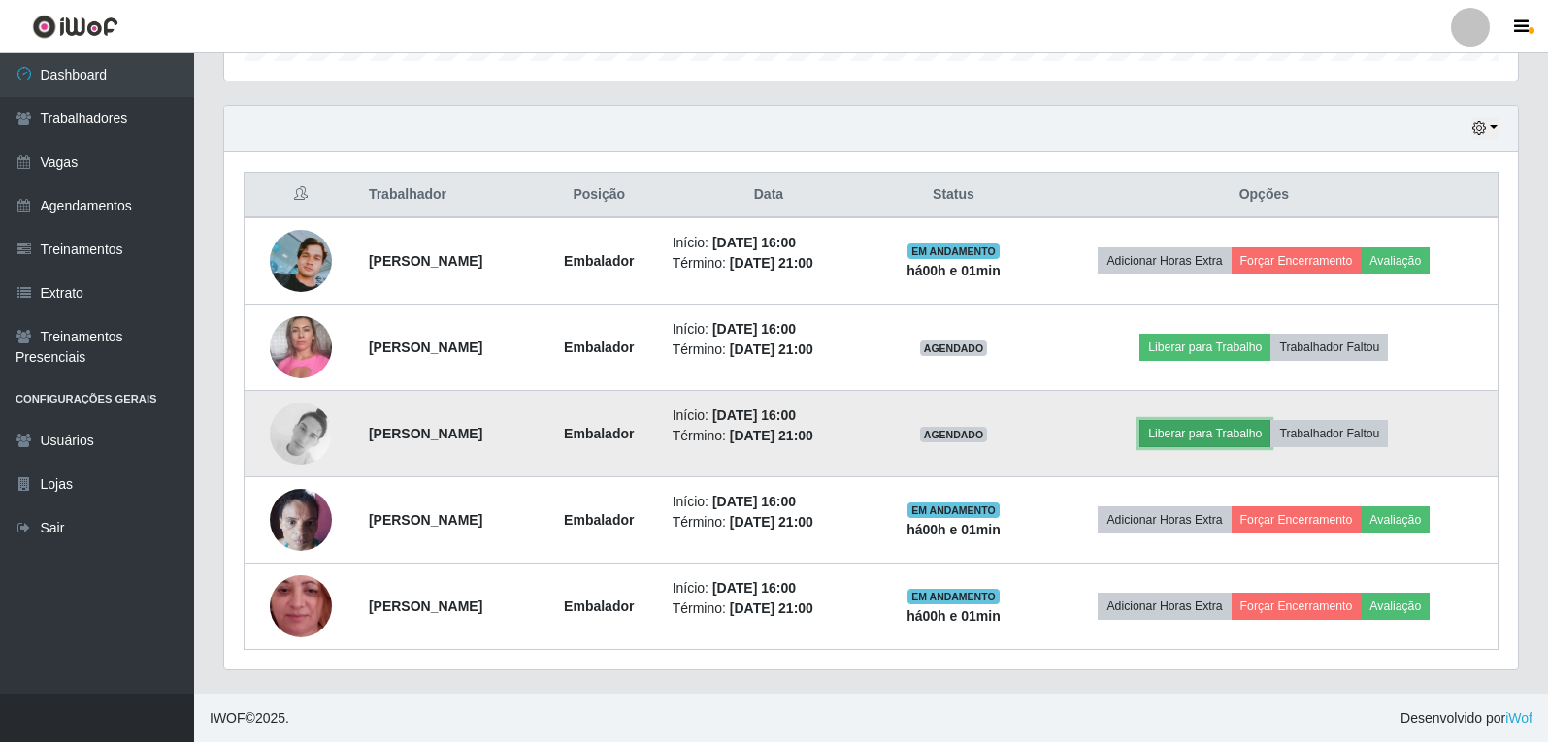
click at [1240, 435] on button "Liberar para Trabalho" at bounding box center [1204, 433] width 131 height 27
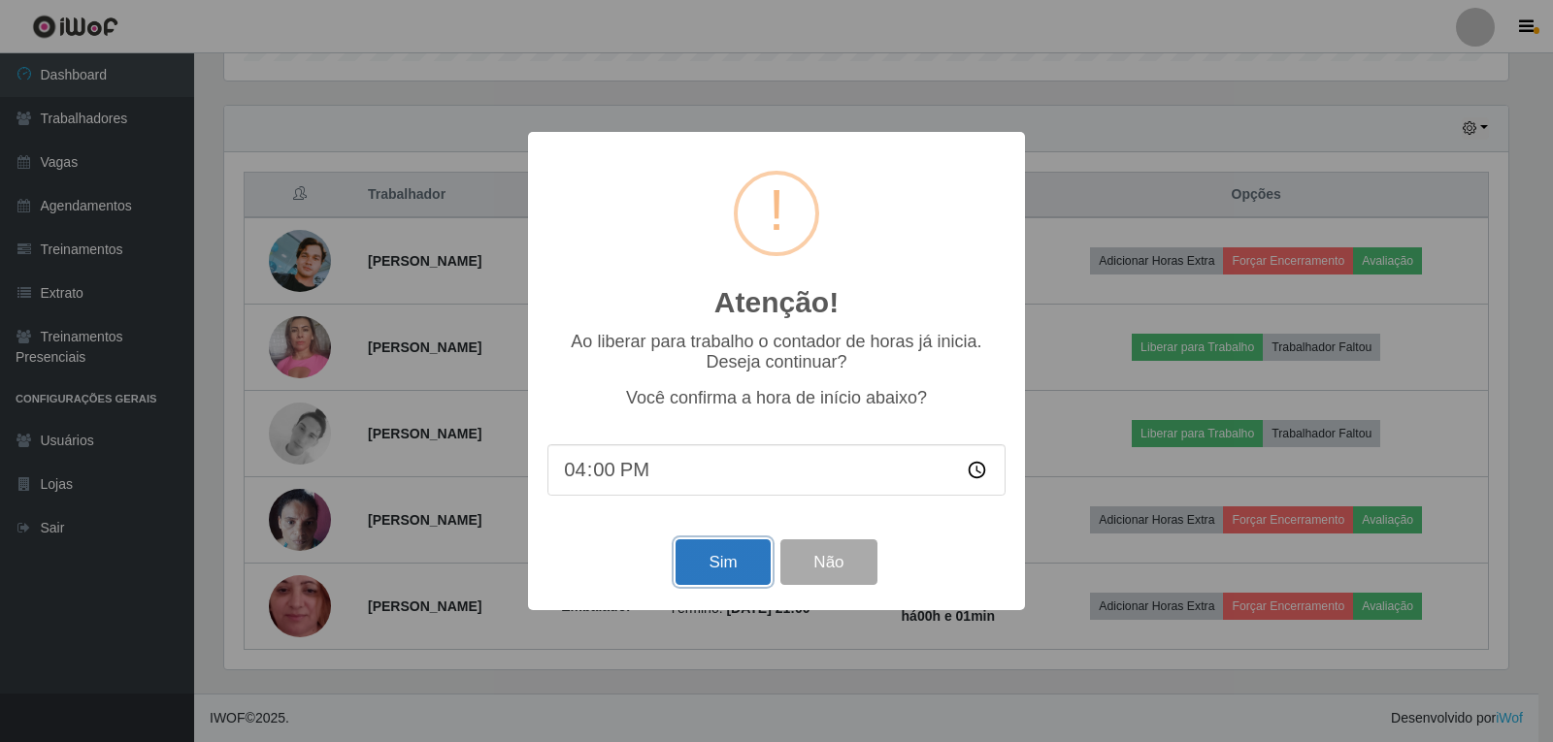
click at [715, 564] on button "Sim" at bounding box center [722, 563] width 94 height 46
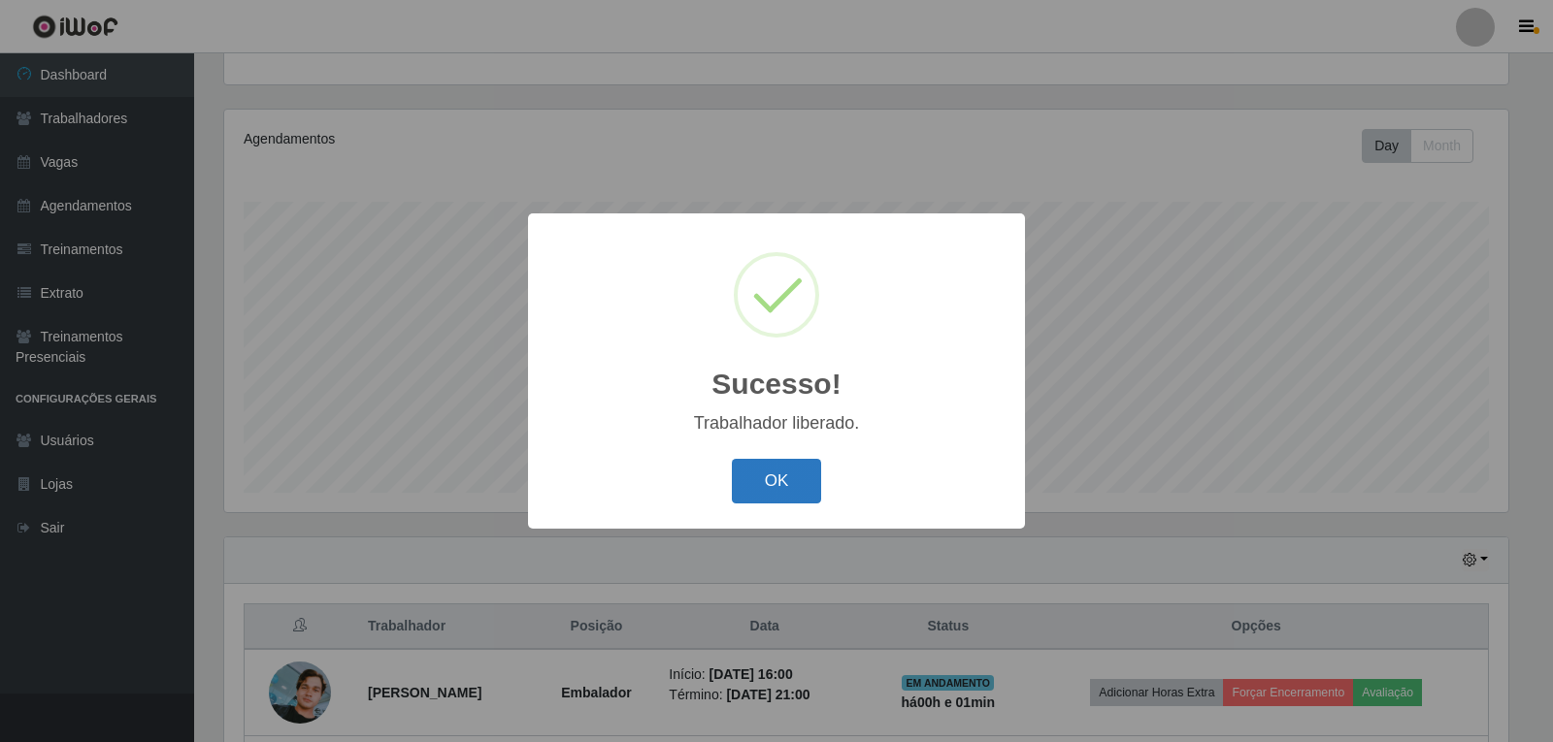
click at [752, 485] on button "OK" at bounding box center [777, 482] width 90 height 46
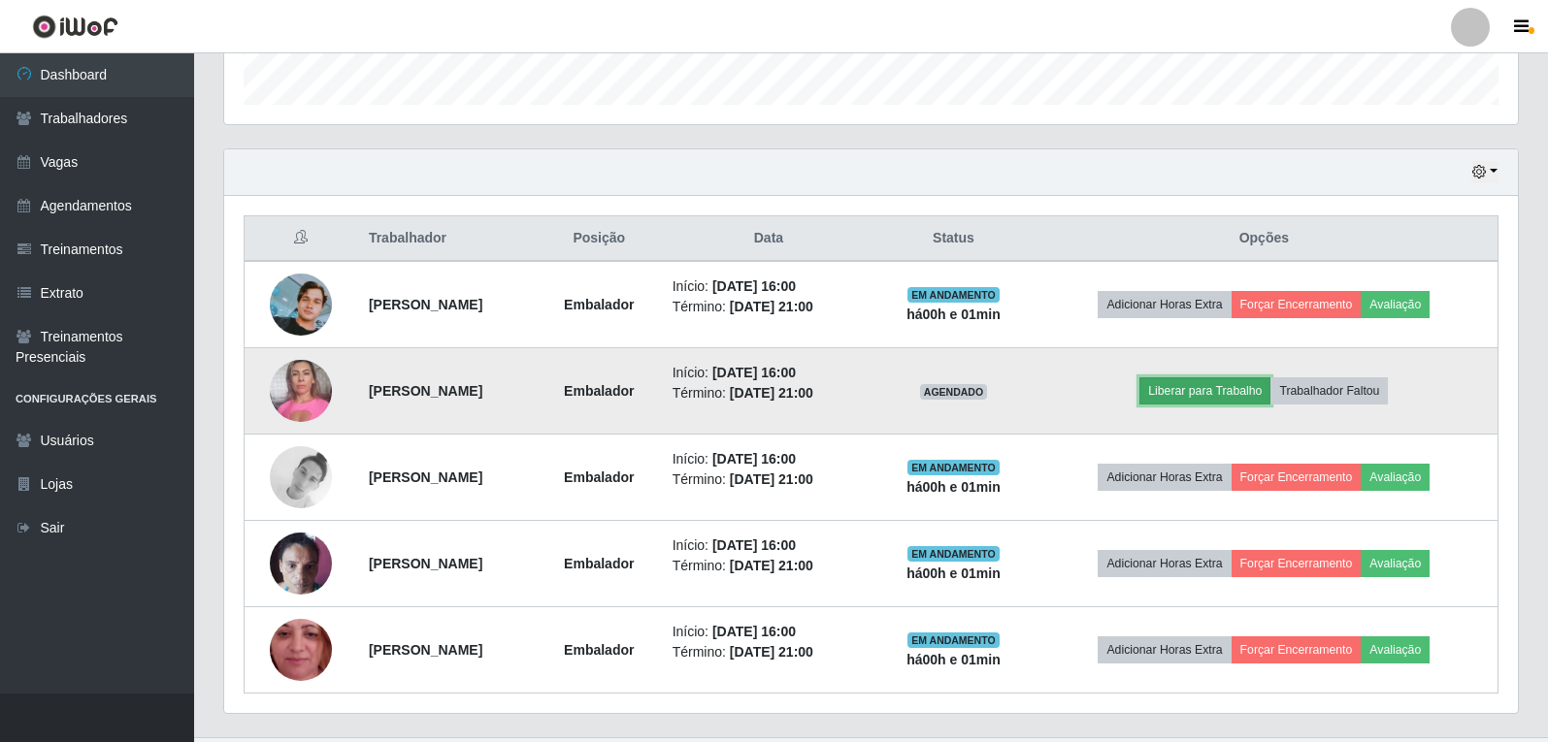
click at [1227, 383] on button "Liberar para Trabalho" at bounding box center [1204, 391] width 131 height 27
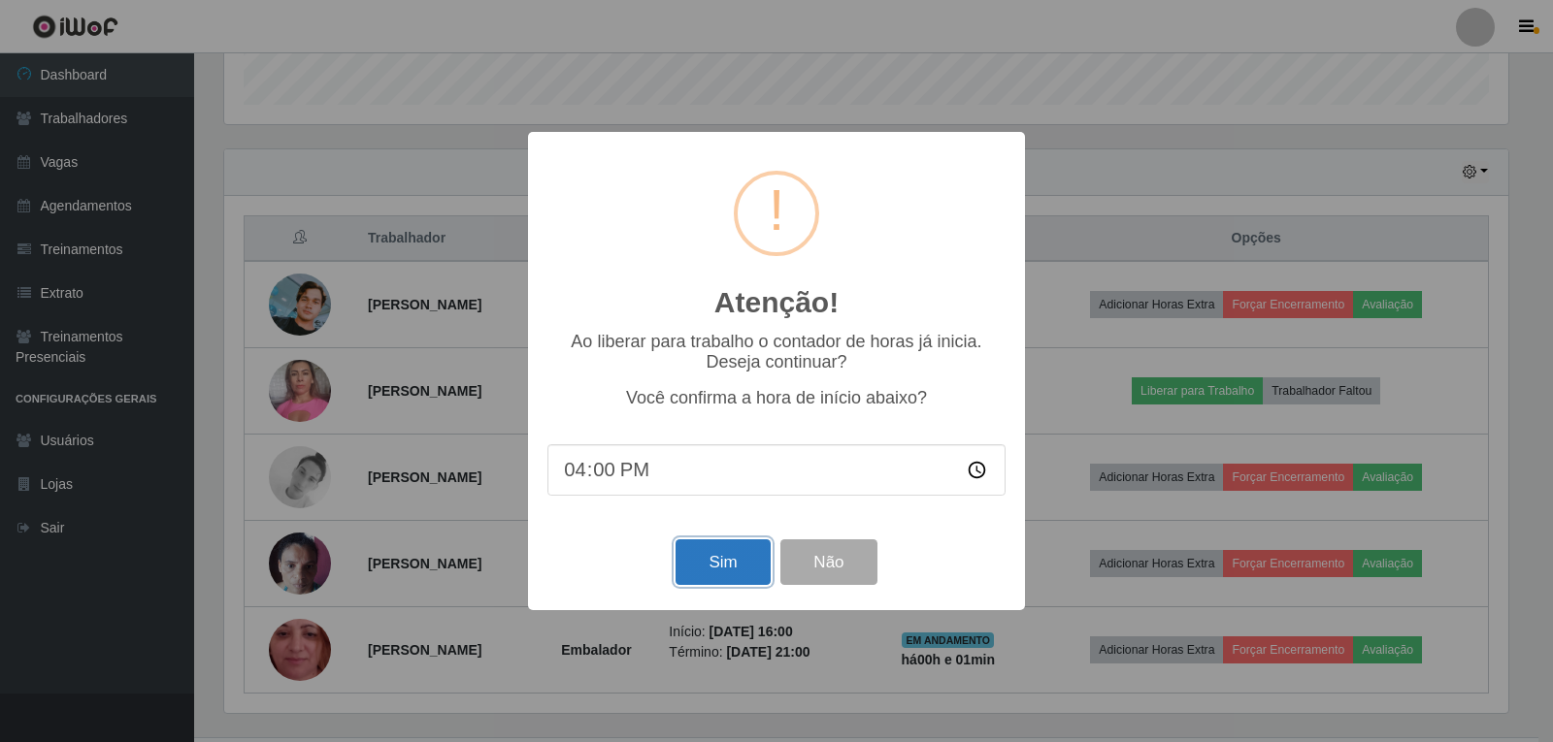
click at [716, 556] on button "Sim" at bounding box center [722, 563] width 94 height 46
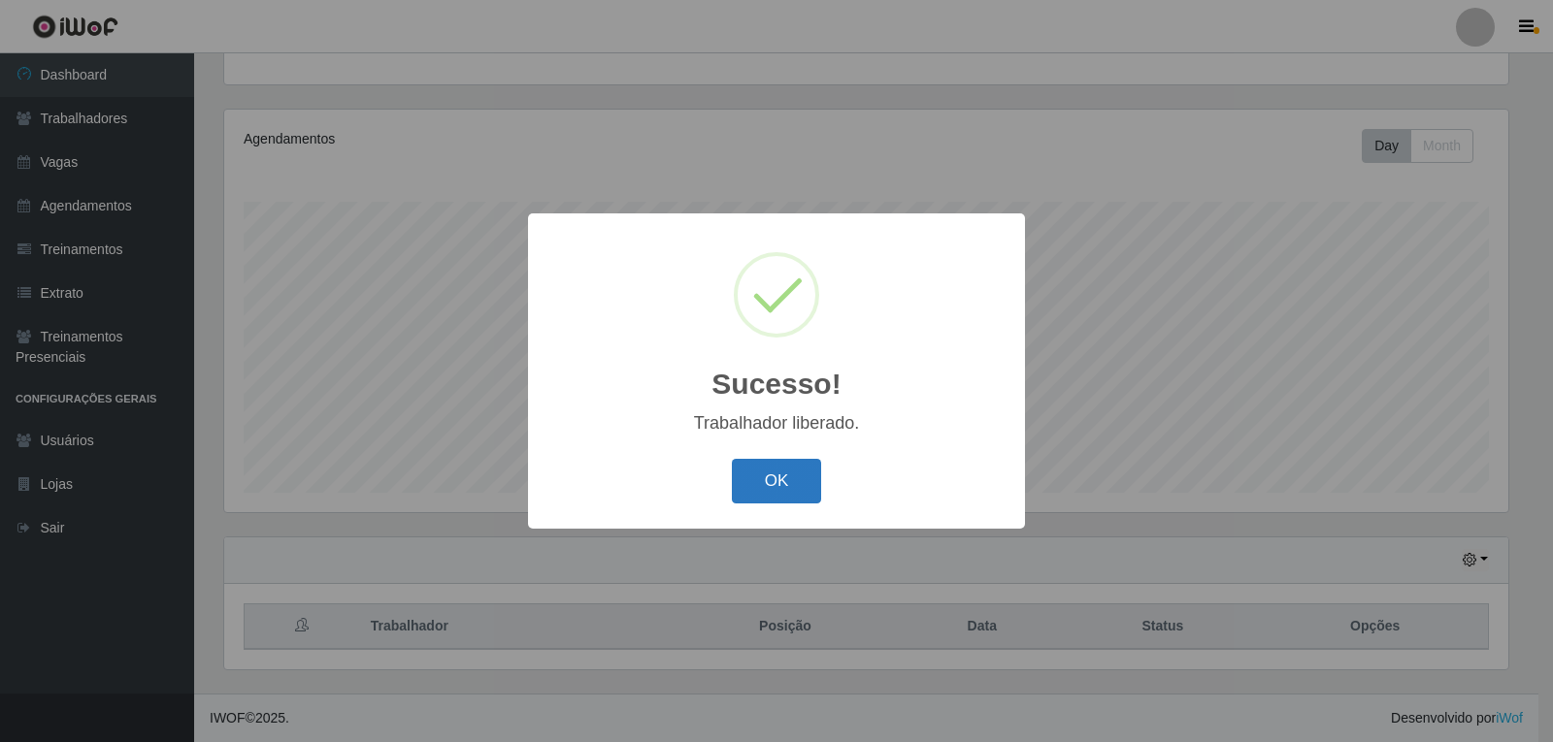
click at [796, 496] on button "OK" at bounding box center [777, 482] width 90 height 46
